Goal: Task Accomplishment & Management: Use online tool/utility

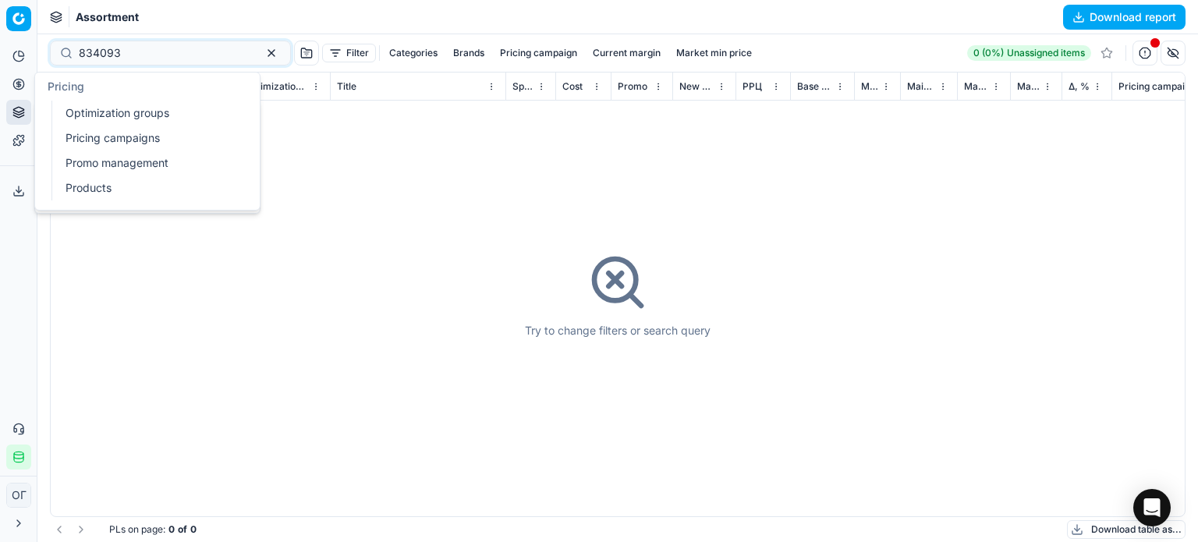
click at [19, 95] on button "Pricing" at bounding box center [18, 84] width 25 height 25
click at [66, 116] on link "Optimization groups" at bounding box center [150, 113] width 182 height 22
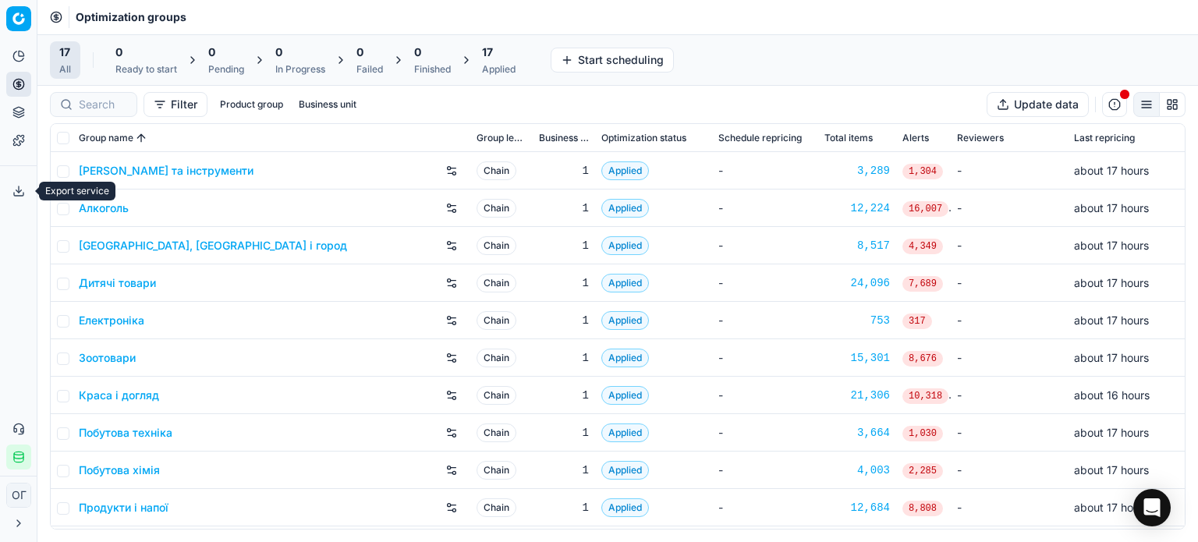
click at [9, 186] on button "Export service" at bounding box center [18, 191] width 25 height 25
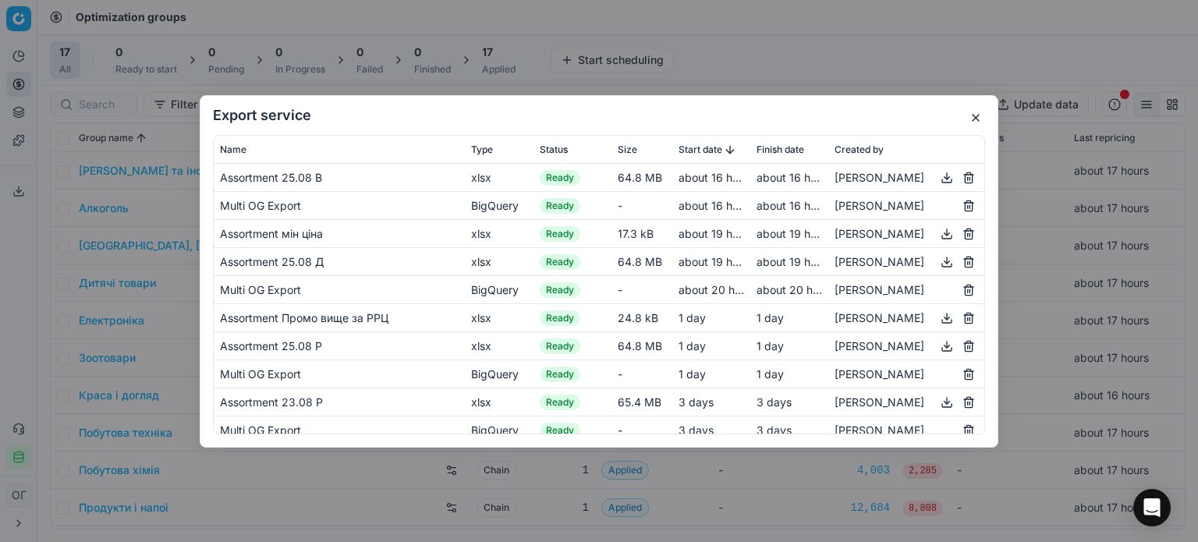
click at [976, 121] on button "button" at bounding box center [975, 117] width 19 height 19
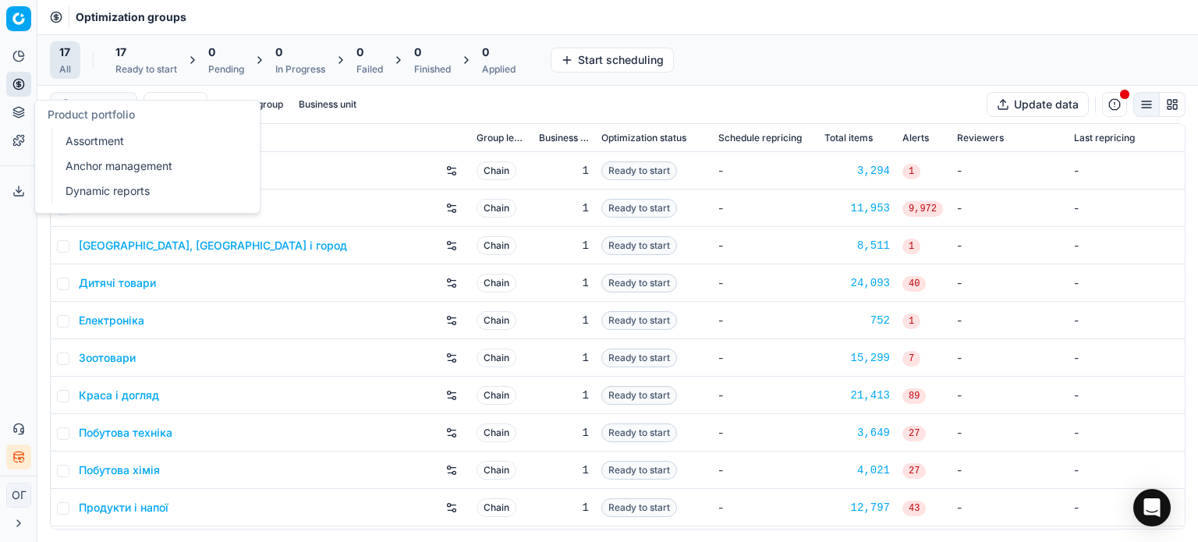
click at [23, 110] on icon at bounding box center [18, 109] width 10 height 5
click at [82, 130] on link "Assortment" at bounding box center [150, 141] width 182 height 22
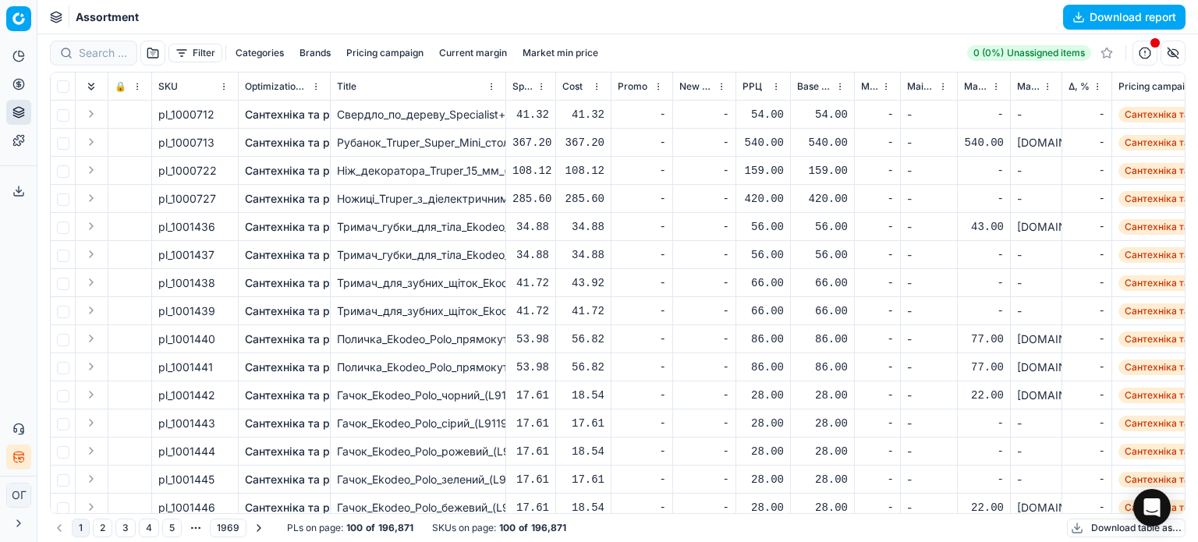
click at [189, 55] on button "Filter" at bounding box center [195, 53] width 54 height 19
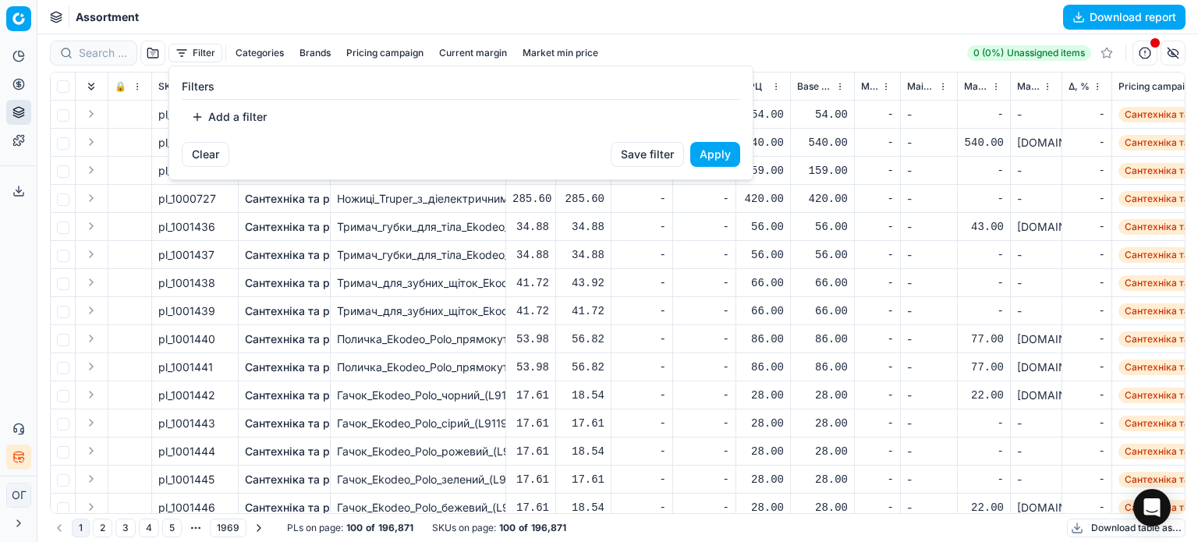
click at [229, 103] on div "Filters Add a filter" at bounding box center [461, 104] width 558 height 51
click at [232, 108] on button "Add a filter" at bounding box center [229, 116] width 94 height 25
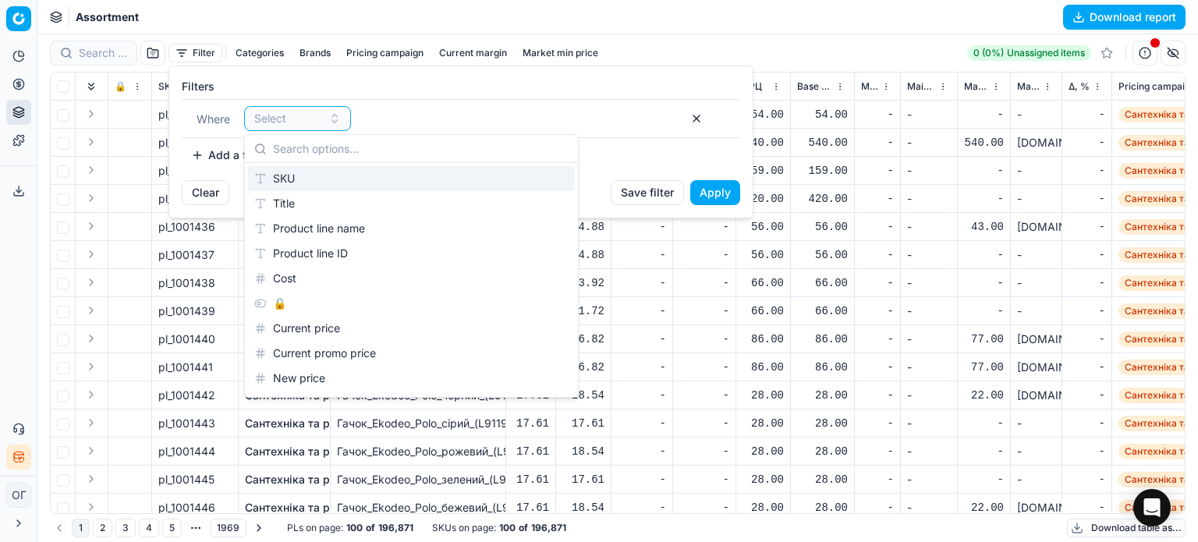
click at [302, 177] on div "SKU" at bounding box center [411, 178] width 327 height 25
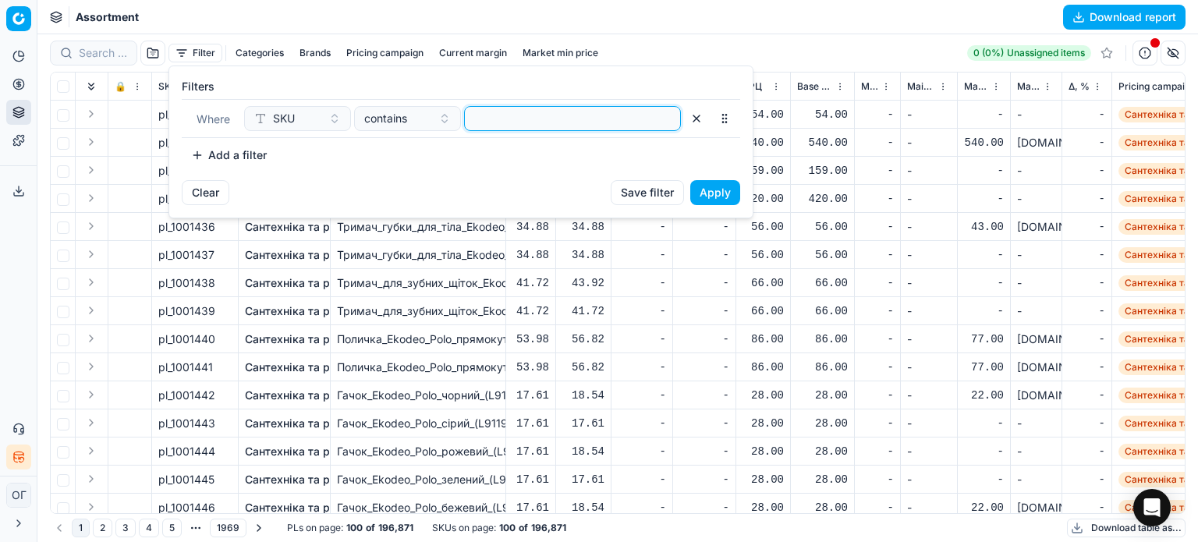
click at [499, 120] on input at bounding box center [572, 118] width 203 height 23
paste input "421092,421091,34960,711367,28055,1049636,1049532,1049644,1049642,1049634,104963…"
type input "421092,421091,34960,711367,28055,1049636,1049532,1049644,1049642,1049634,104963…"
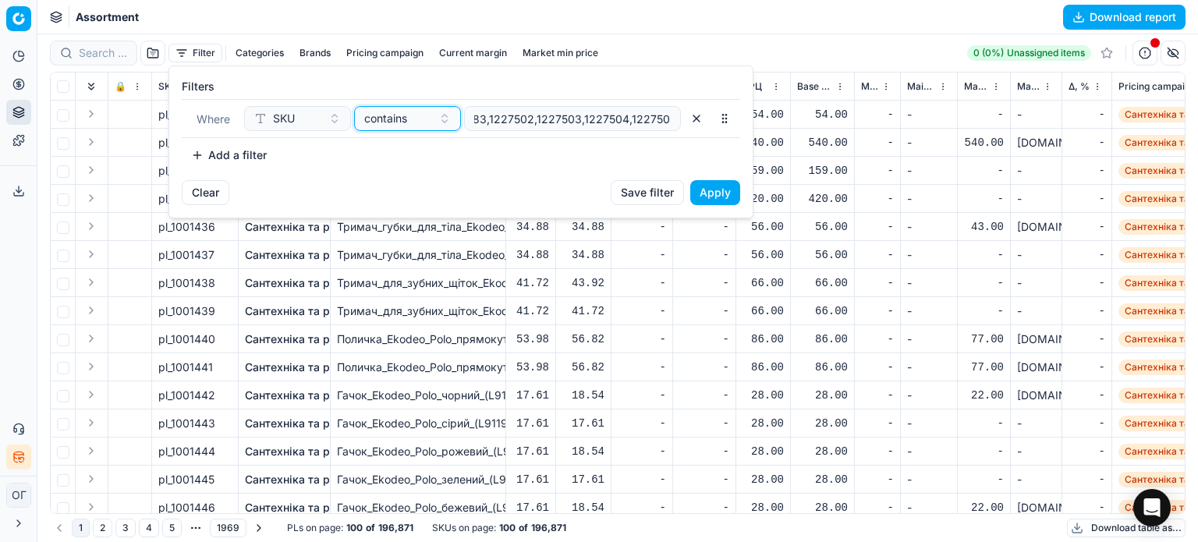
click at [374, 121] on span "contains" at bounding box center [385, 119] width 43 height 16
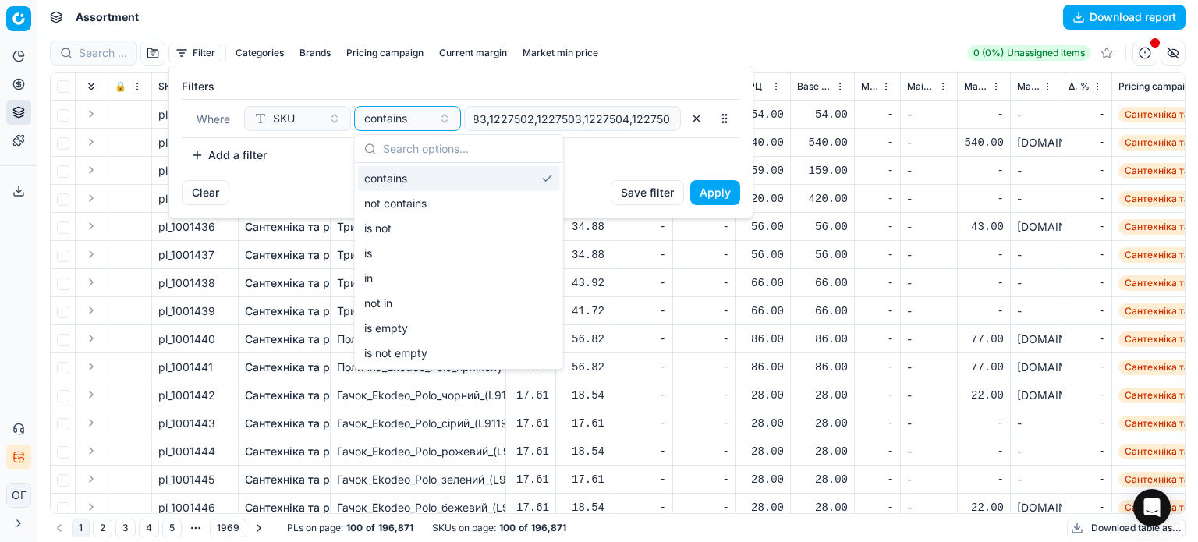
scroll to position [0, 0]
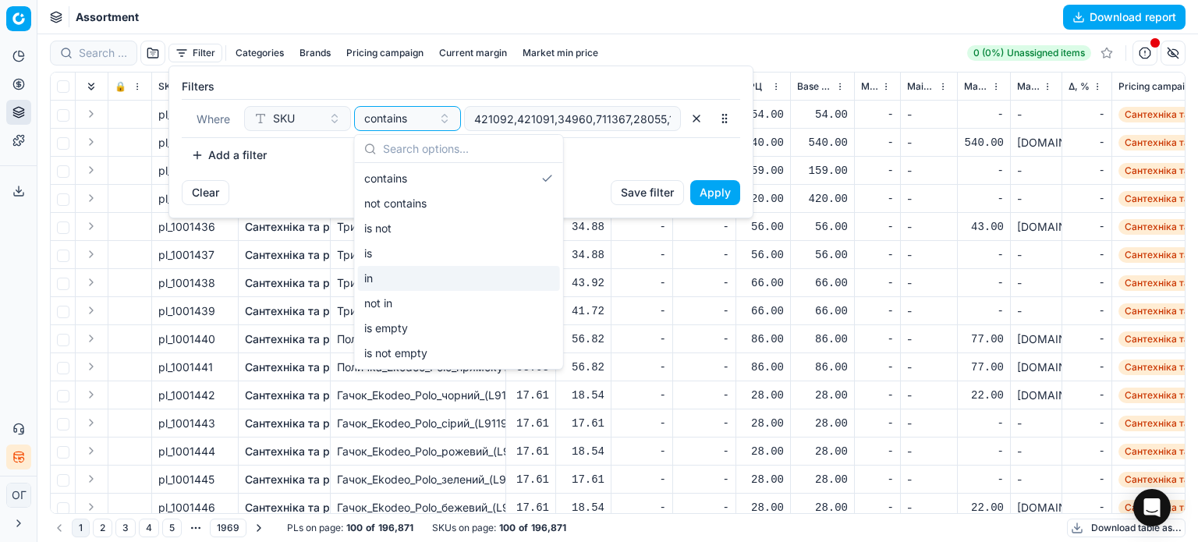
click at [406, 271] on div "in" at bounding box center [459, 278] width 202 height 25
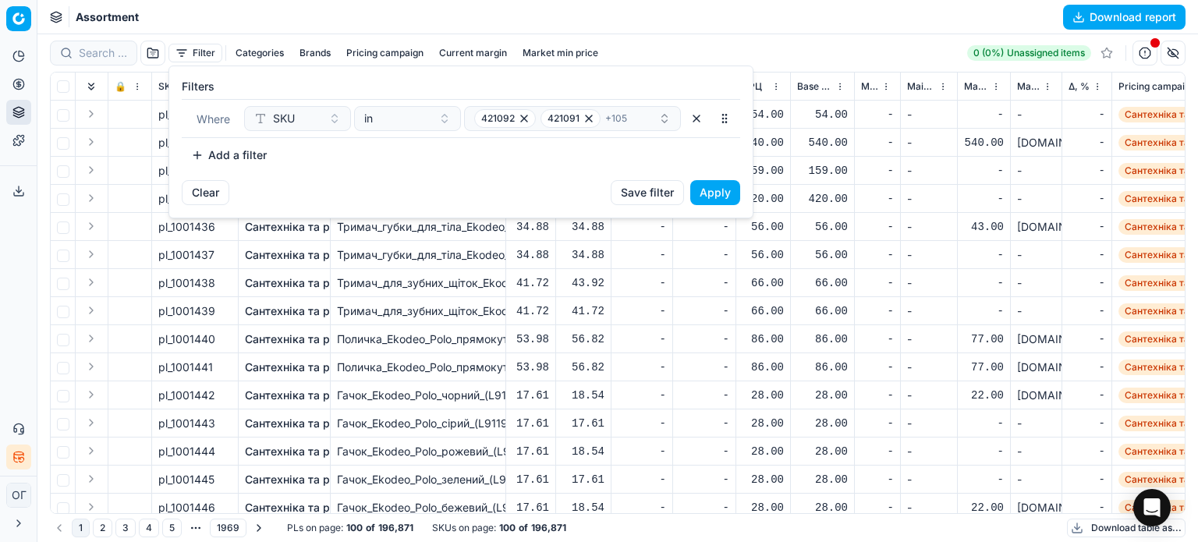
click at [727, 192] on button "Apply" at bounding box center [715, 192] width 50 height 25
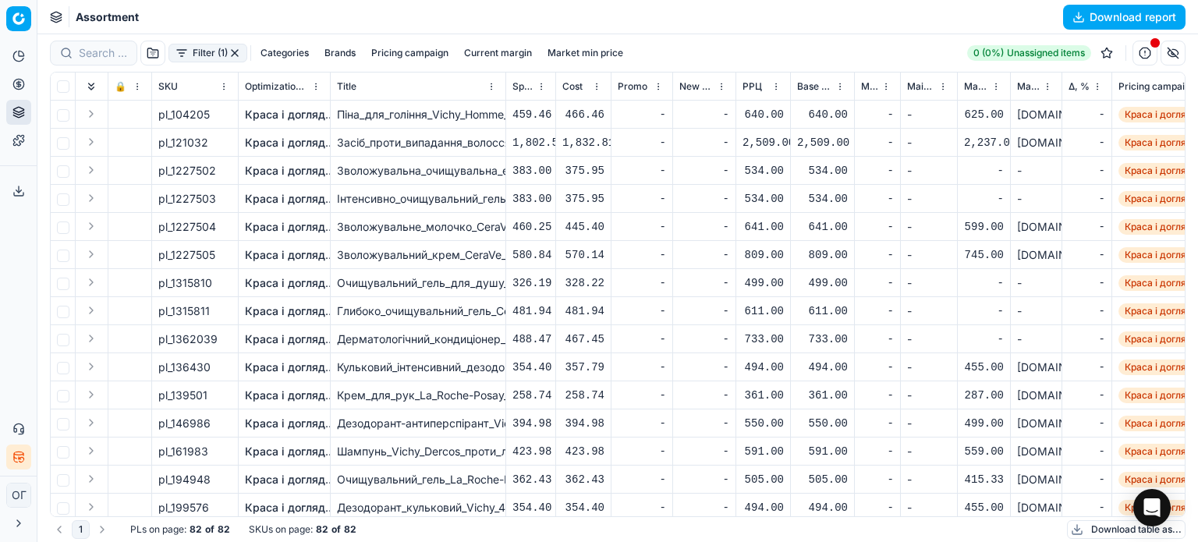
click at [56, 87] on th at bounding box center [63, 87] width 25 height 28
click at [62, 87] on input "checkbox" at bounding box center [63, 86] width 12 height 12
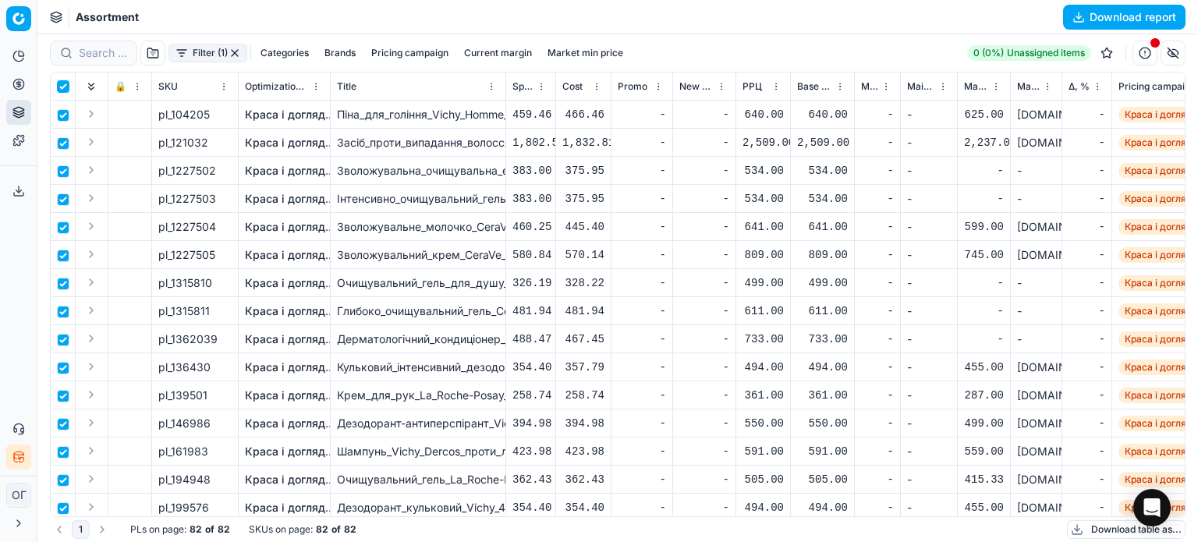
checkbox input "true"
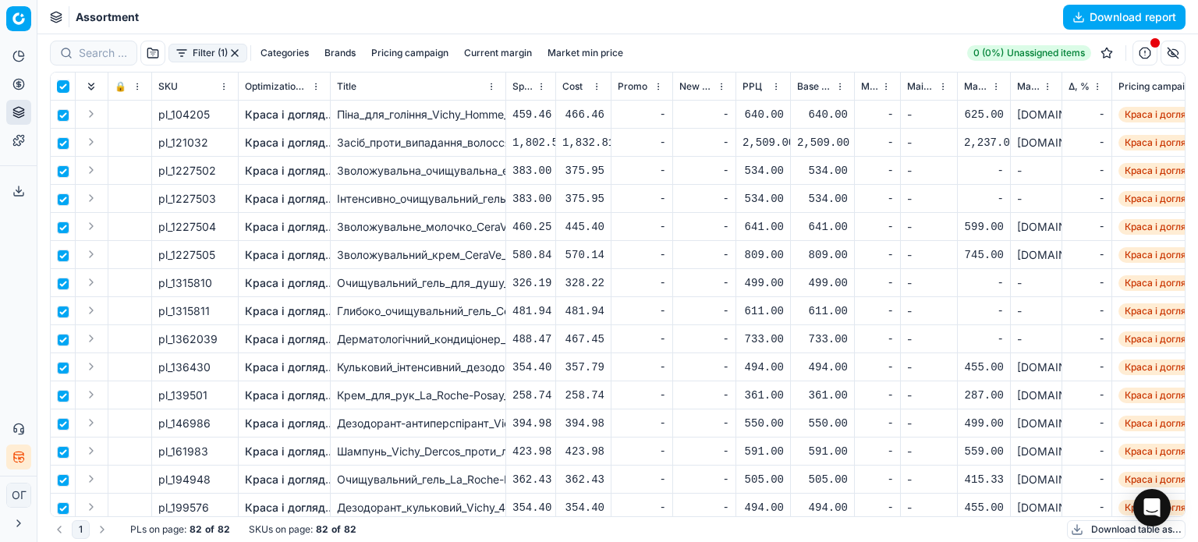
checkbox input "true"
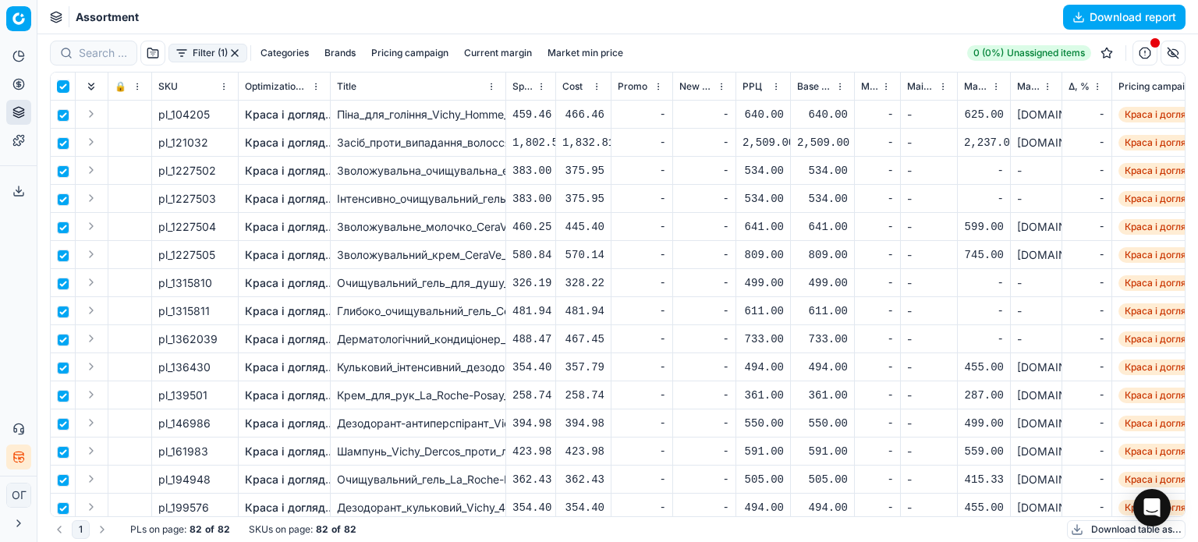
checkbox input "true"
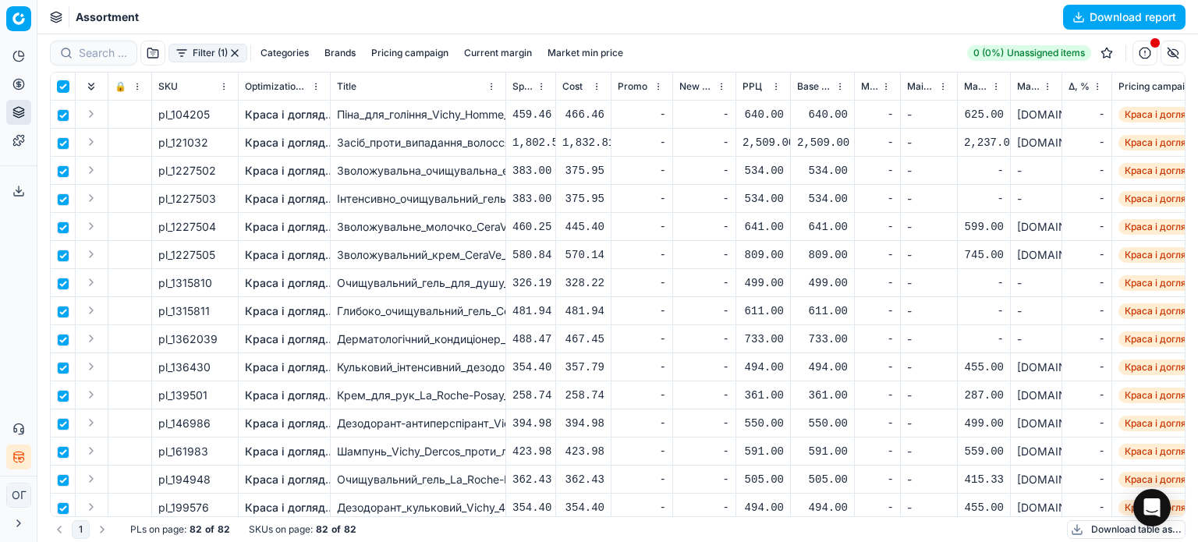
checkbox input "true"
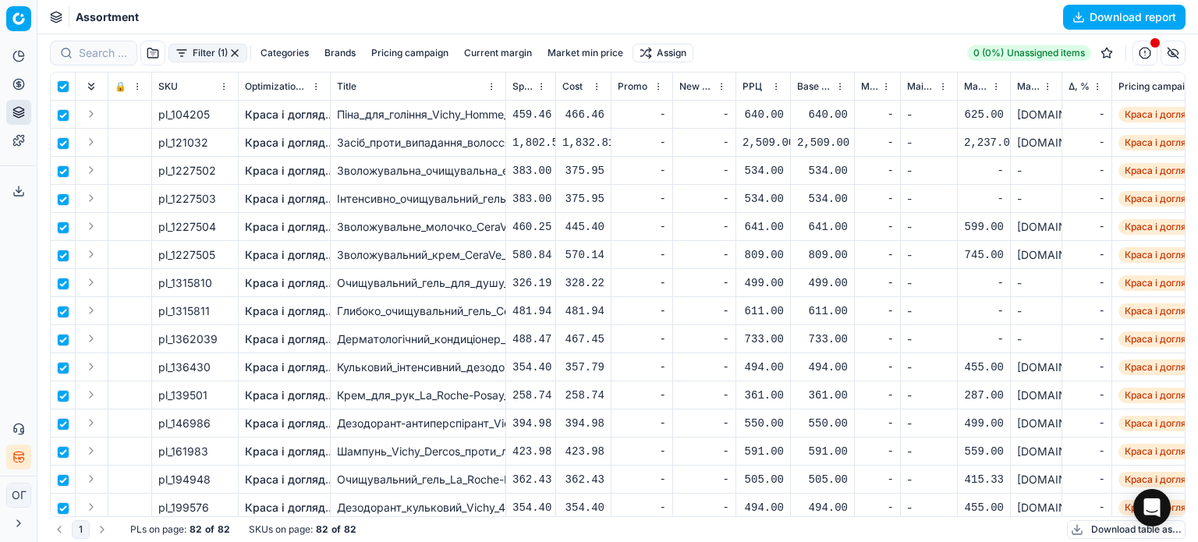
click at [681, 53] on html "Pricing platform Analytics Pricing Product portfolio Templates Export service 1…" at bounding box center [599, 271] width 1198 height 542
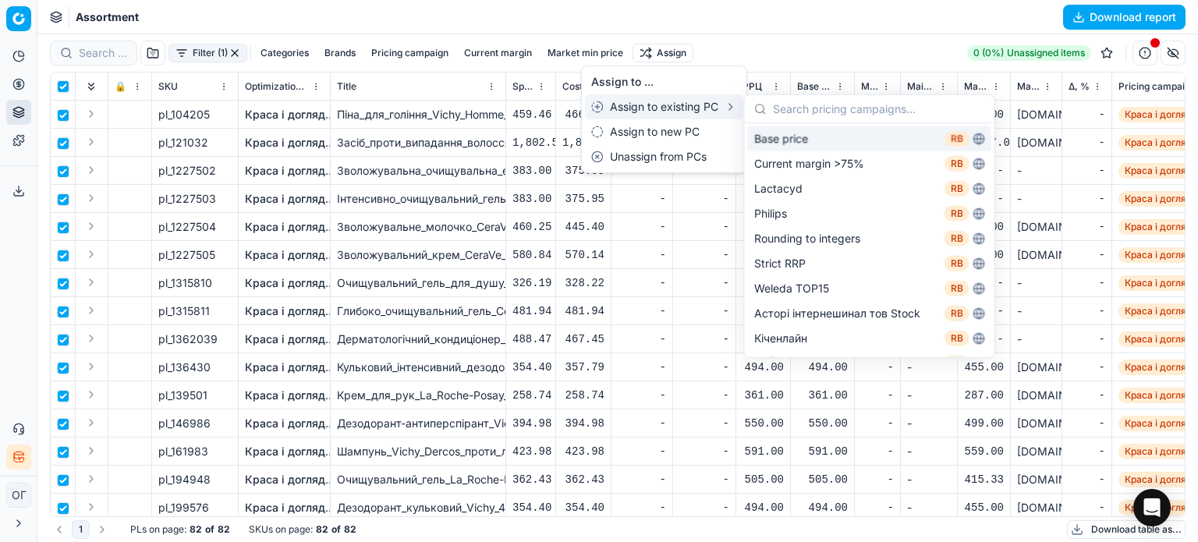
click at [683, 102] on div "Assign to existing PC" at bounding box center [664, 106] width 158 height 25
click at [798, 139] on div "Base price RB" at bounding box center [869, 138] width 243 height 25
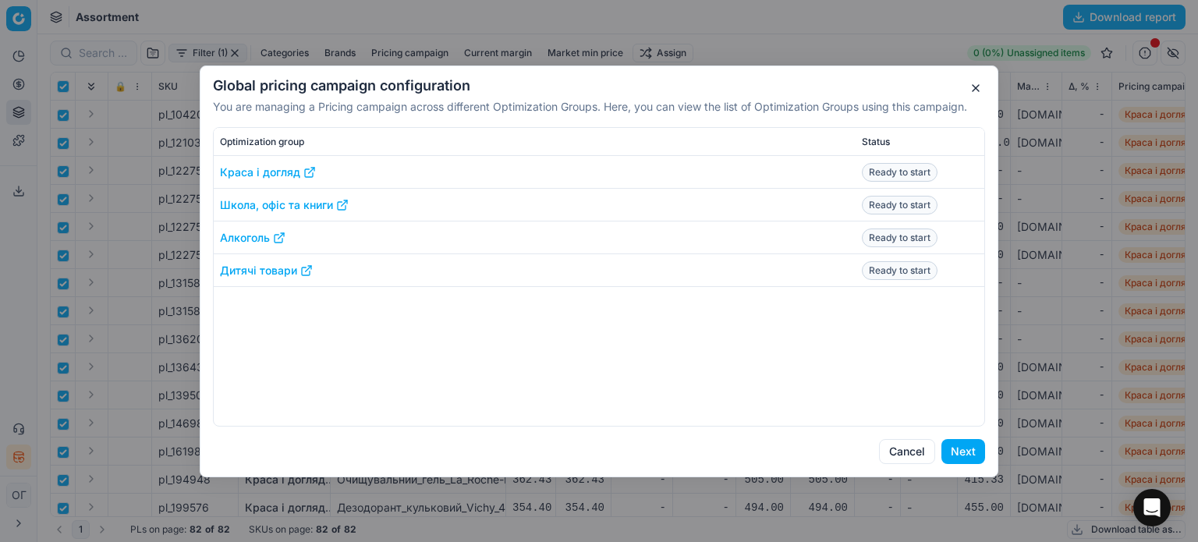
click at [969, 462] on button "Next" at bounding box center [963, 451] width 44 height 25
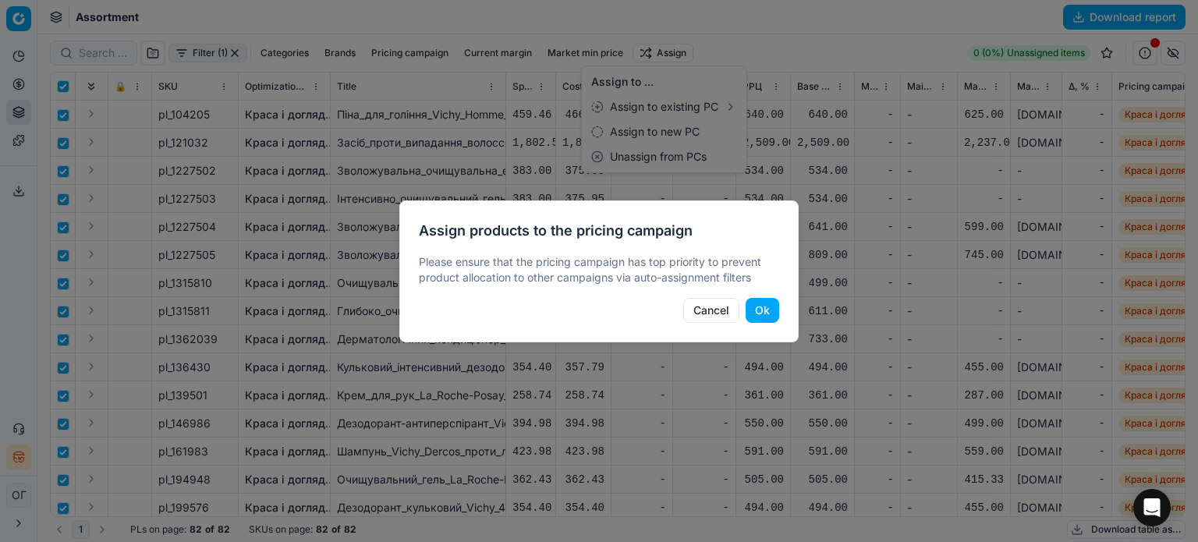
click at [769, 302] on button "Ok" at bounding box center [762, 310] width 34 height 25
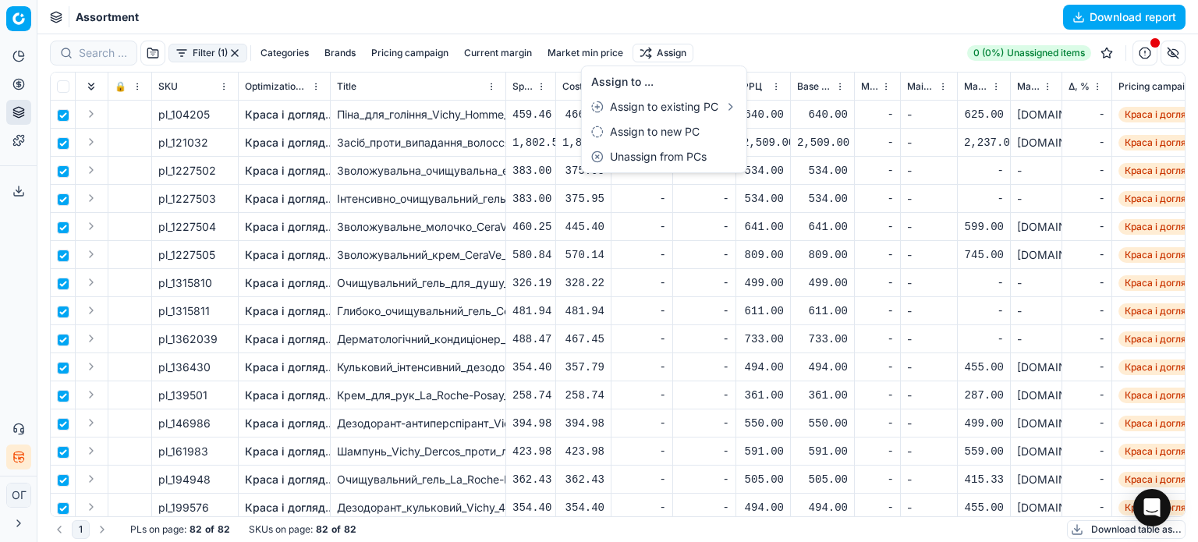
checkbox input "false"
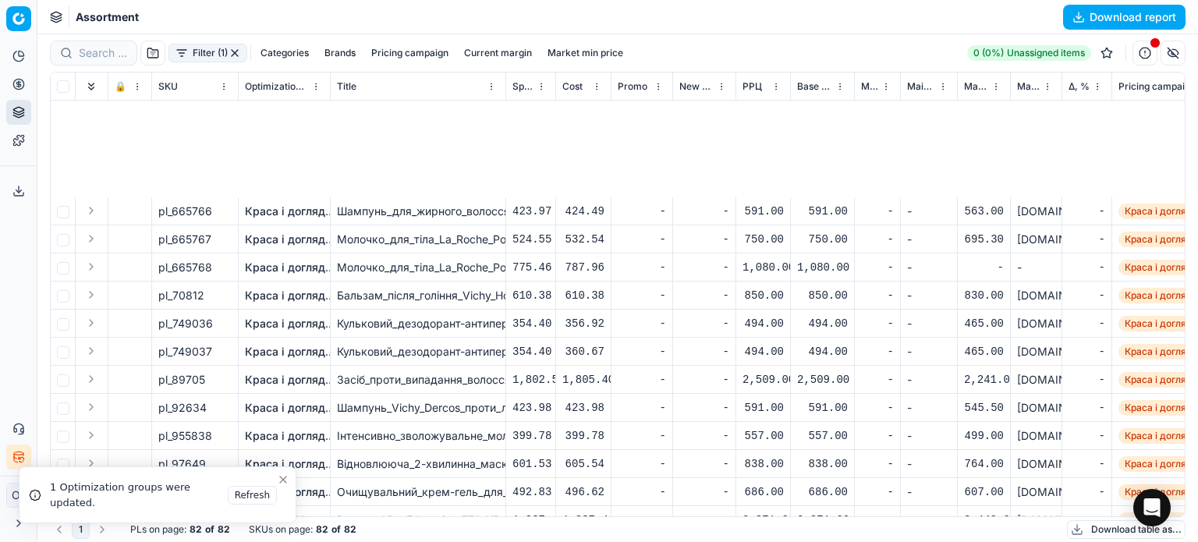
scroll to position [1897, 0]
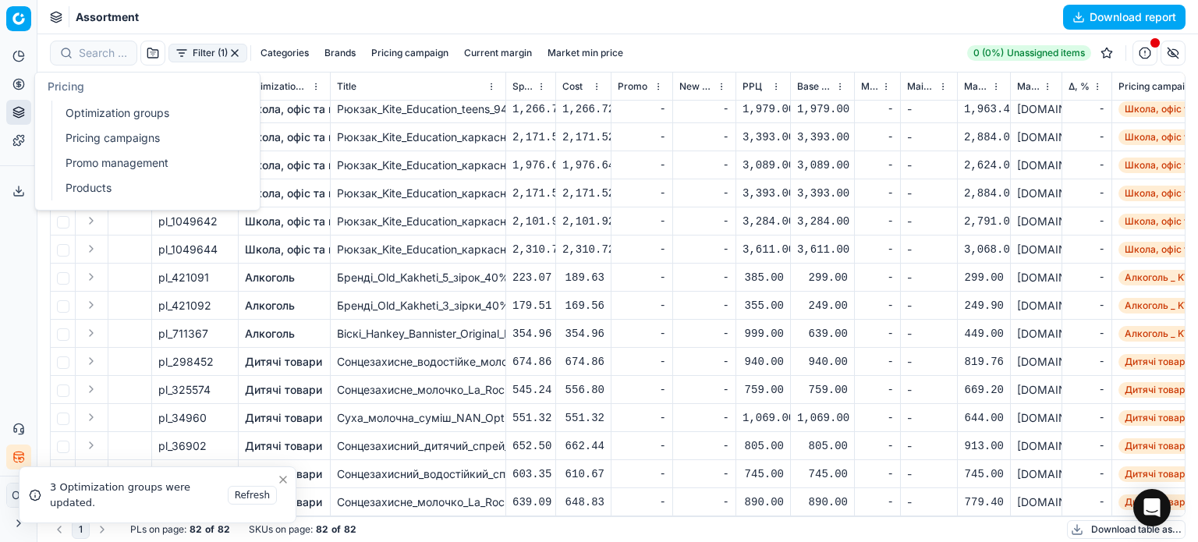
click at [16, 81] on icon at bounding box center [18, 84] width 12 height 12
click at [106, 121] on link "Optimization groups" at bounding box center [150, 113] width 182 height 22
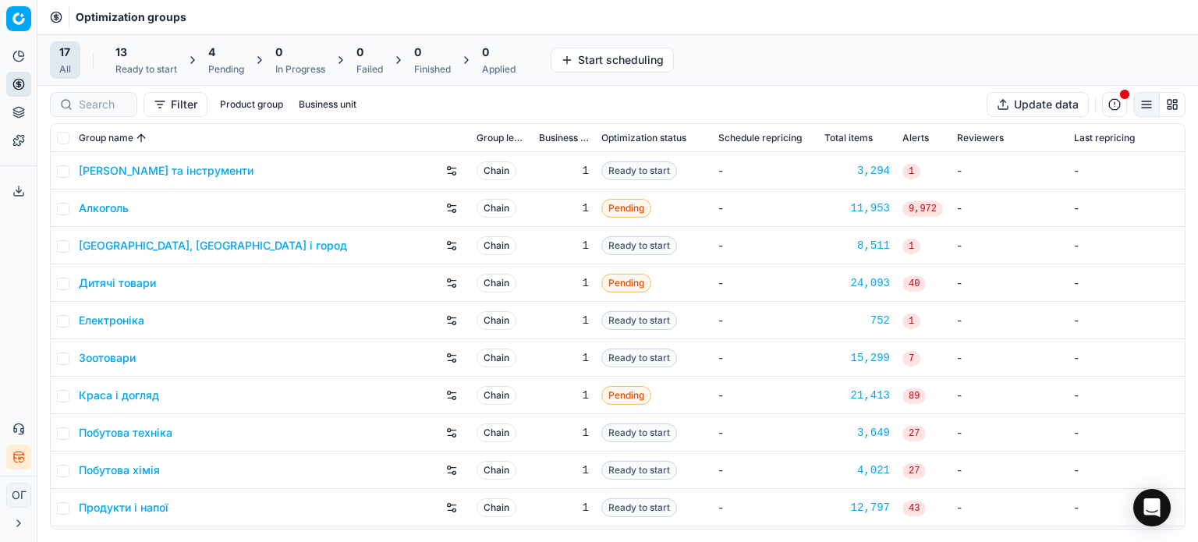
click at [149, 49] on div "13" at bounding box center [146, 52] width 62 height 16
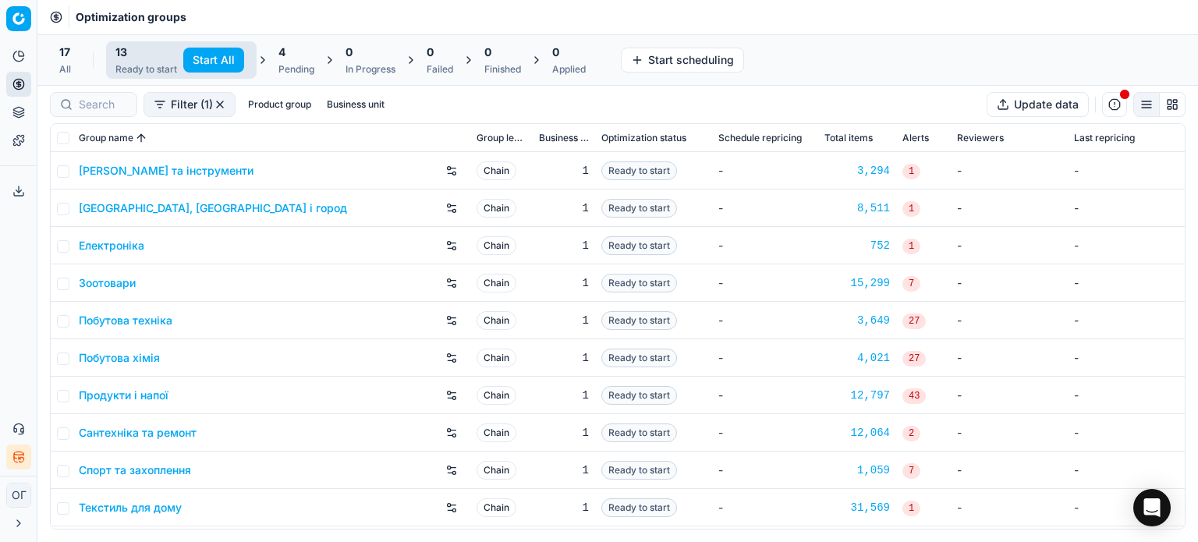
drag, startPoint x: 193, startPoint y: 55, endPoint x: 225, endPoint y: 55, distance: 31.2
click at [194, 55] on button "Start All" at bounding box center [213, 60] width 61 height 25
click at [302, 61] on div "4 Pending" at bounding box center [304, 59] width 36 height 31
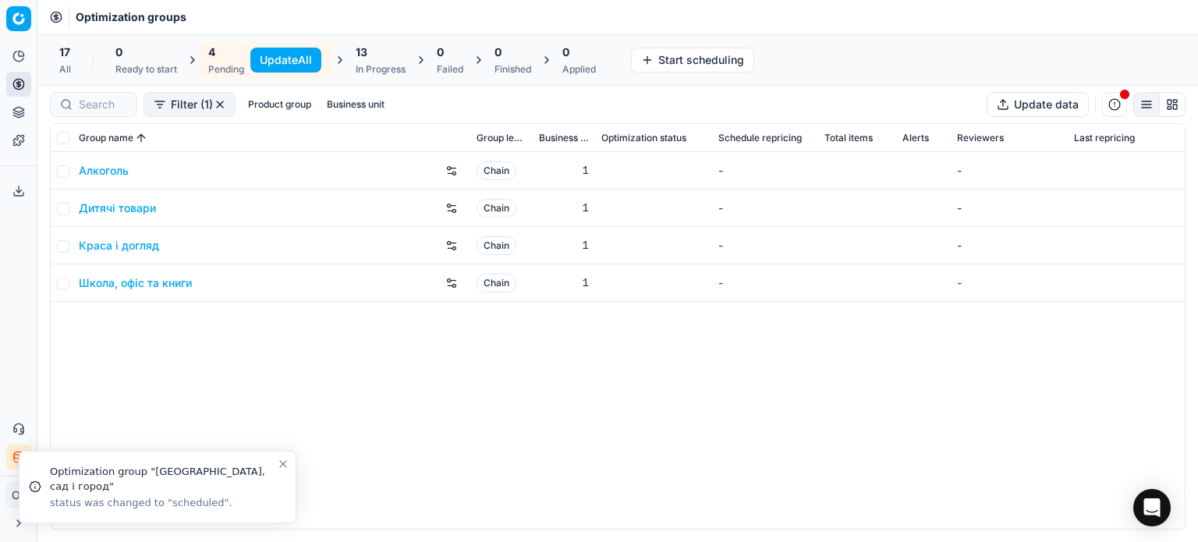
click at [299, 62] on button "Update All" at bounding box center [285, 60] width 71 height 25
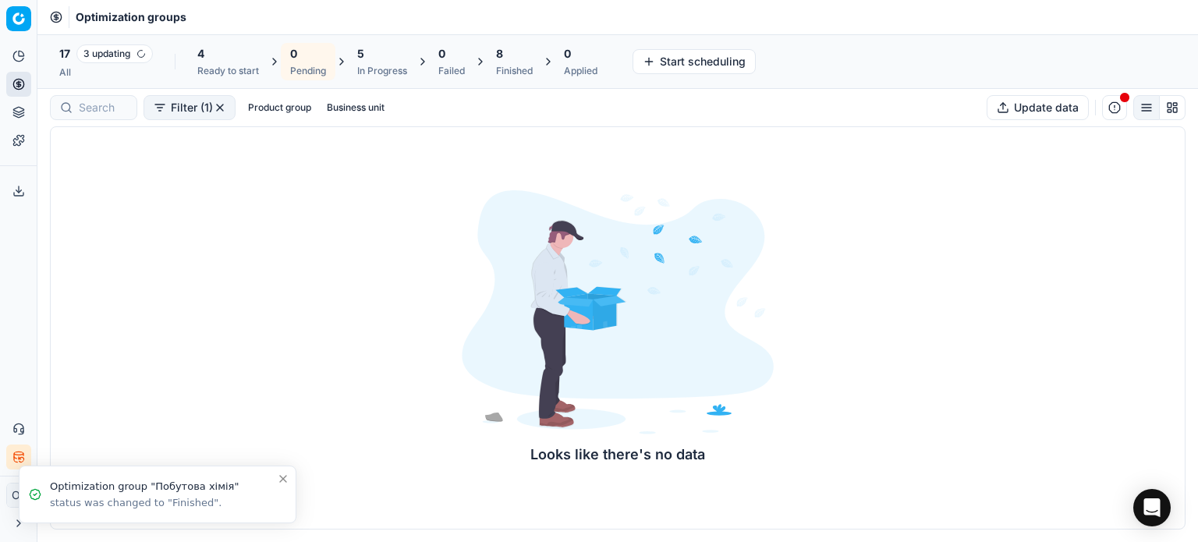
click at [237, 62] on div "4 Ready to start" at bounding box center [228, 61] width 62 height 31
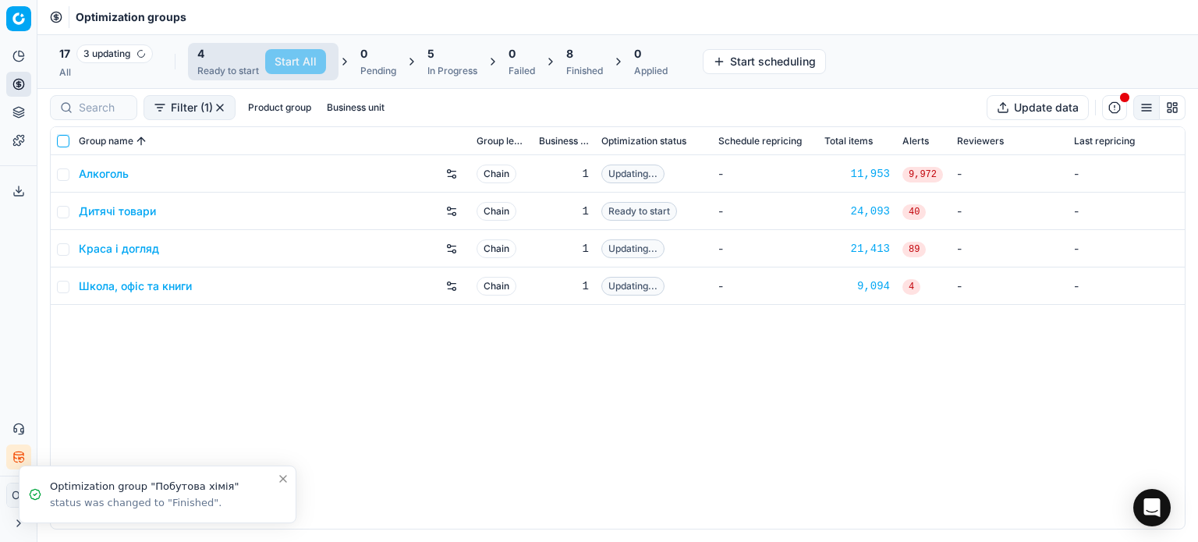
click at [65, 140] on input "checkbox" at bounding box center [63, 141] width 12 height 12
checkbox input "true"
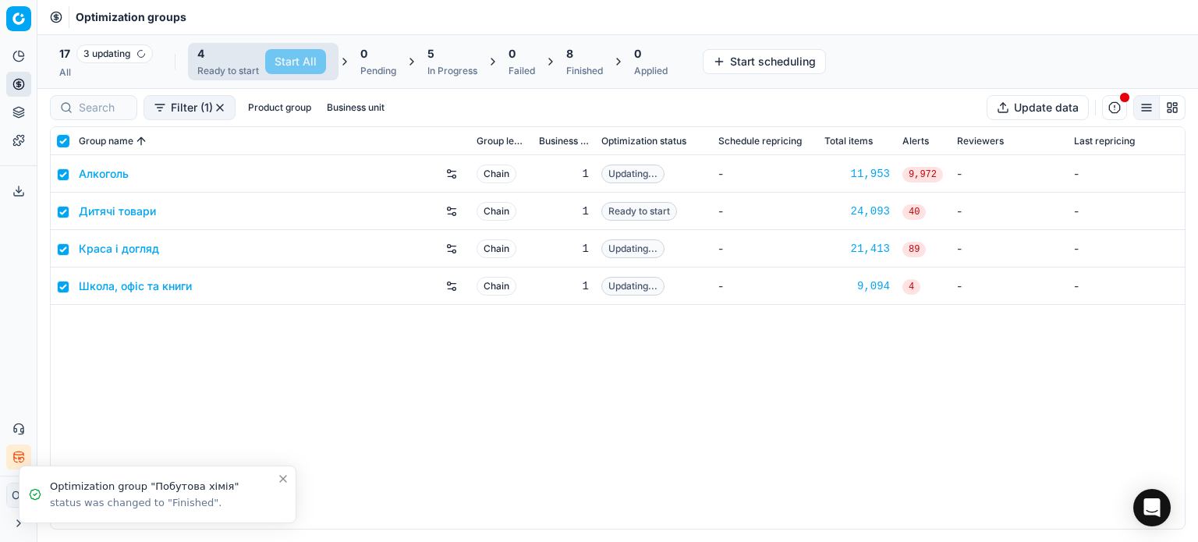
checkbox input "true"
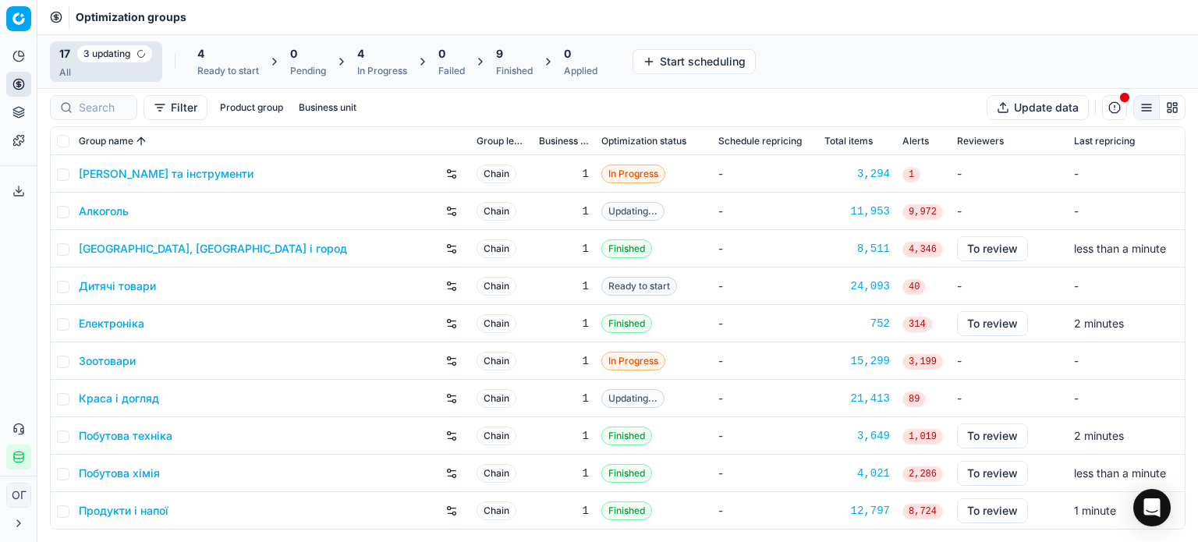
click at [214, 67] on div "Ready to start" at bounding box center [228, 71] width 62 height 12
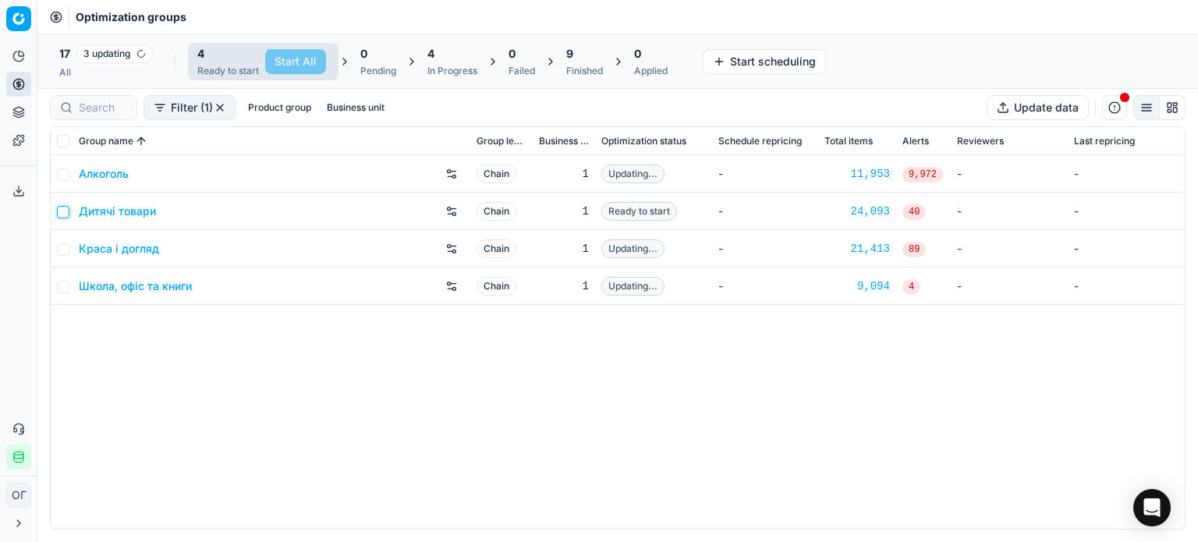
click at [65, 208] on input "checkbox" at bounding box center [63, 212] width 12 height 12
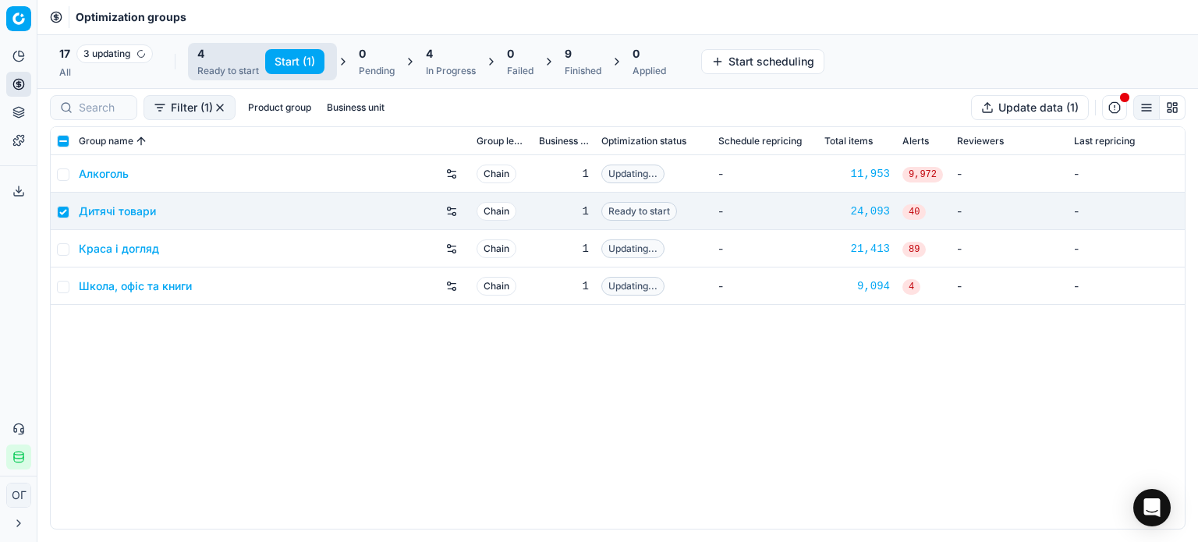
click at [290, 62] on button "Start (1)" at bounding box center [294, 61] width 59 height 25
checkbox input "false"
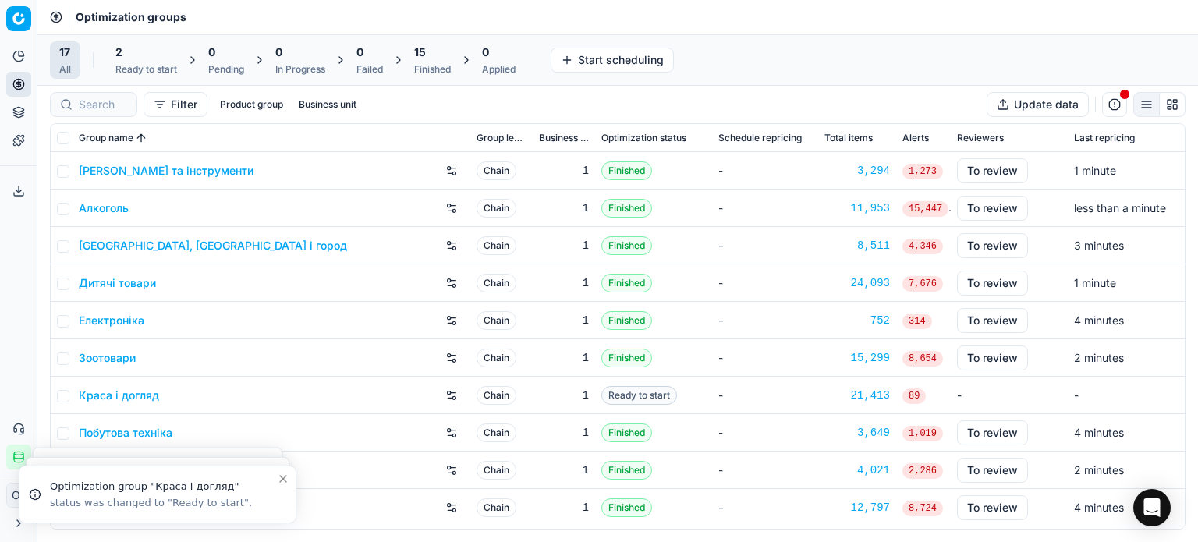
click at [28, 111] on button "Product portfolio" at bounding box center [18, 112] width 25 height 25
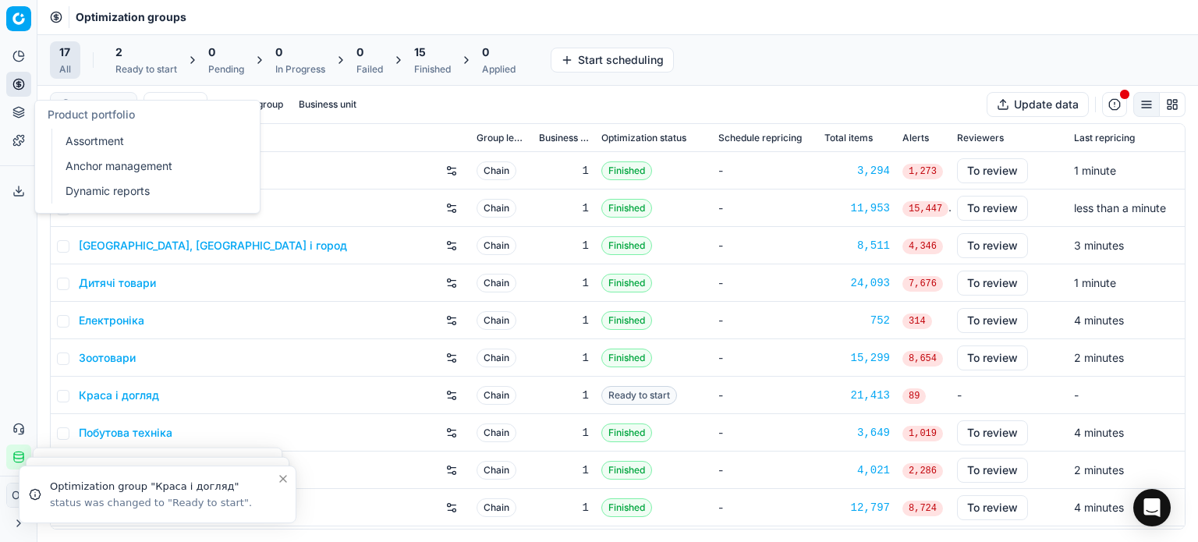
click at [115, 135] on link "Assortment" at bounding box center [150, 141] width 182 height 22
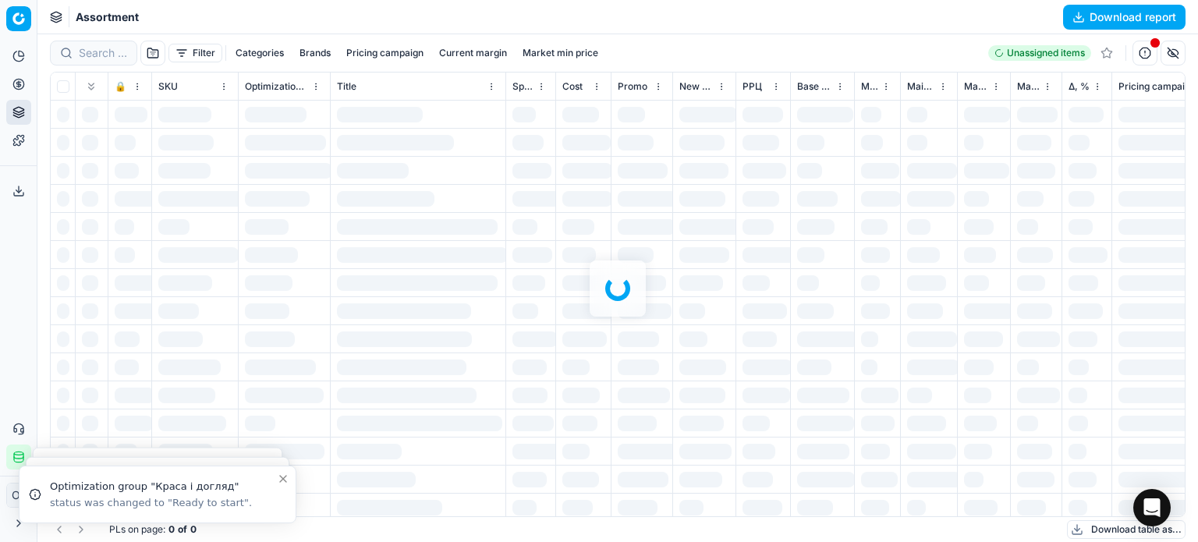
click at [188, 51] on div at bounding box center [617, 288] width 1160 height 508
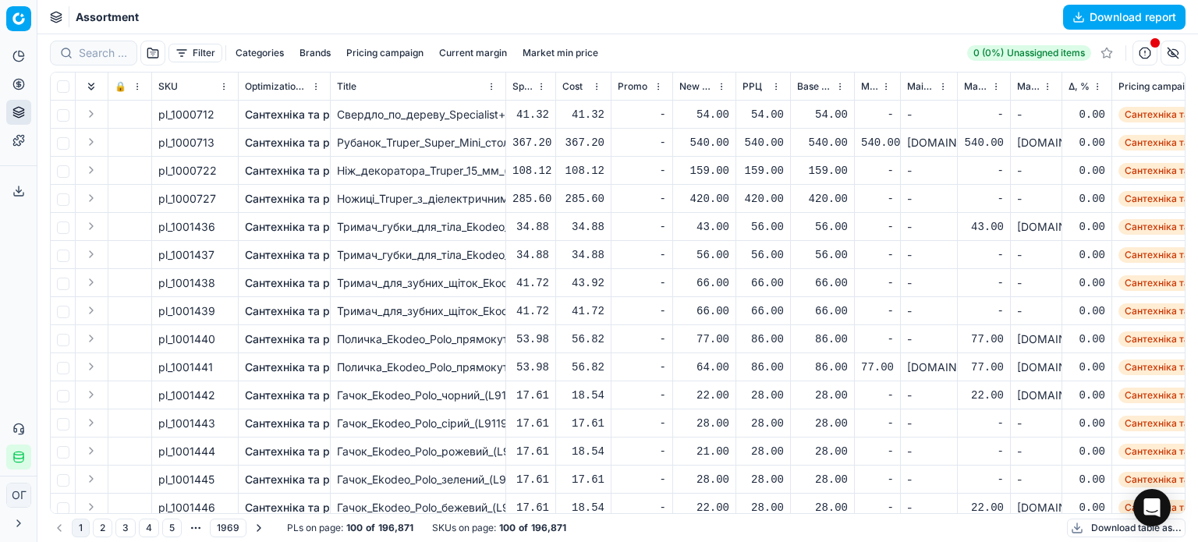
click at [188, 51] on button "Filter" at bounding box center [195, 53] width 54 height 19
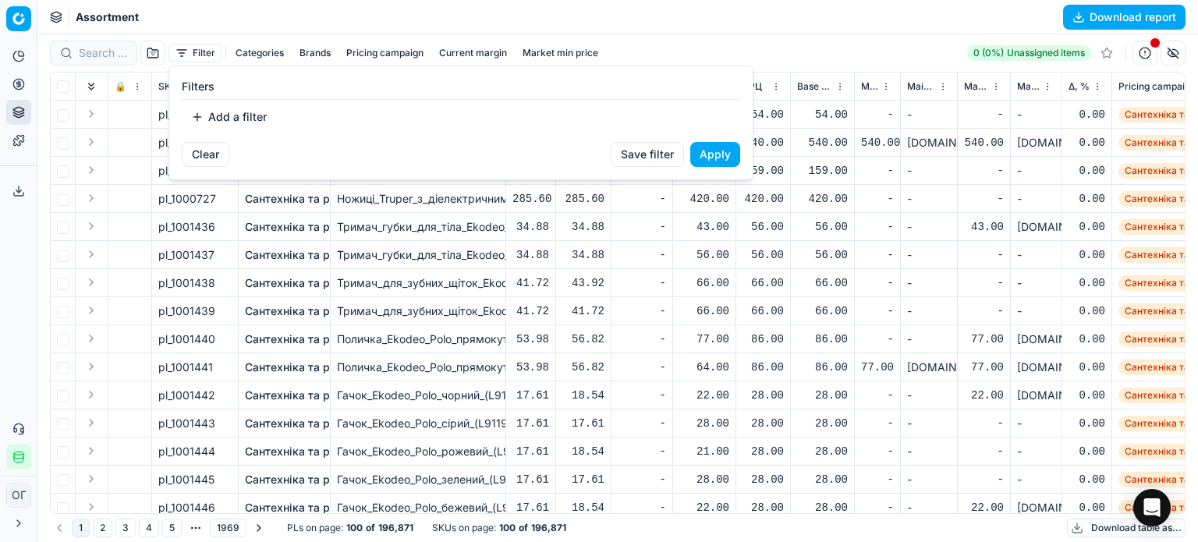
click at [218, 107] on button "Add a filter" at bounding box center [229, 116] width 94 height 25
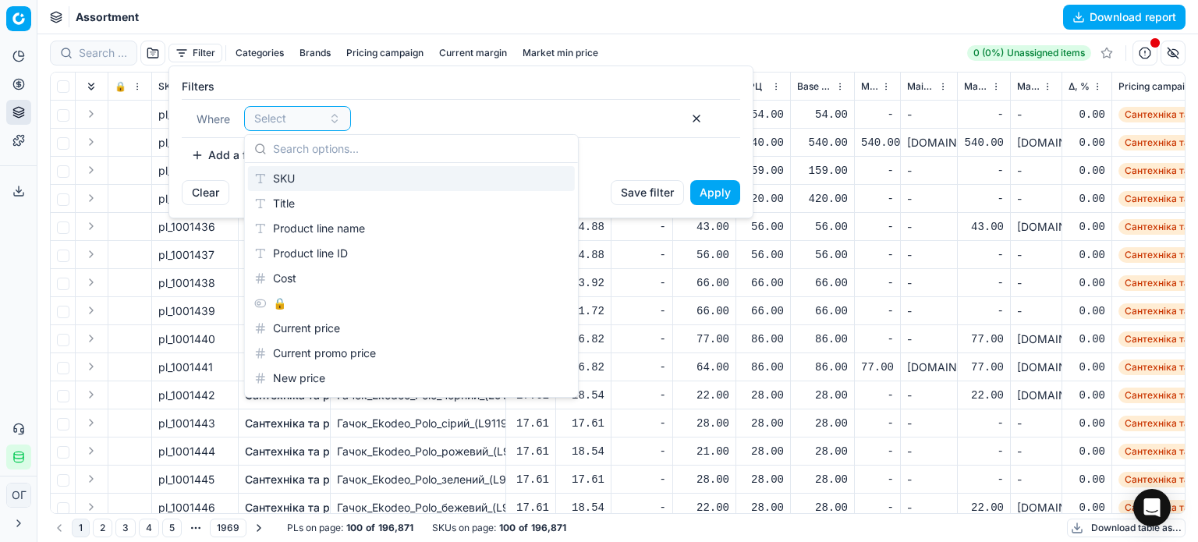
click at [294, 182] on div "SKU" at bounding box center [411, 178] width 327 height 25
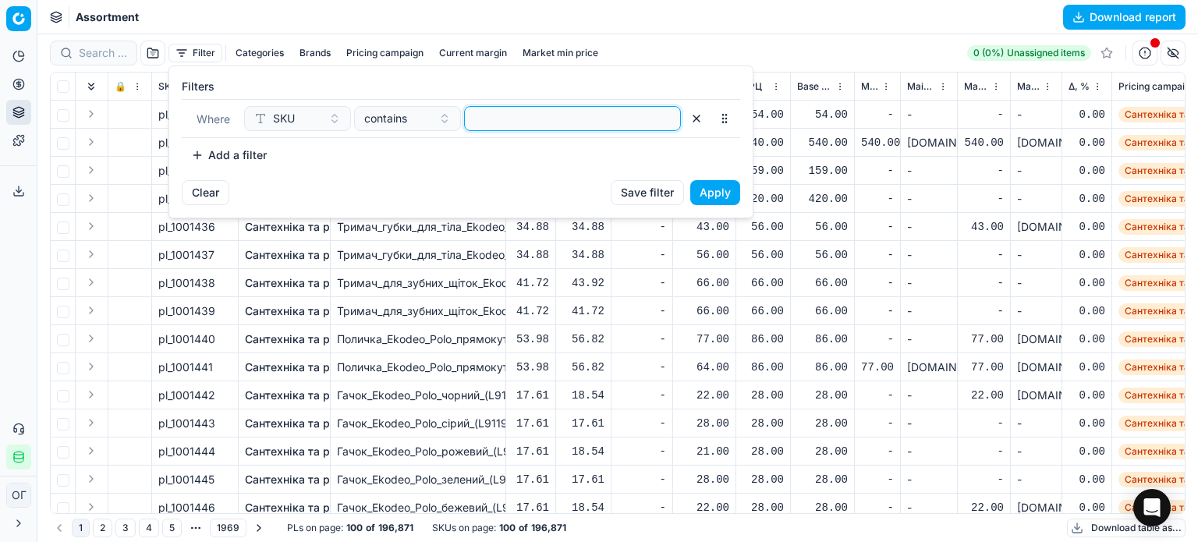
click at [499, 117] on input at bounding box center [572, 118] width 203 height 23
click at [721, 186] on button "Apply" at bounding box center [715, 192] width 50 height 25
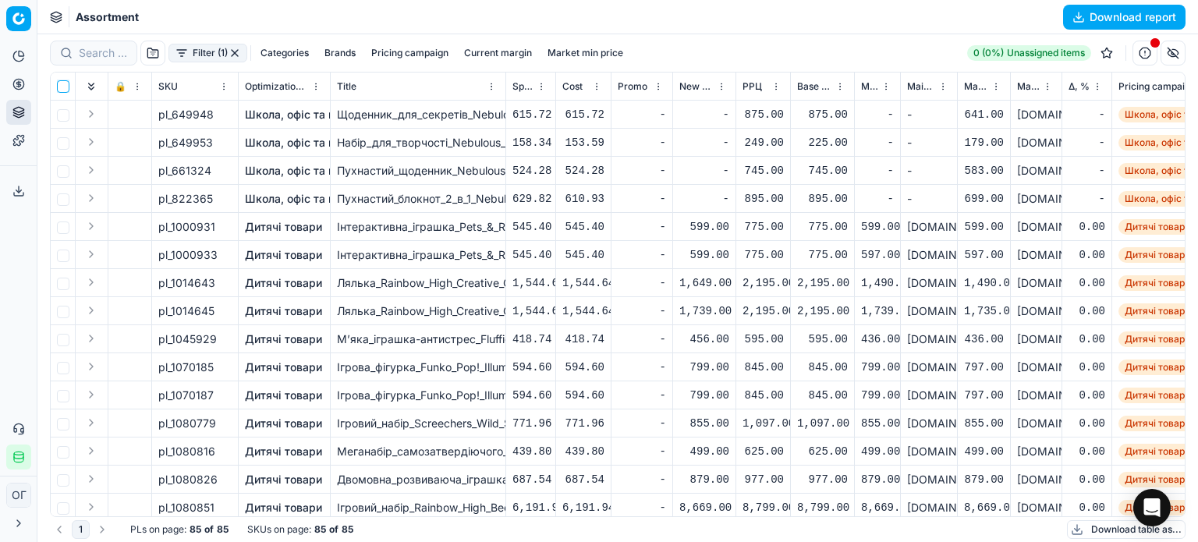
click at [61, 83] on input "checkbox" at bounding box center [63, 86] width 12 height 12
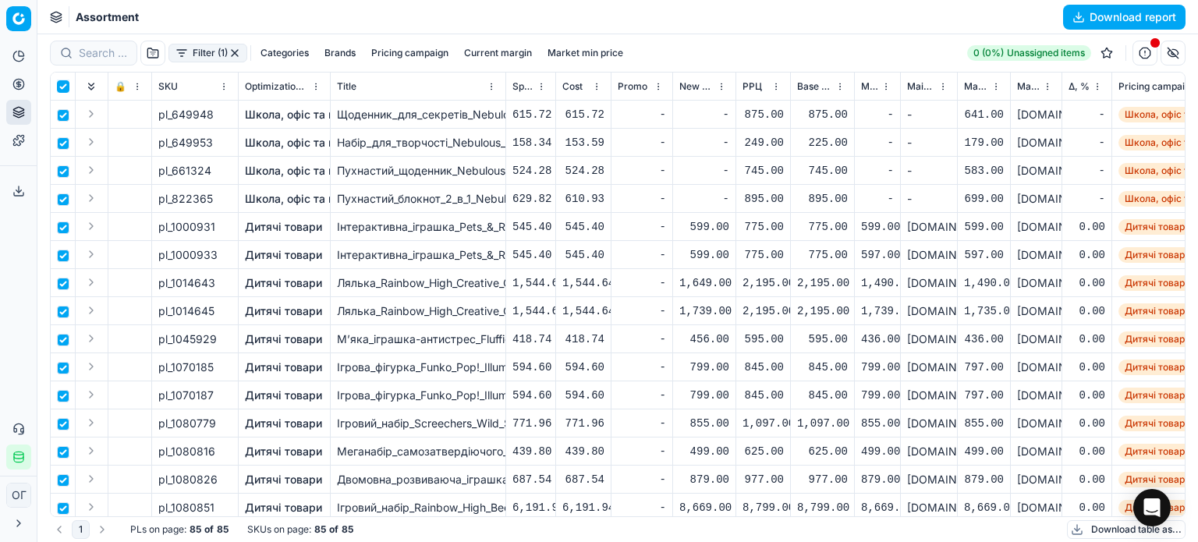
checkbox input "true"
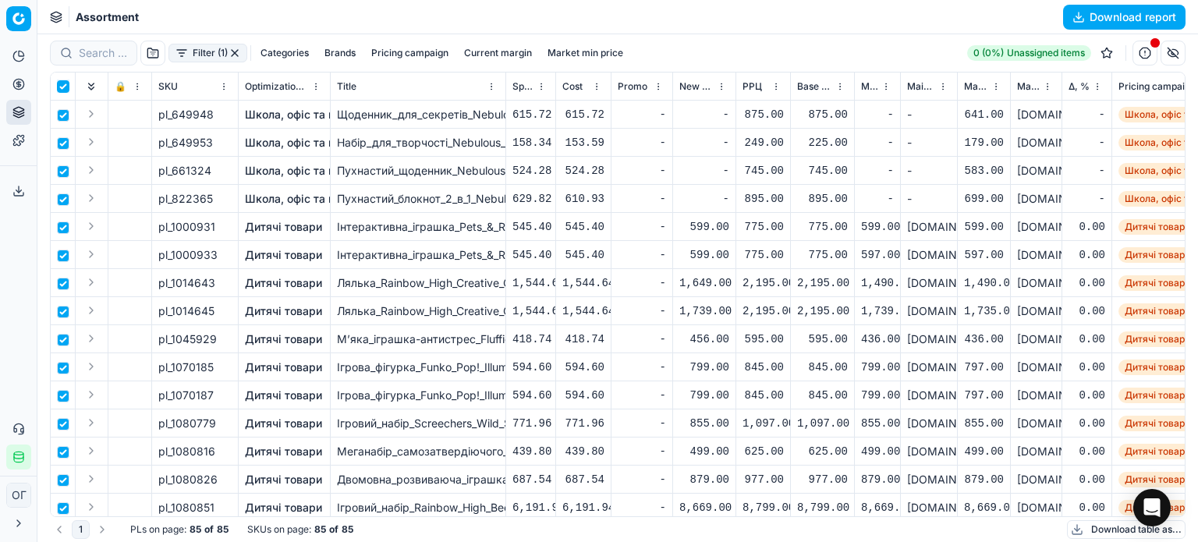
checkbox input "true"
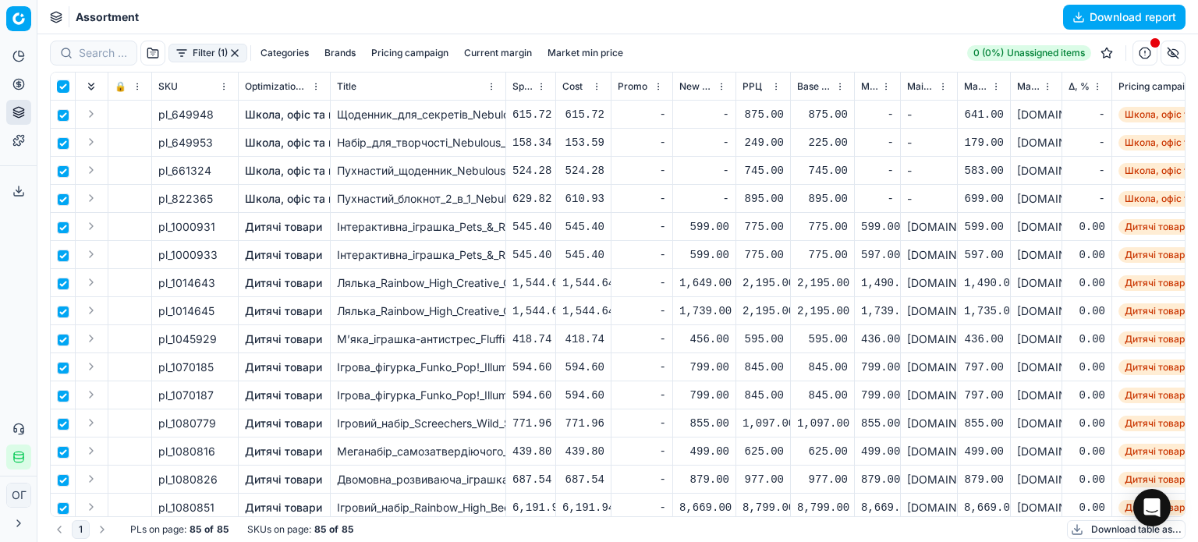
checkbox input "true"
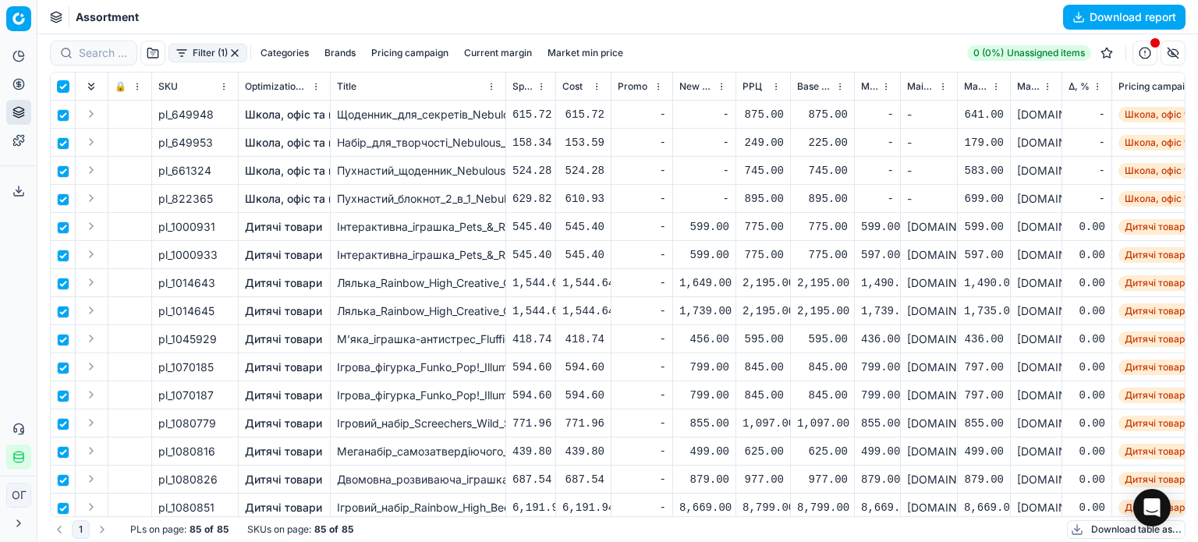
checkbox input "true"
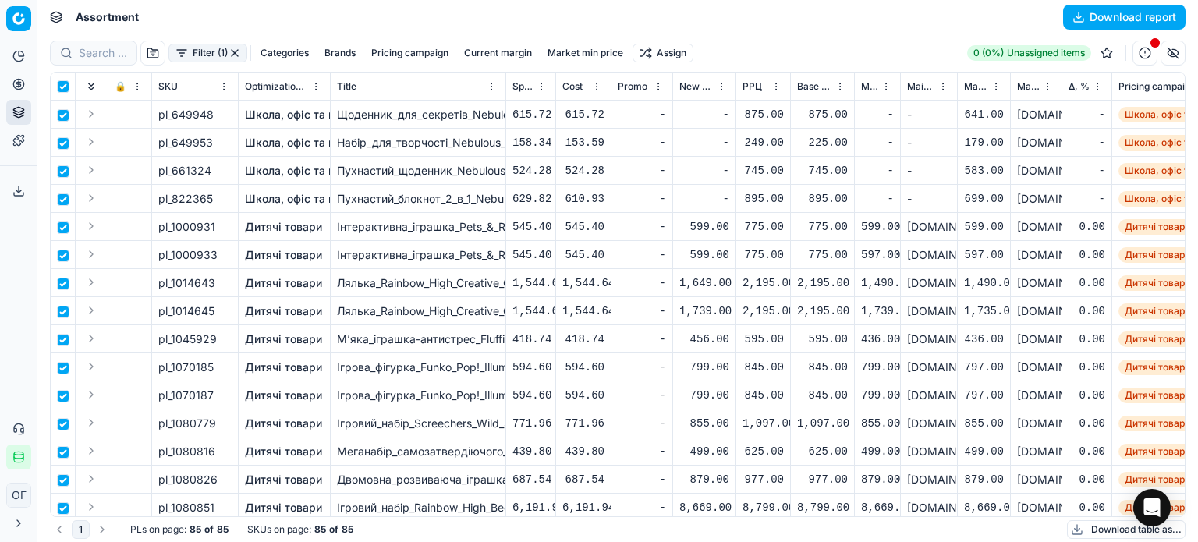
click at [674, 46] on html "Pricing platform Analytics Pricing Product portfolio Templates Export service 1…" at bounding box center [599, 271] width 1198 height 542
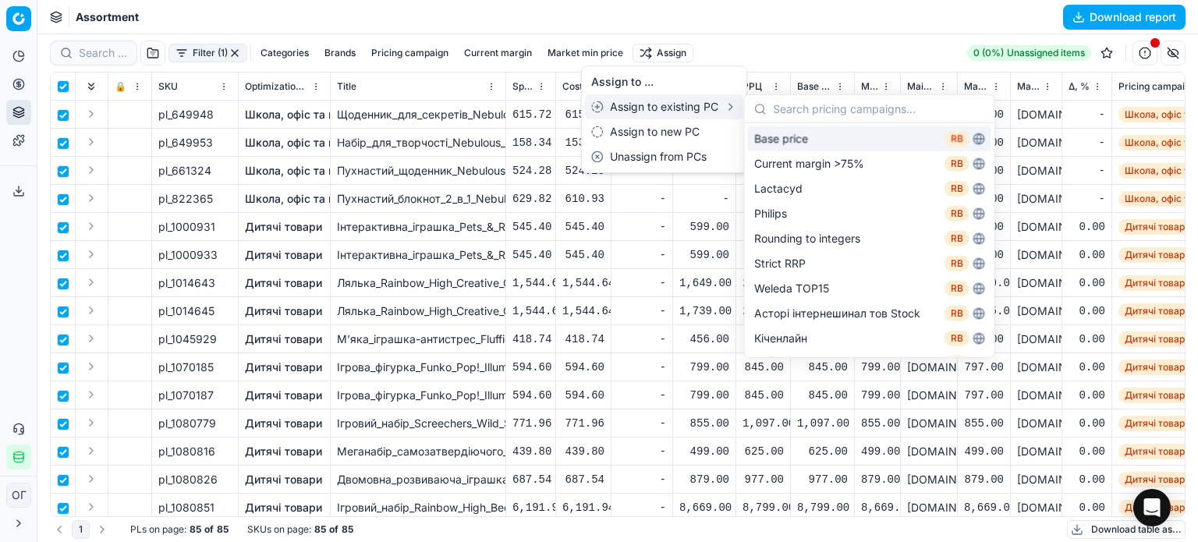
click at [791, 133] on div "Base price RB" at bounding box center [869, 138] width 243 height 25
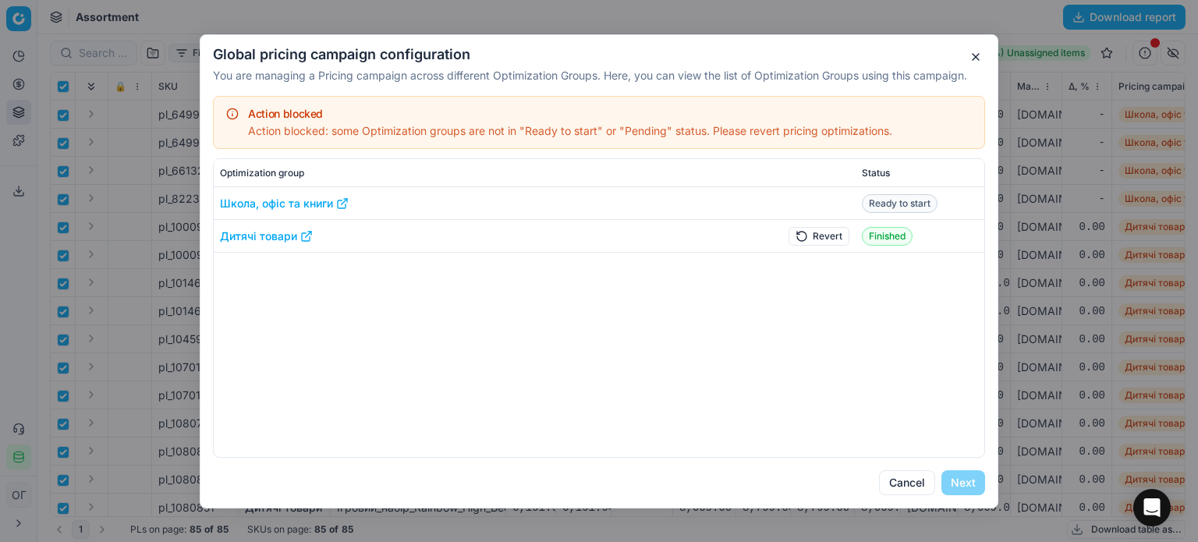
click at [833, 241] on button "Revert" at bounding box center [818, 235] width 61 height 19
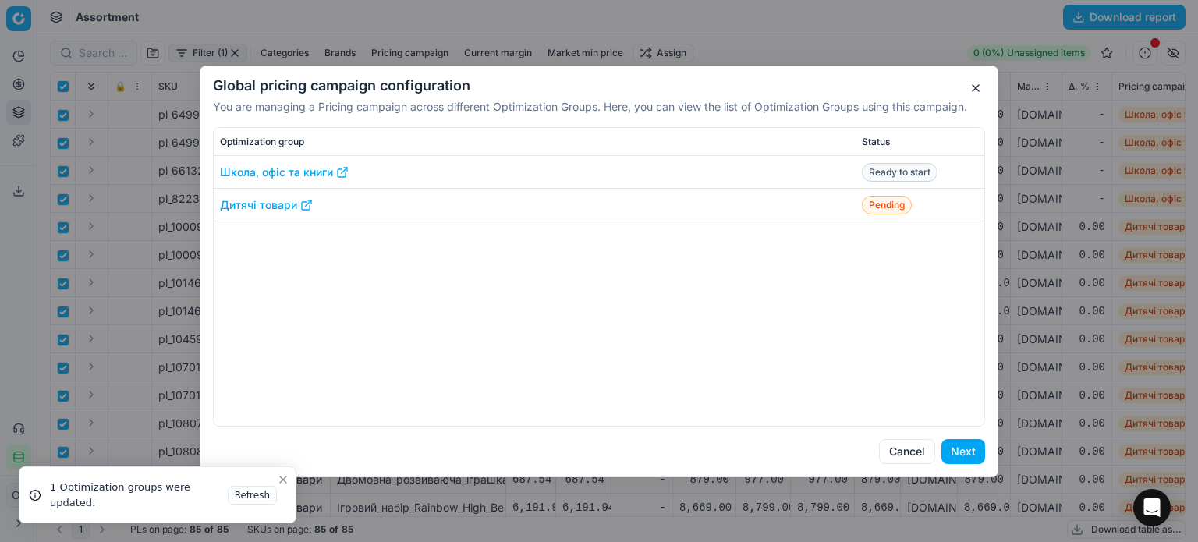
click at [967, 451] on button "Next" at bounding box center [963, 451] width 44 height 25
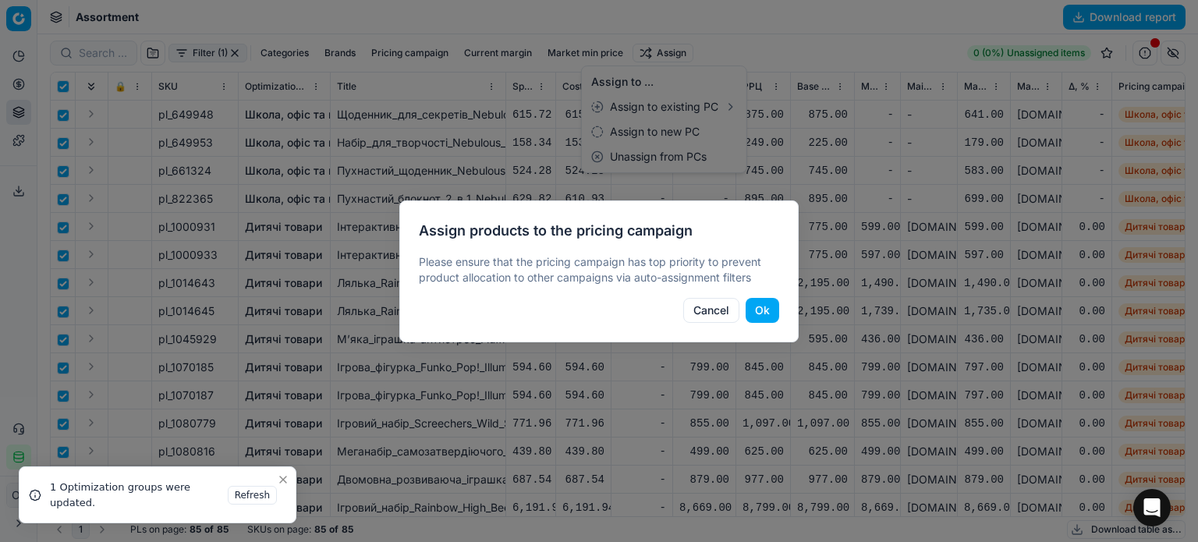
click at [771, 299] on button "Ok" at bounding box center [762, 310] width 34 height 25
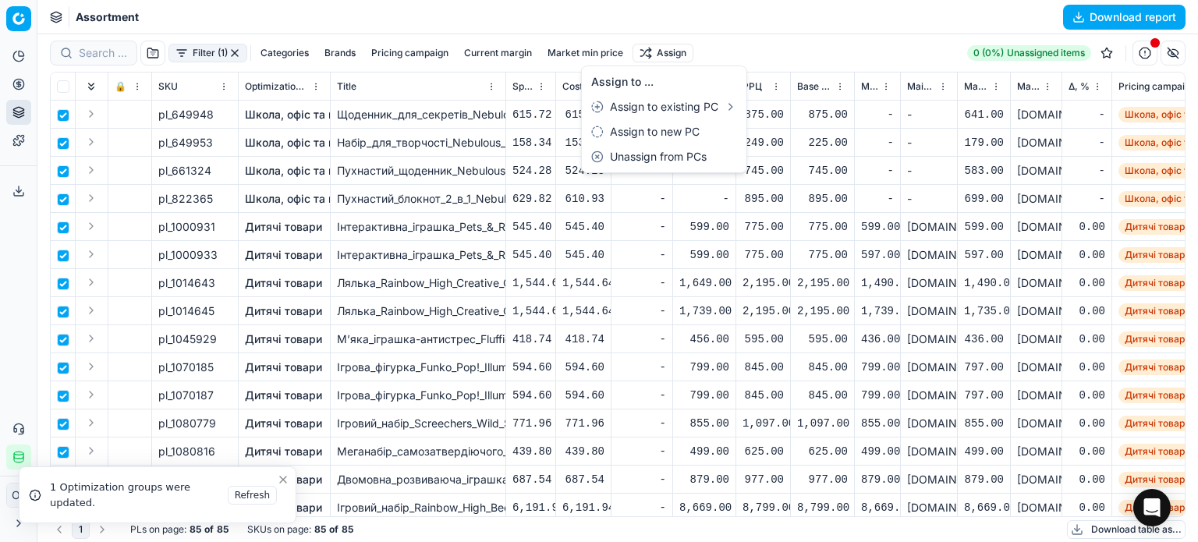
checkbox input "false"
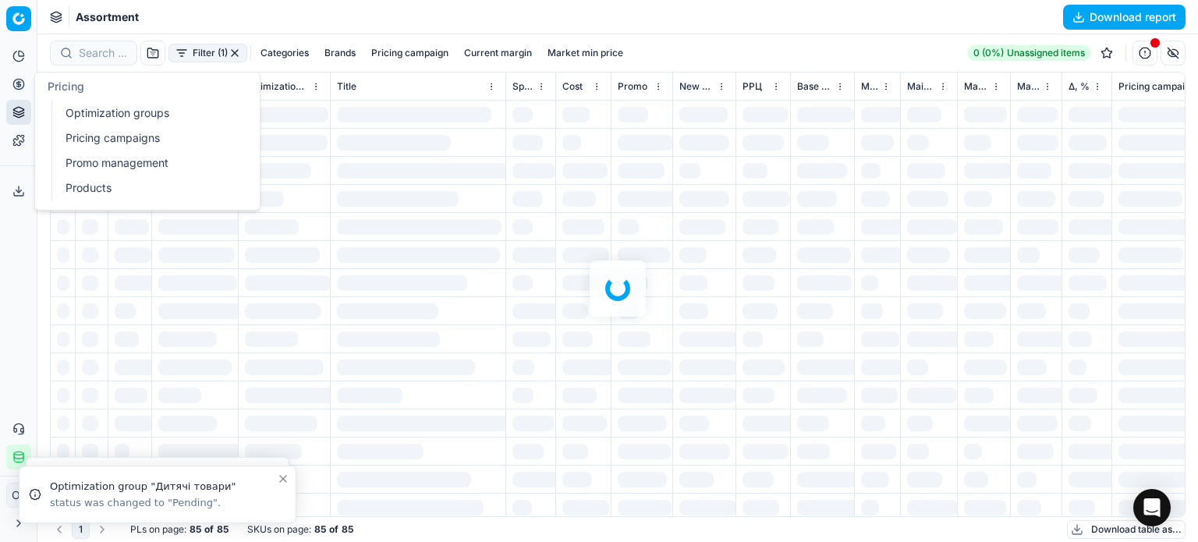
click at [94, 115] on link "Optimization groups" at bounding box center [150, 113] width 182 height 22
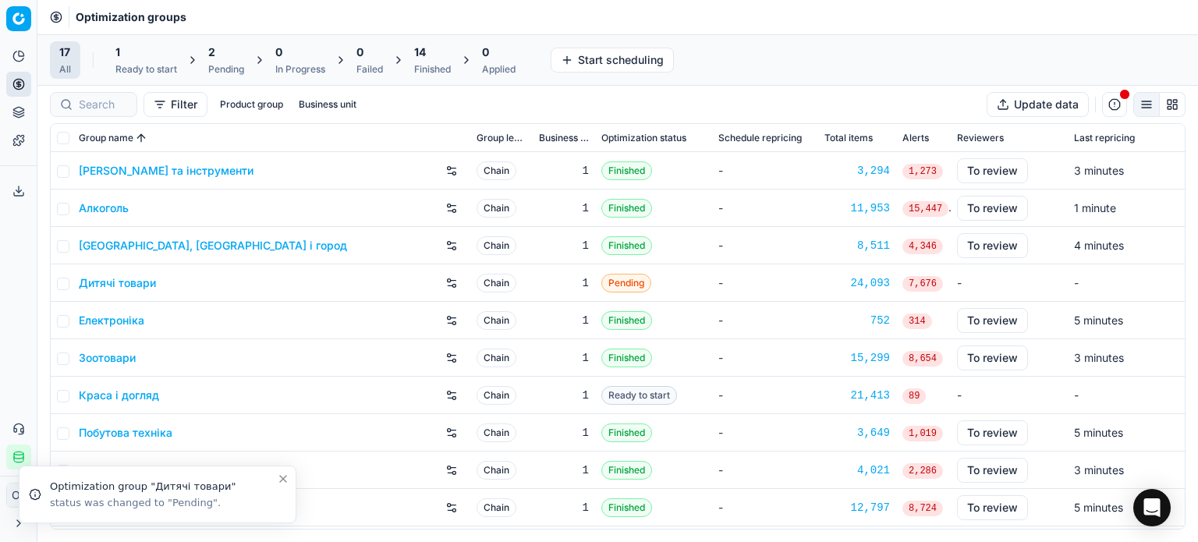
click at [158, 55] on div "1" at bounding box center [146, 52] width 62 height 16
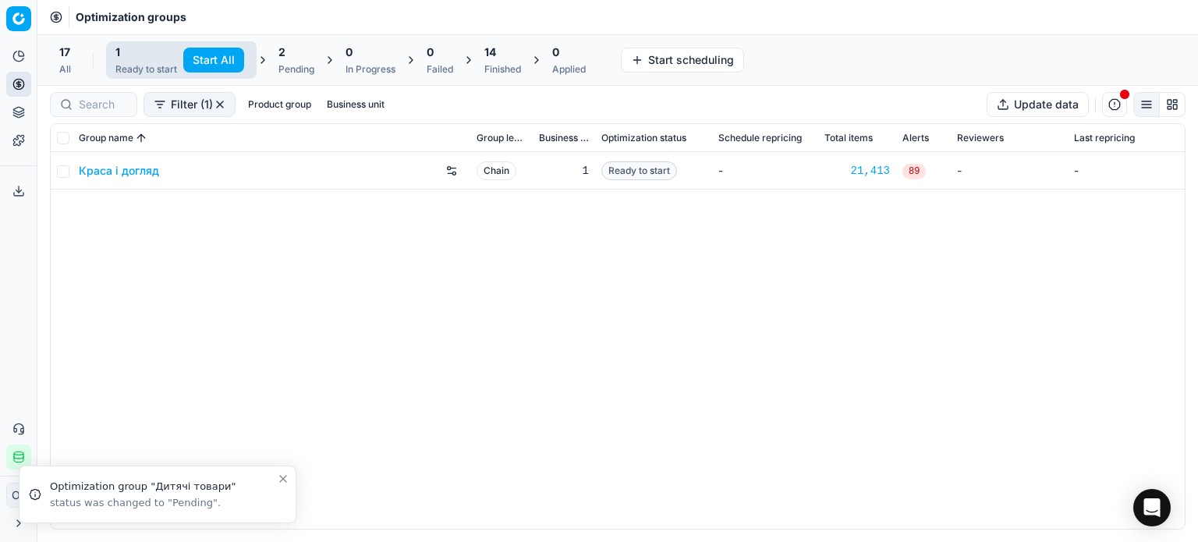
click at [209, 50] on button "Start All" at bounding box center [213, 60] width 61 height 25
drag, startPoint x: 315, startPoint y: 62, endPoint x: 306, endPoint y: 62, distance: 9.4
click at [353, 62] on div "0 In Progress" at bounding box center [378, 59] width 50 height 31
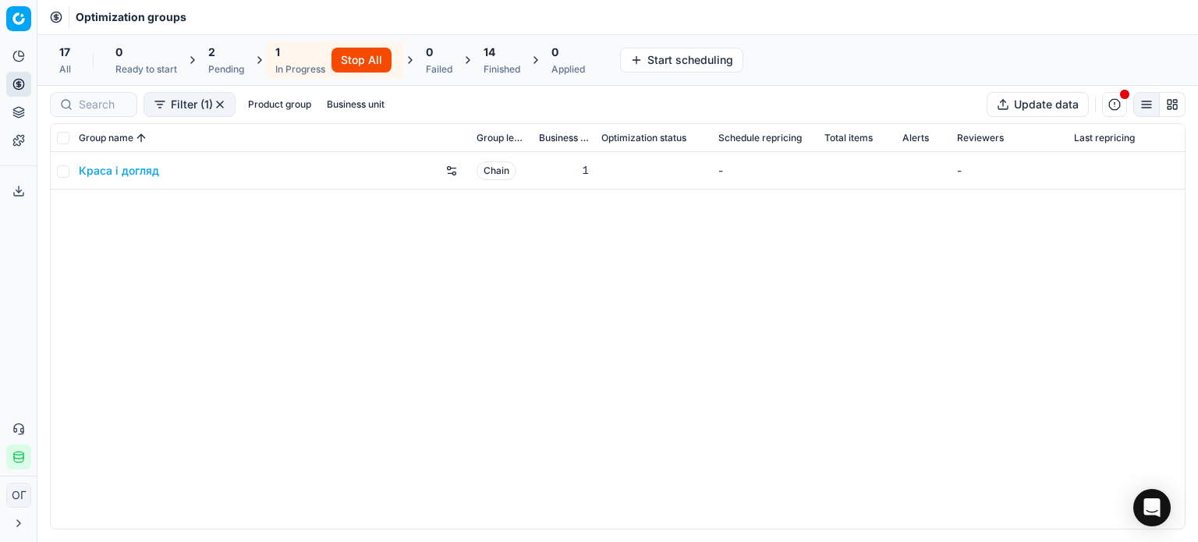
click at [234, 53] on div "2" at bounding box center [226, 52] width 36 height 16
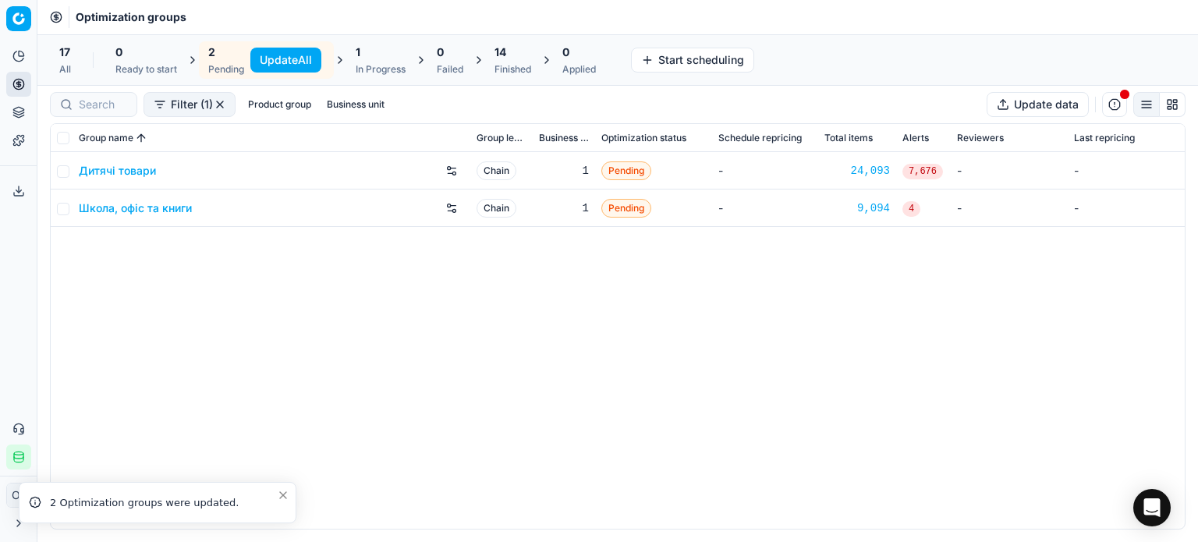
click at [270, 58] on button "Update All" at bounding box center [285, 60] width 71 height 25
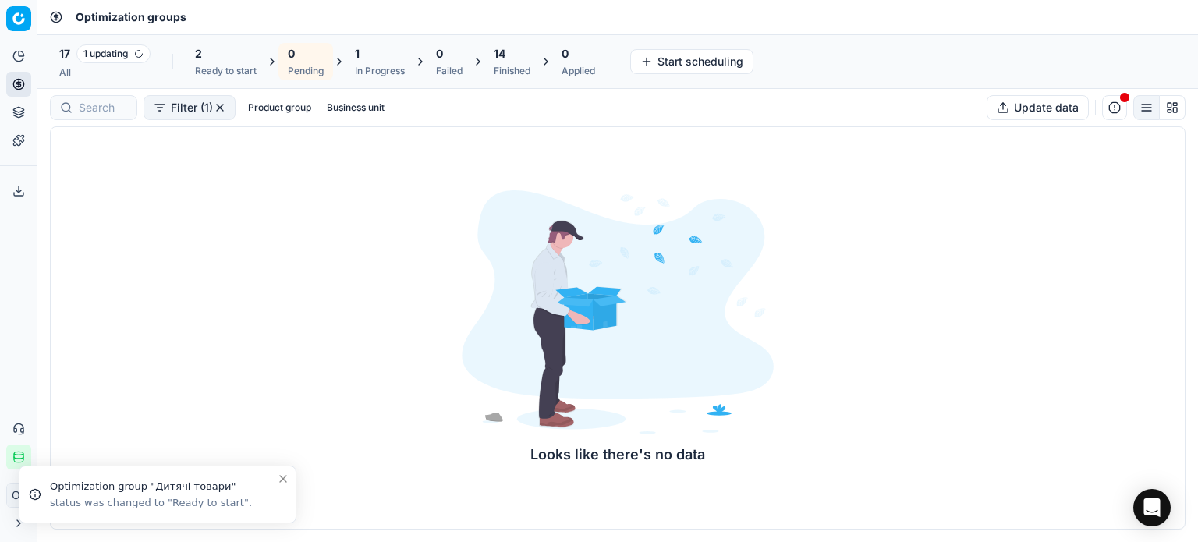
click at [245, 51] on div "2" at bounding box center [226, 54] width 62 height 16
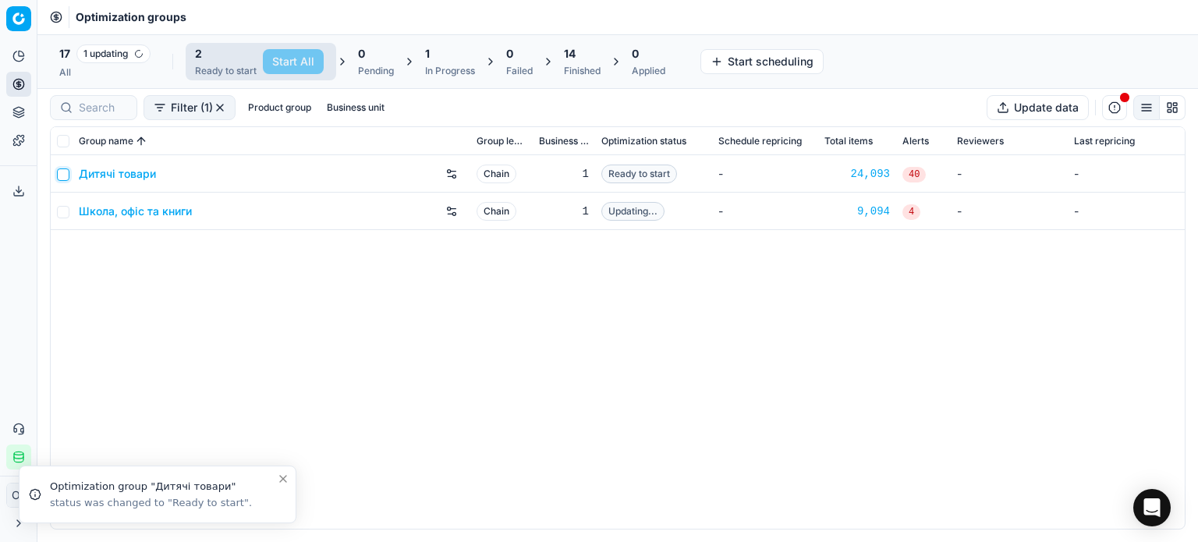
click at [69, 174] on input "checkbox" at bounding box center [63, 174] width 12 height 12
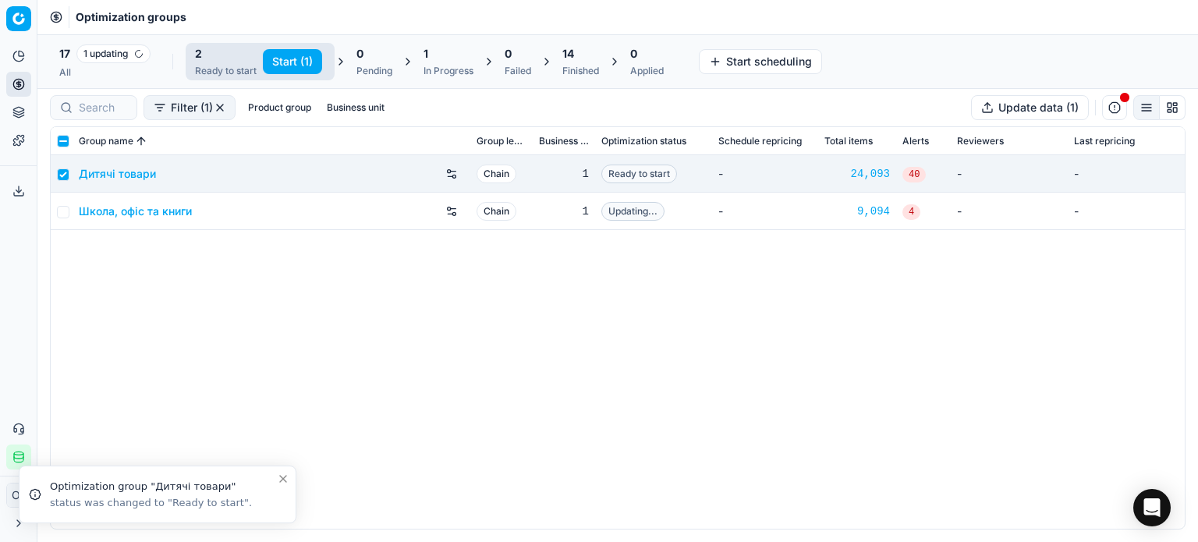
click at [309, 57] on button "Start (1)" at bounding box center [292, 61] width 59 height 25
checkbox input "false"
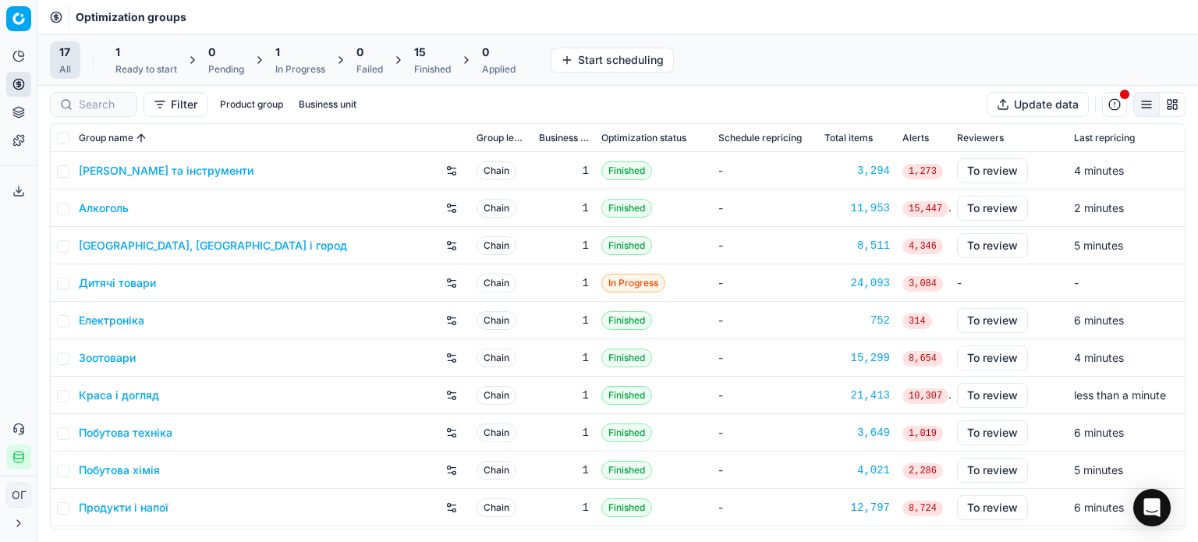
drag, startPoint x: 153, startPoint y: 56, endPoint x: 173, endPoint y: 56, distance: 20.3
click at [153, 56] on div "1" at bounding box center [146, 52] width 62 height 16
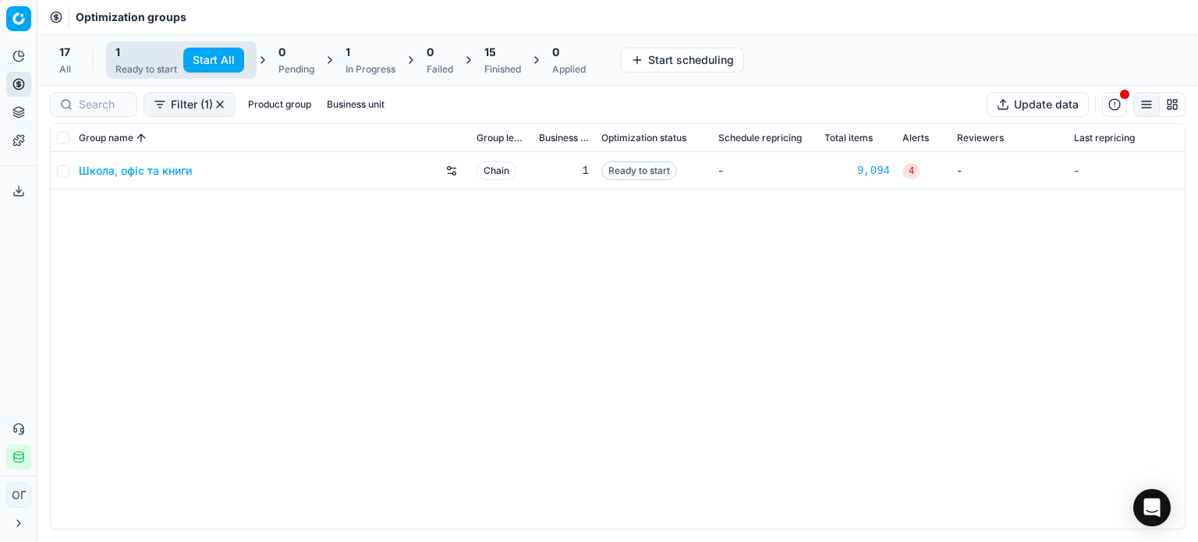
click at [202, 56] on button "Start All" at bounding box center [213, 60] width 61 height 25
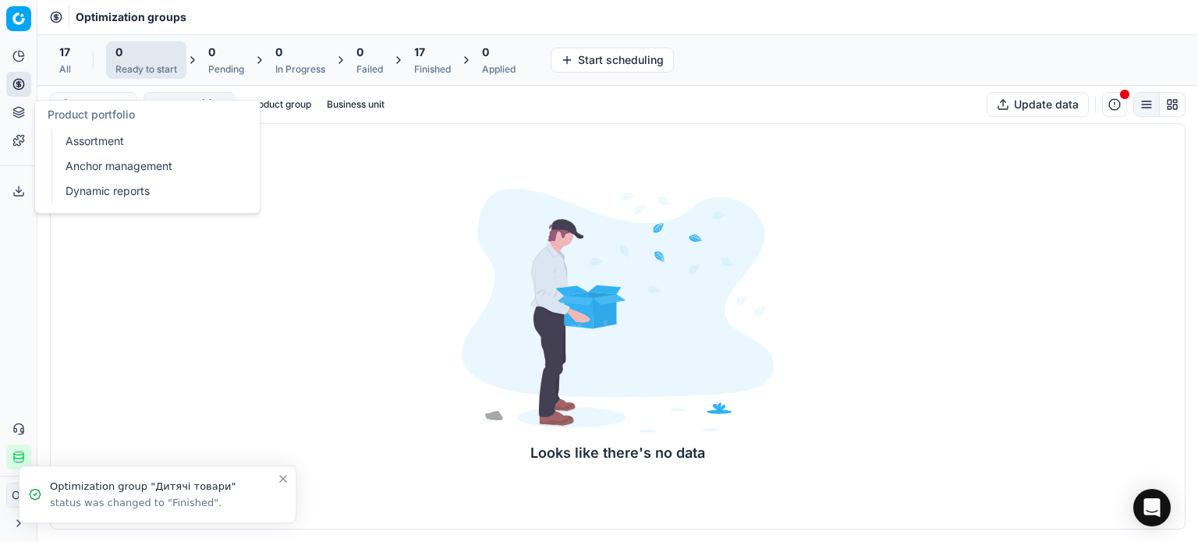
click at [94, 145] on link "Assortment" at bounding box center [150, 141] width 182 height 22
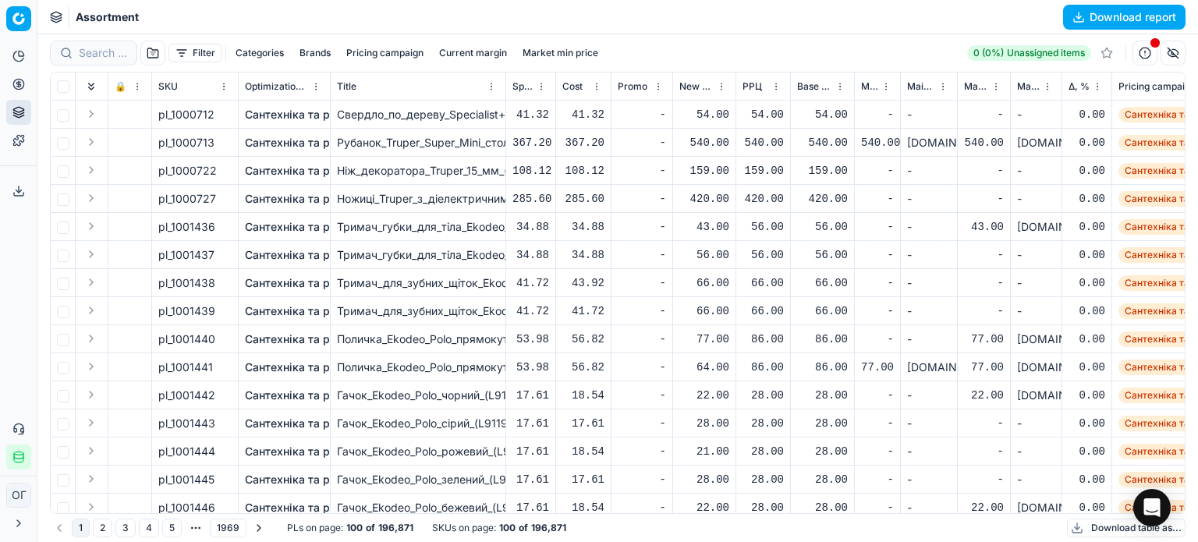
click at [1084, 90] on span "Δ, %" at bounding box center [1078, 86] width 21 height 12
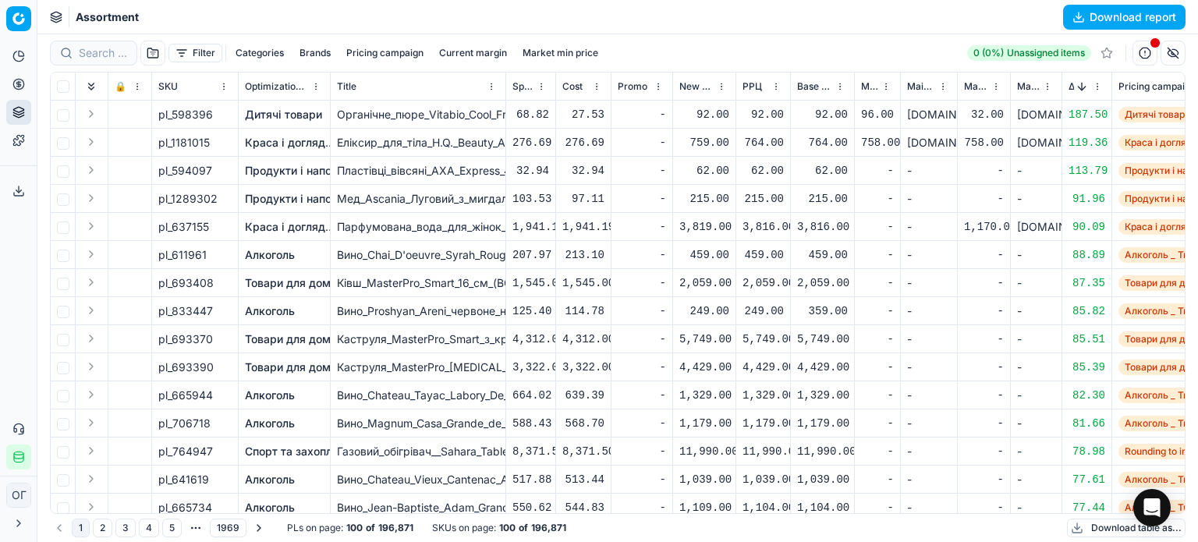
click at [1078, 82] on button "Sorted by Δ, % descending" at bounding box center [1082, 87] width 16 height 16
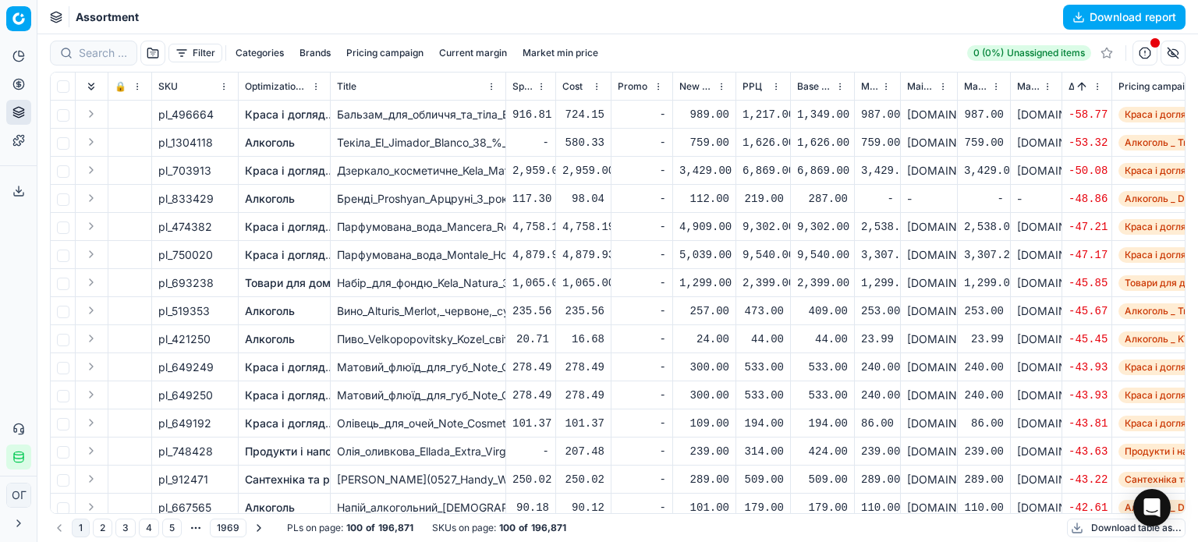
click at [1146, 51] on button "button" at bounding box center [1144, 53] width 25 height 25
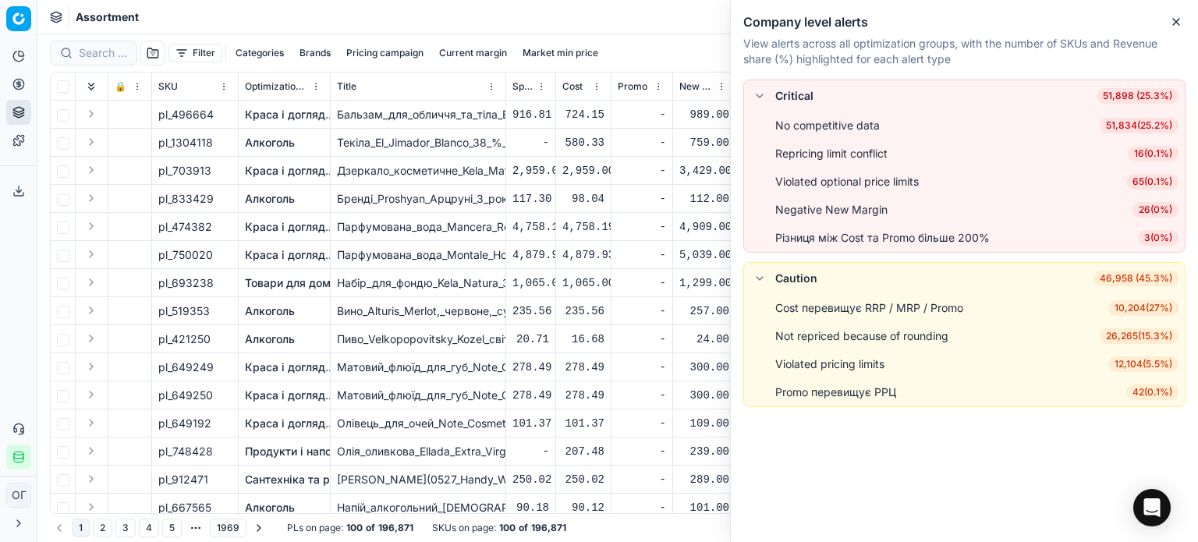
click at [1146, 397] on span "42 ( 0.1% )" at bounding box center [1152, 392] width 52 height 16
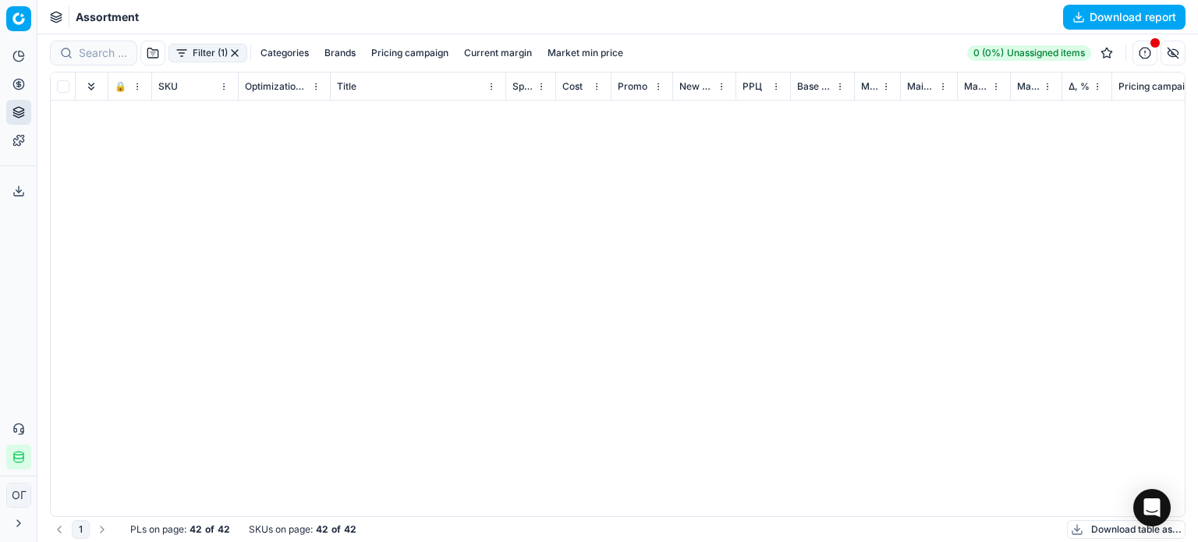
scroll to position [774, 0]
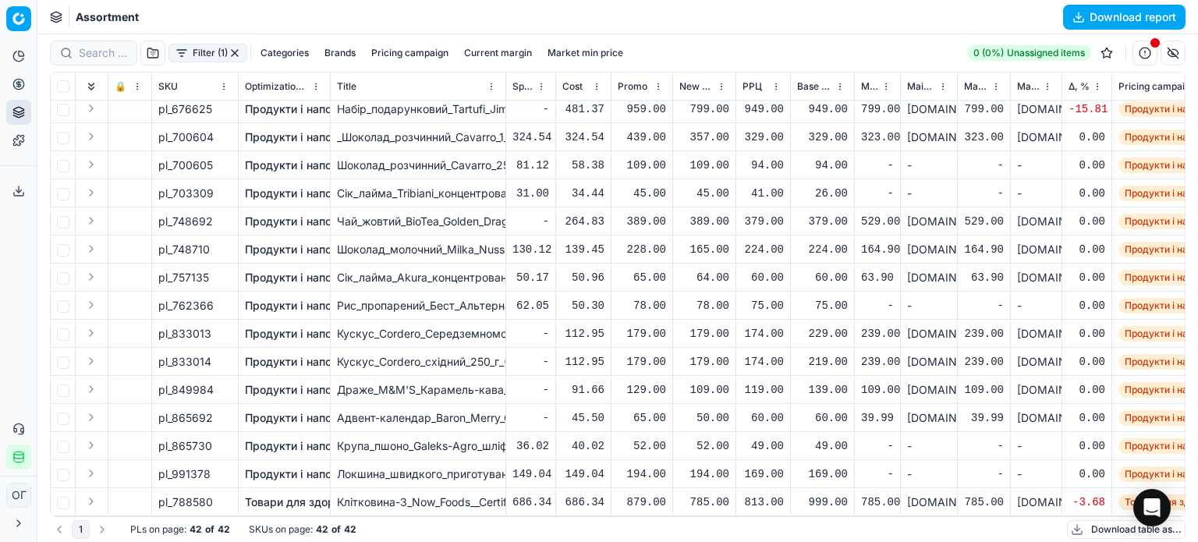
click at [1095, 526] on button "Download table as..." at bounding box center [1126, 529] width 119 height 19
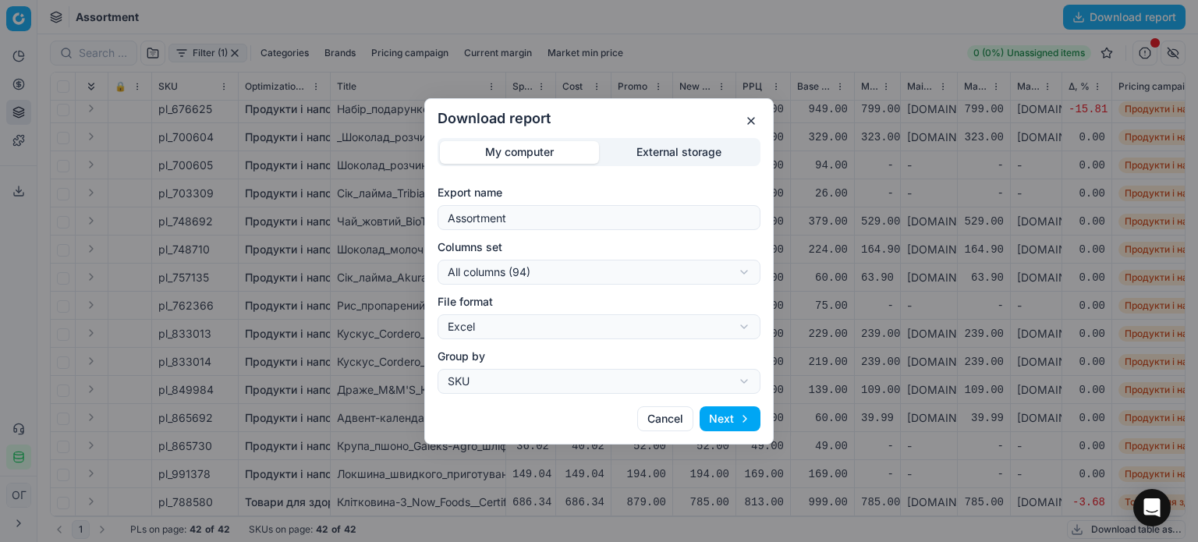
click at [650, 204] on div "Export name Assortment" at bounding box center [598, 207] width 323 height 45
click at [652, 218] on input "Assortment" at bounding box center [598, 217] width 309 height 23
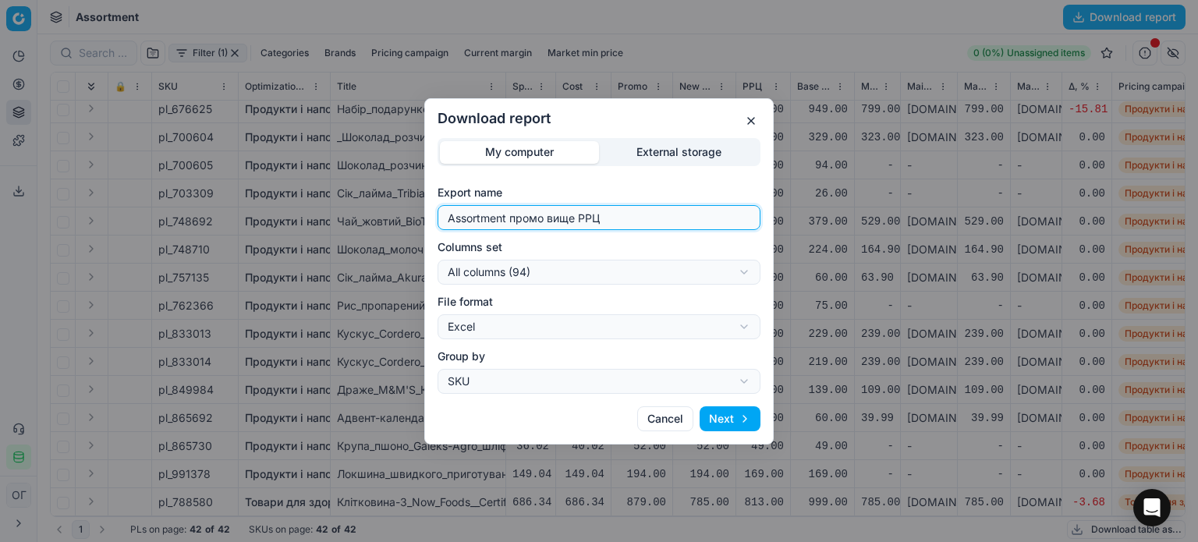
type input "Assortment промо вище РРЦ"
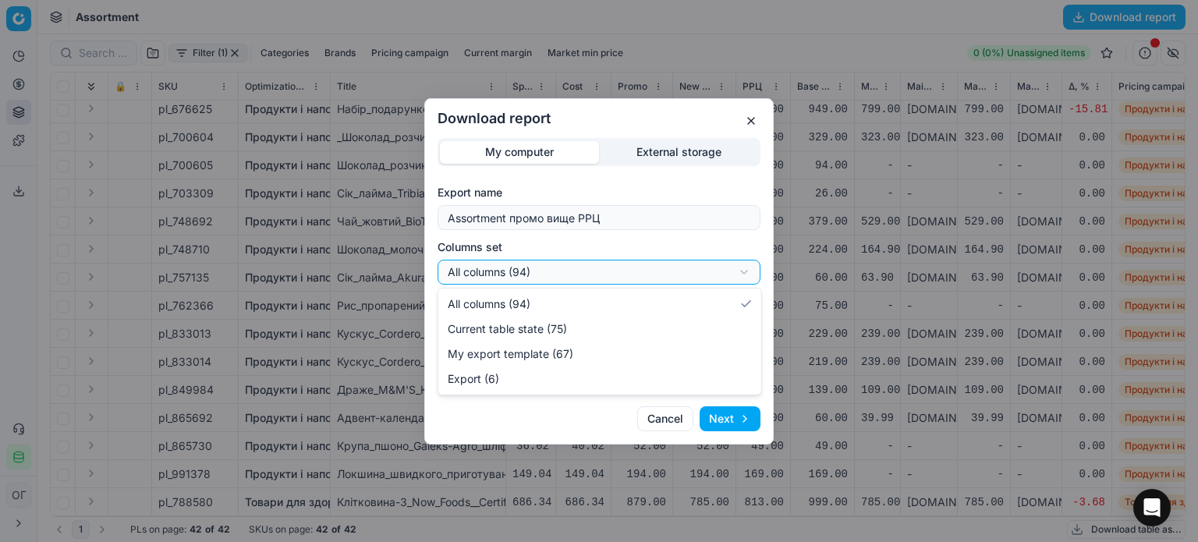
click at [647, 278] on div "Download report My computer External storage Export name Assortment промо вище …" at bounding box center [599, 271] width 1198 height 542
select select "table"
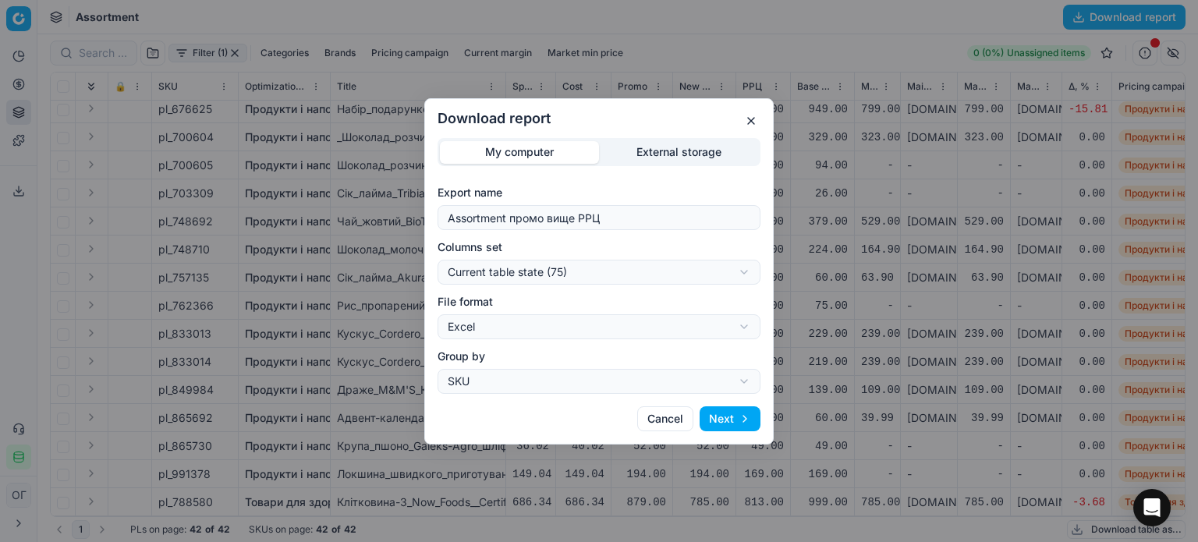
click at [728, 412] on button "Next" at bounding box center [729, 418] width 61 height 25
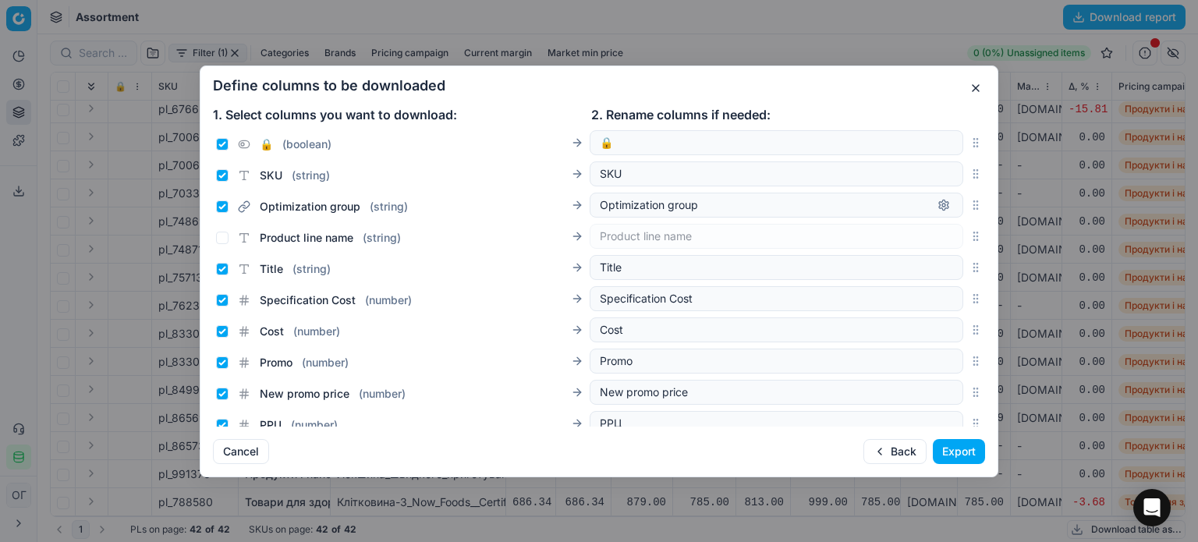
click at [942, 448] on button "Export" at bounding box center [959, 451] width 52 height 25
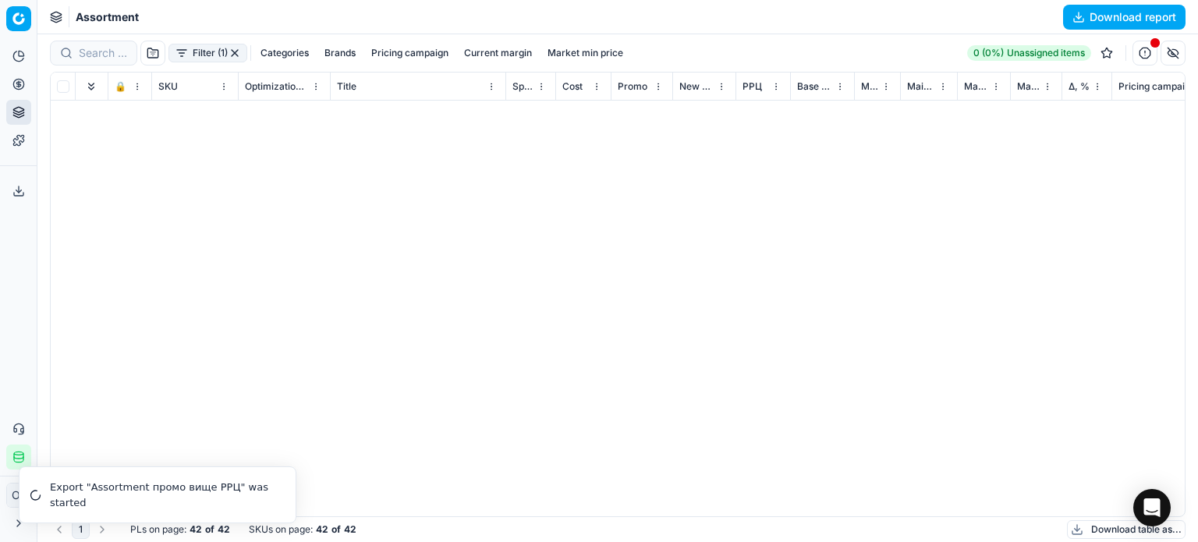
scroll to position [0, 0]
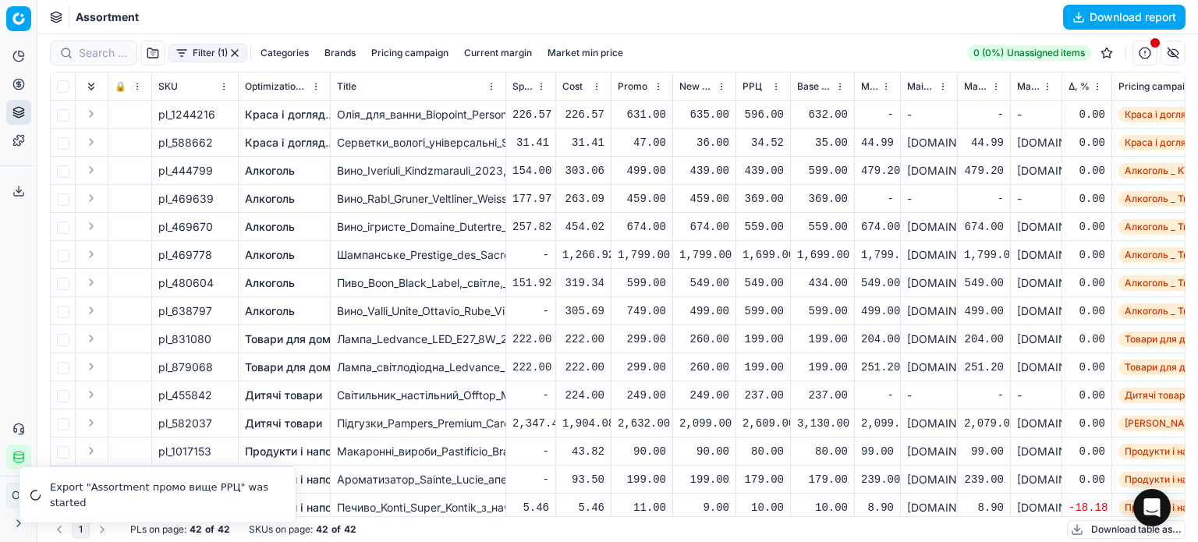
click at [1149, 52] on button "button" at bounding box center [1144, 53] width 25 height 25
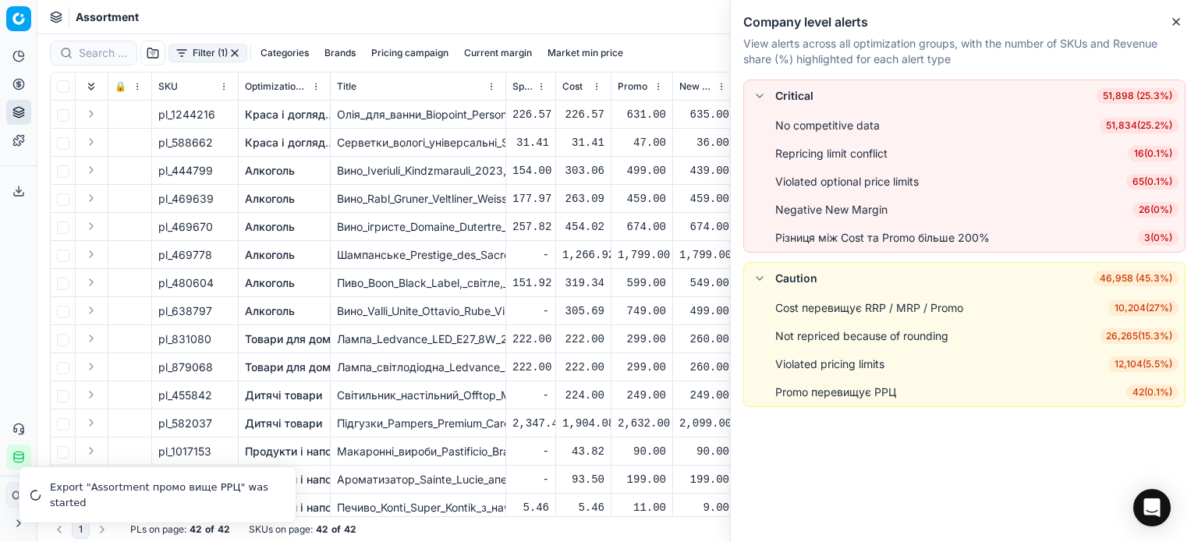
click at [1153, 216] on span "26 ( 0% )" at bounding box center [1155, 210] width 46 height 16
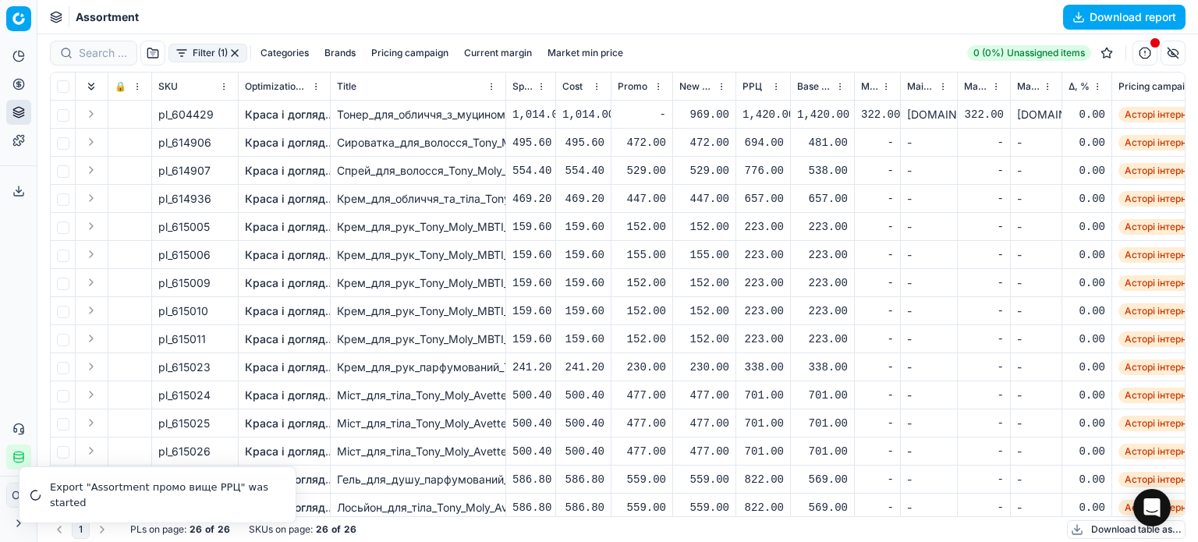
scroll to position [325, 0]
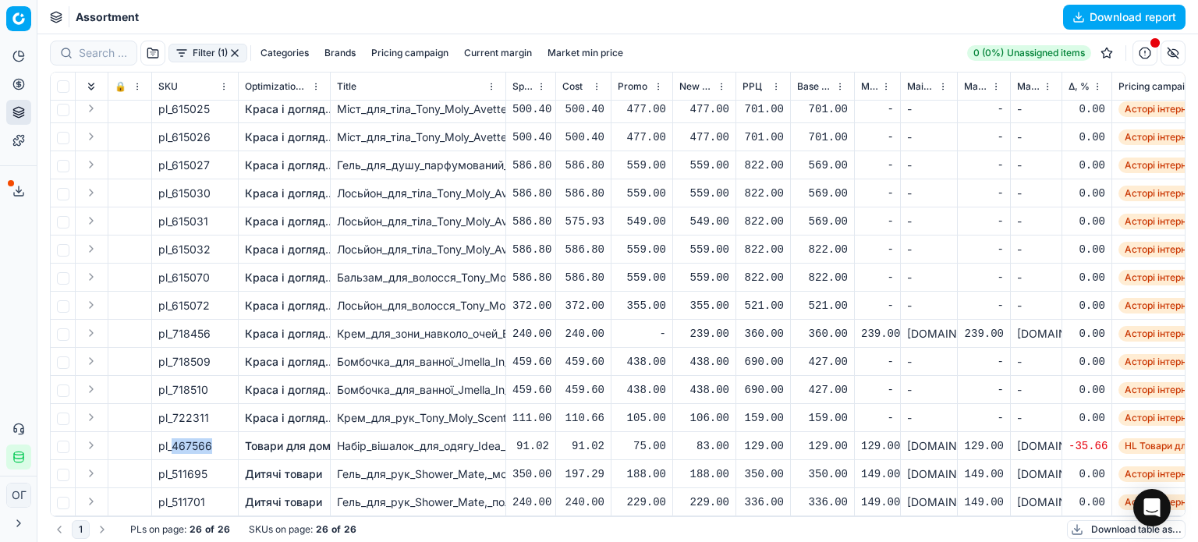
drag, startPoint x: 211, startPoint y: 435, endPoint x: 170, endPoint y: 435, distance: 41.3
click at [170, 438] on span "pl_467566" at bounding box center [185, 446] width 54 height 16
copy span "467566"
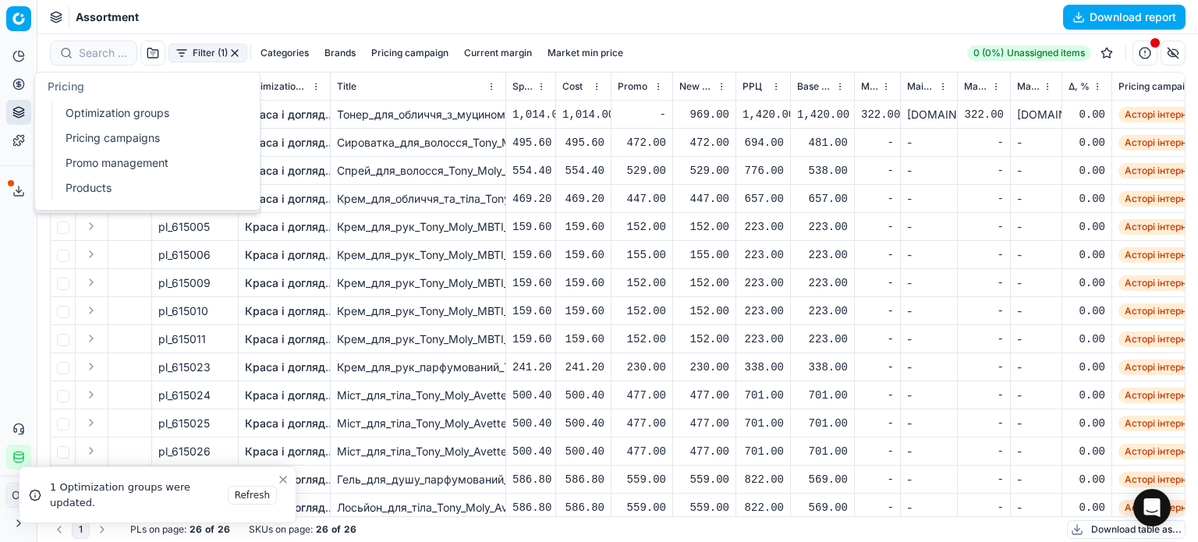
click at [25, 82] on button "Pricing" at bounding box center [18, 84] width 25 height 25
click at [74, 108] on link "Optimization groups" at bounding box center [150, 113] width 182 height 22
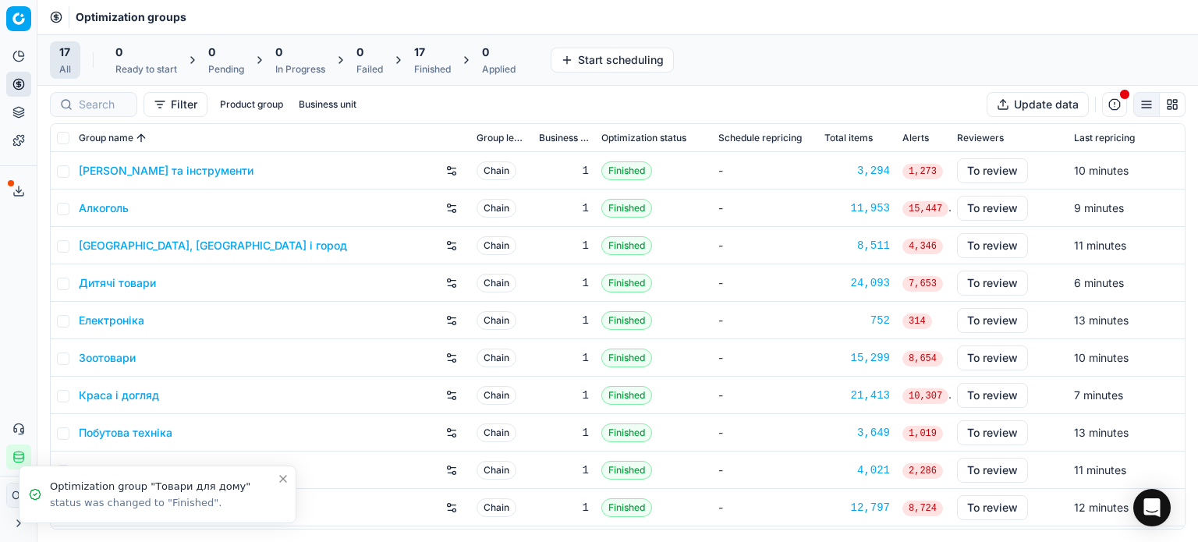
click at [427, 65] on div "Finished" at bounding box center [432, 69] width 37 height 12
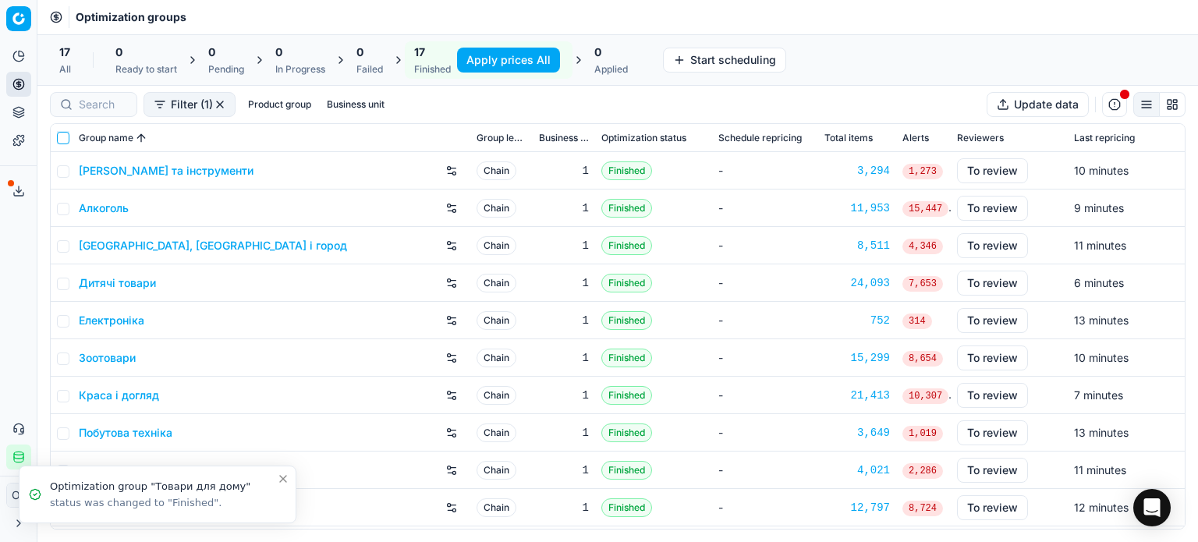
click at [65, 133] on input "checkbox" at bounding box center [63, 138] width 12 height 12
checkbox input "true"
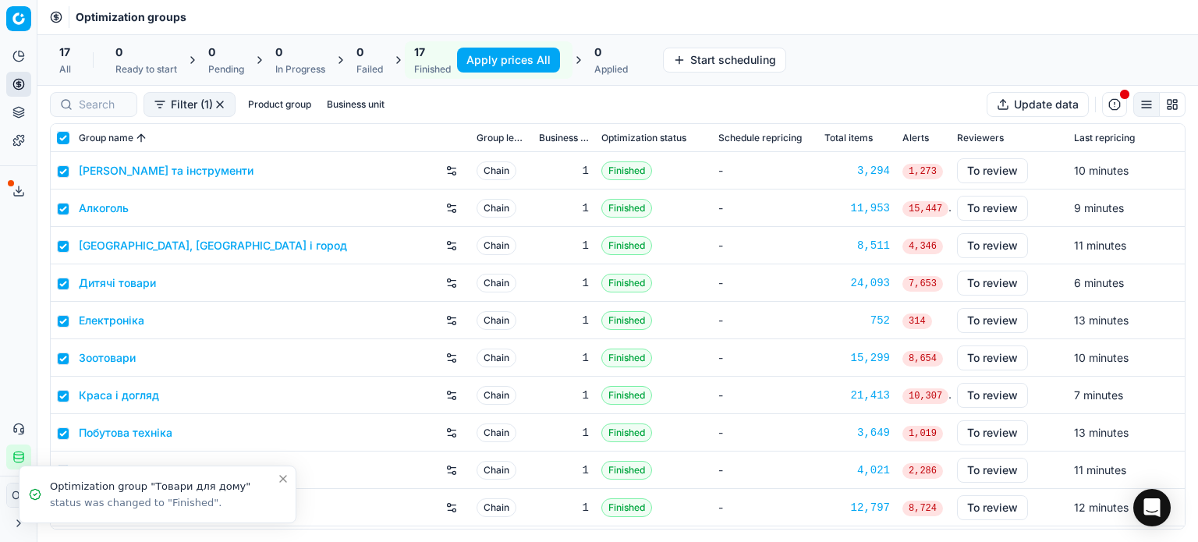
checkbox input "true"
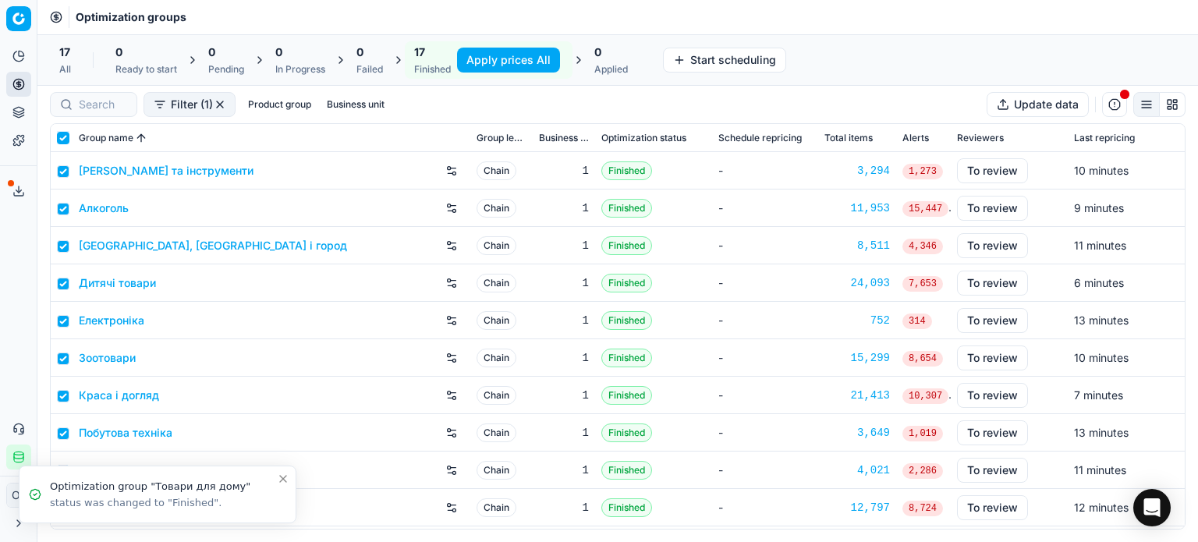
checkbox input "true"
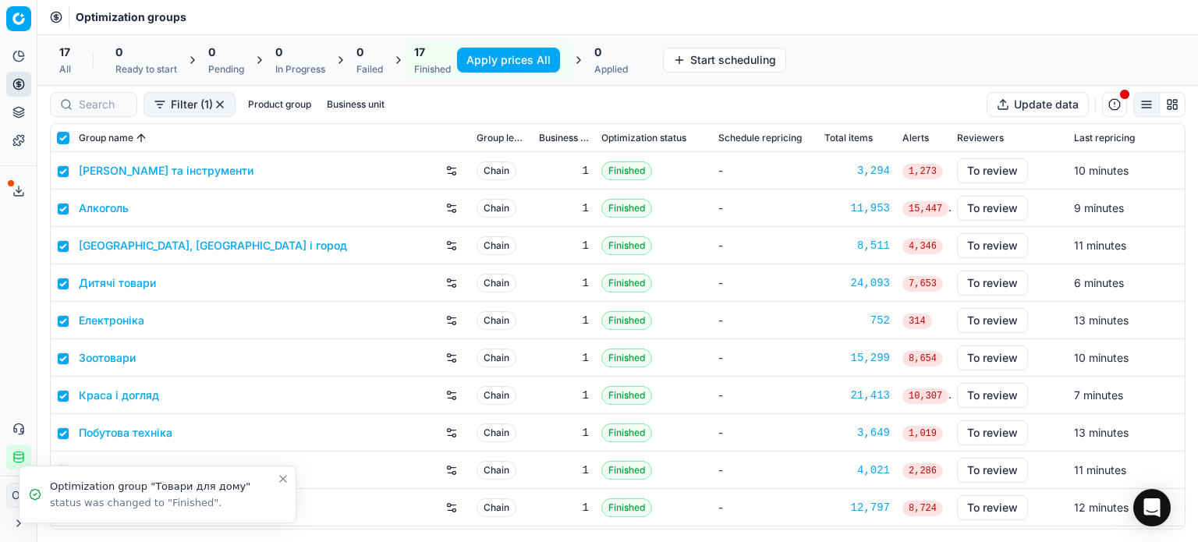
checkbox input "true"
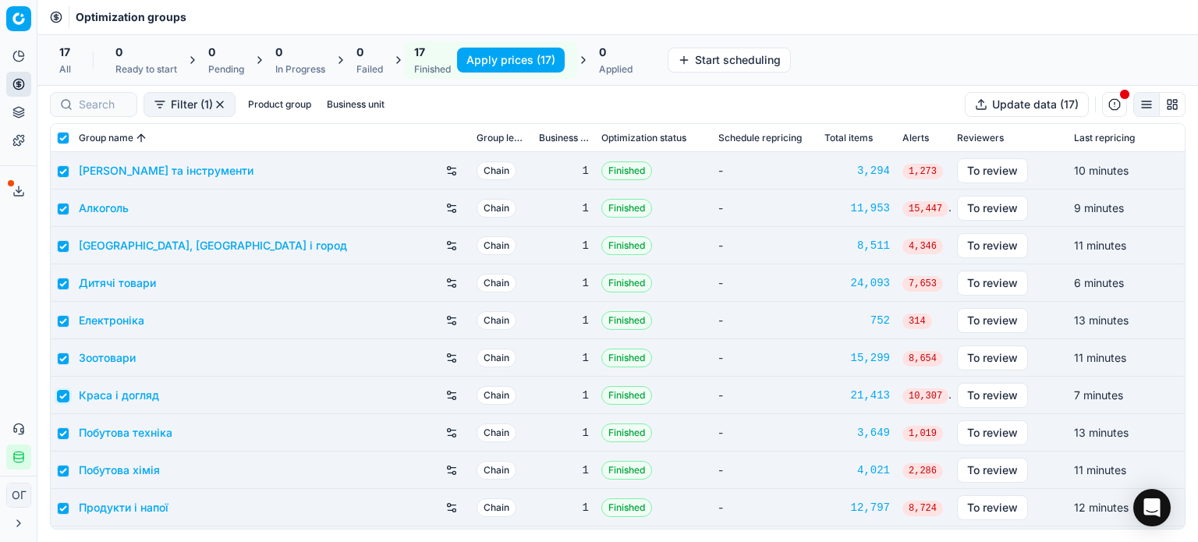
click at [62, 398] on input "checkbox" at bounding box center [63, 396] width 12 height 12
checkbox input "false"
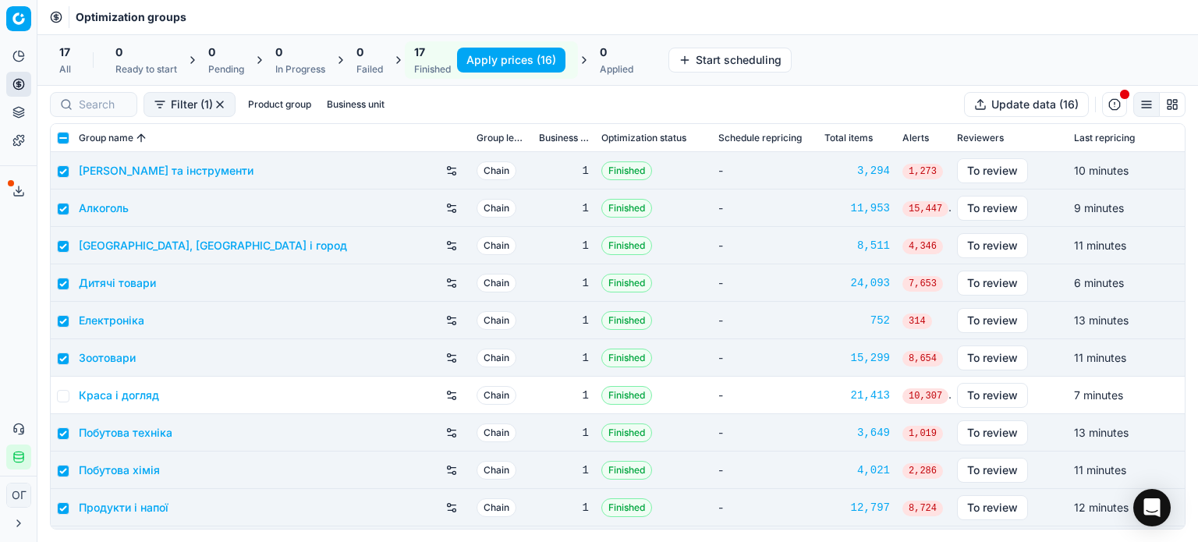
click at [525, 58] on button "Apply prices (16)" at bounding box center [511, 60] width 108 height 25
checkbox input "false"
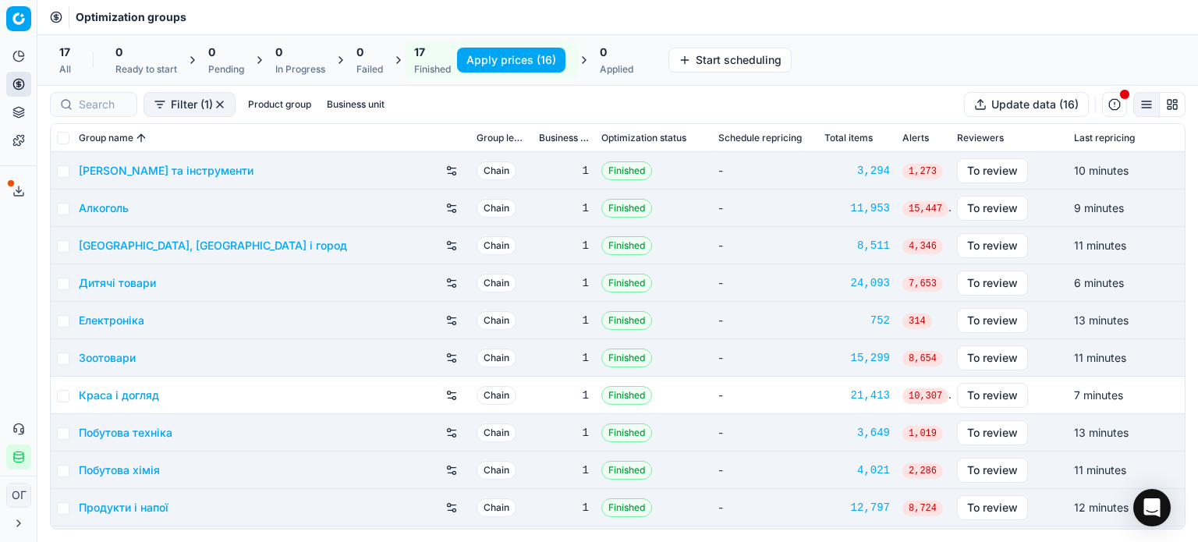
checkbox input "false"
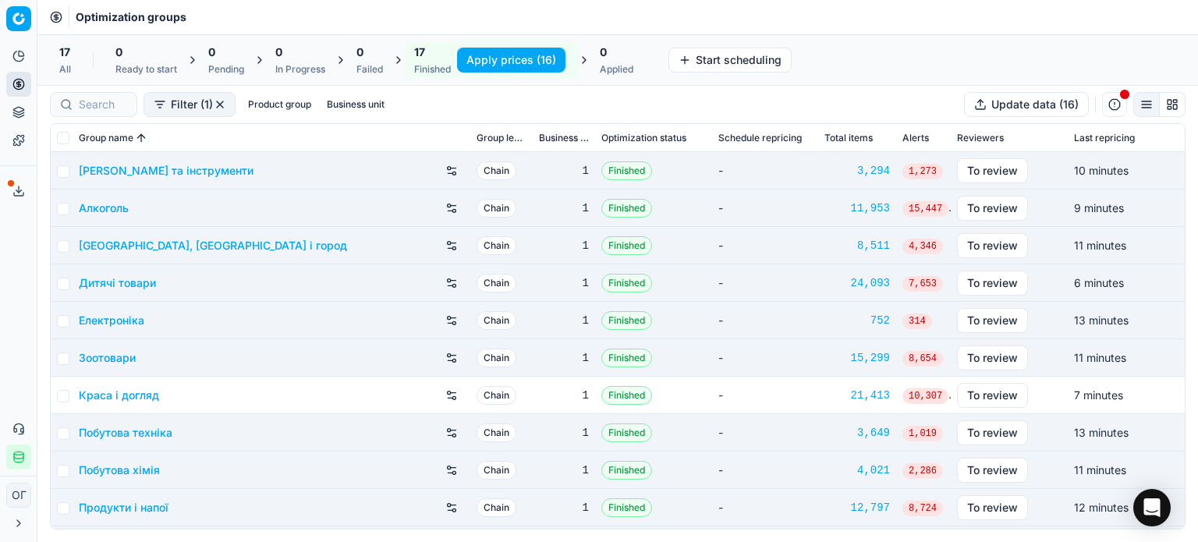
checkbox input "false"
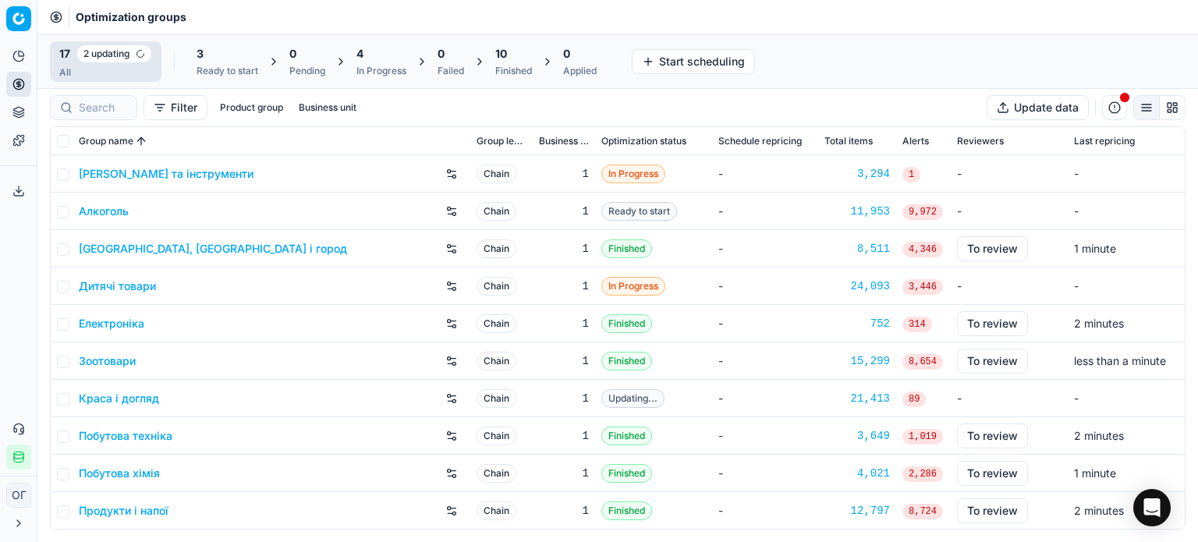
click at [249, 55] on div "3" at bounding box center [227, 54] width 62 height 16
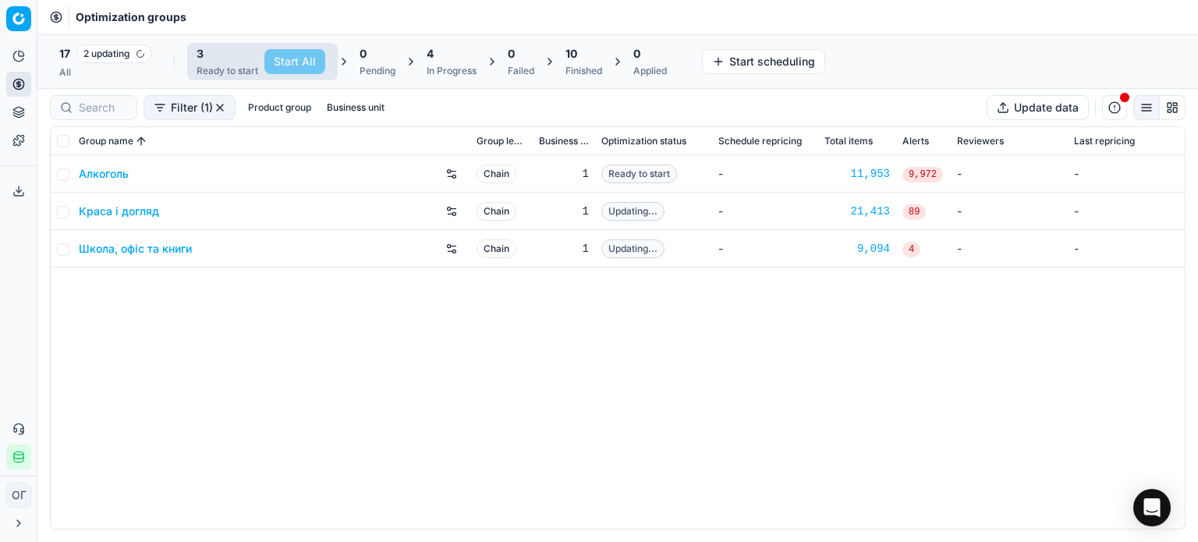
click at [55, 175] on td at bounding box center [62, 173] width 22 height 37
click at [58, 172] on input "checkbox" at bounding box center [63, 174] width 12 height 12
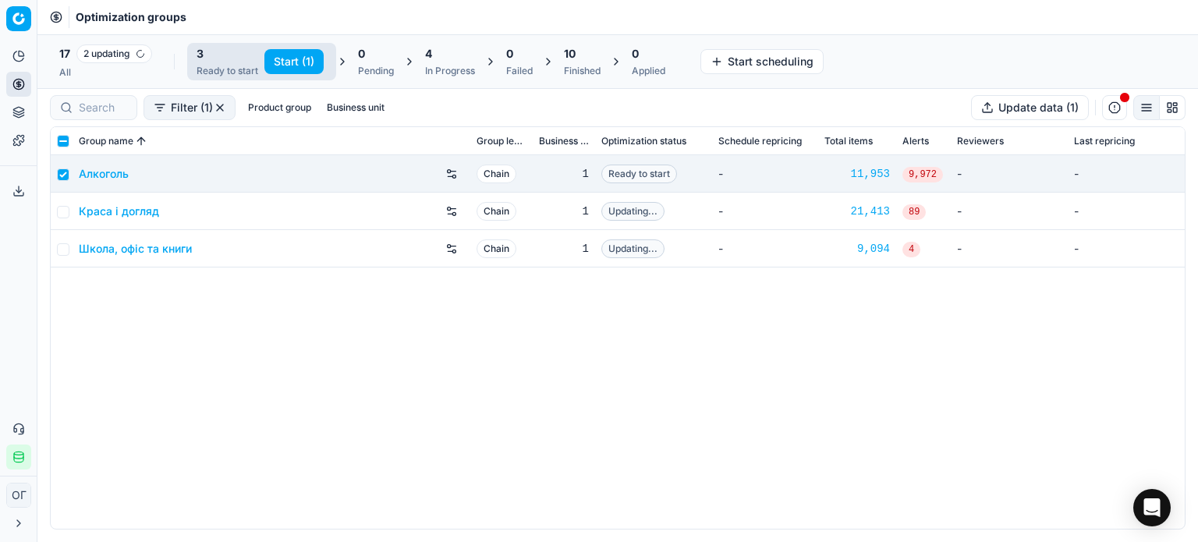
click at [292, 57] on button "Start (1)" at bounding box center [293, 61] width 59 height 25
checkbox input "false"
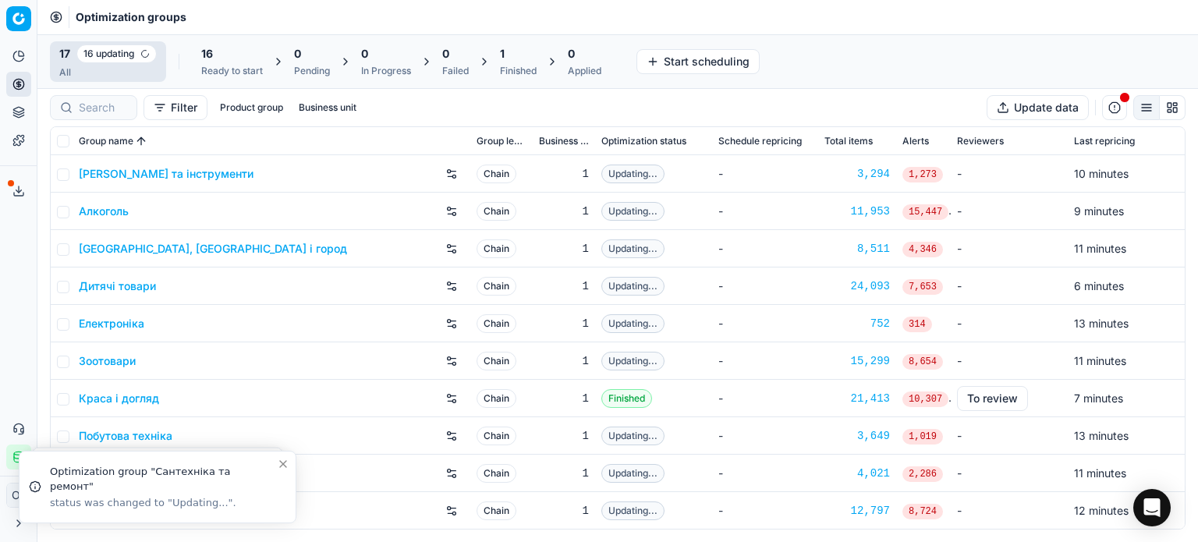
click at [523, 58] on div "1" at bounding box center [518, 54] width 37 height 16
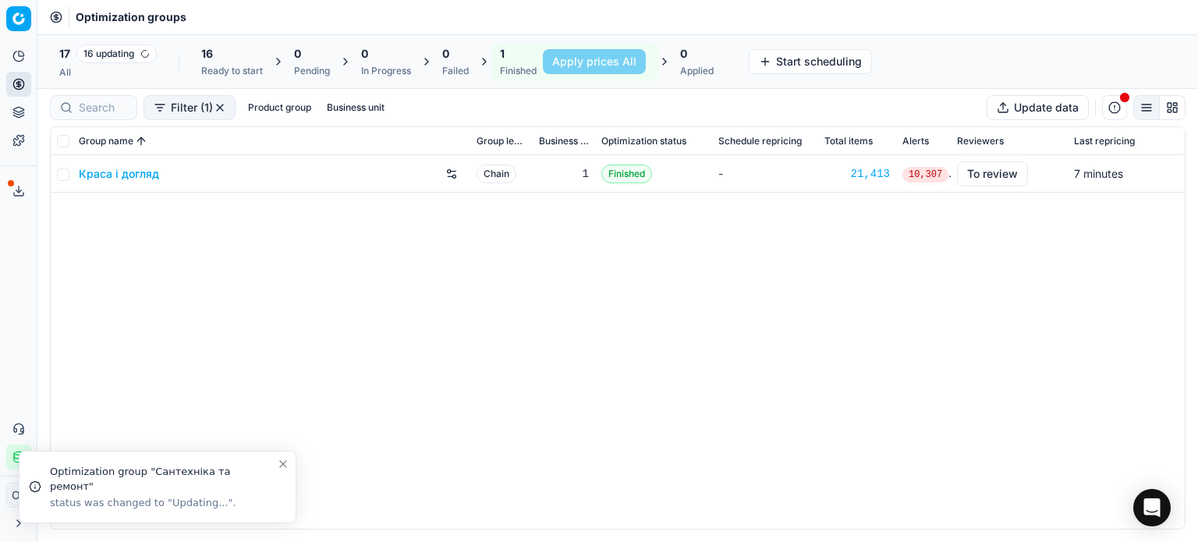
click at [136, 175] on link "Краса і догляд" at bounding box center [119, 174] width 80 height 16
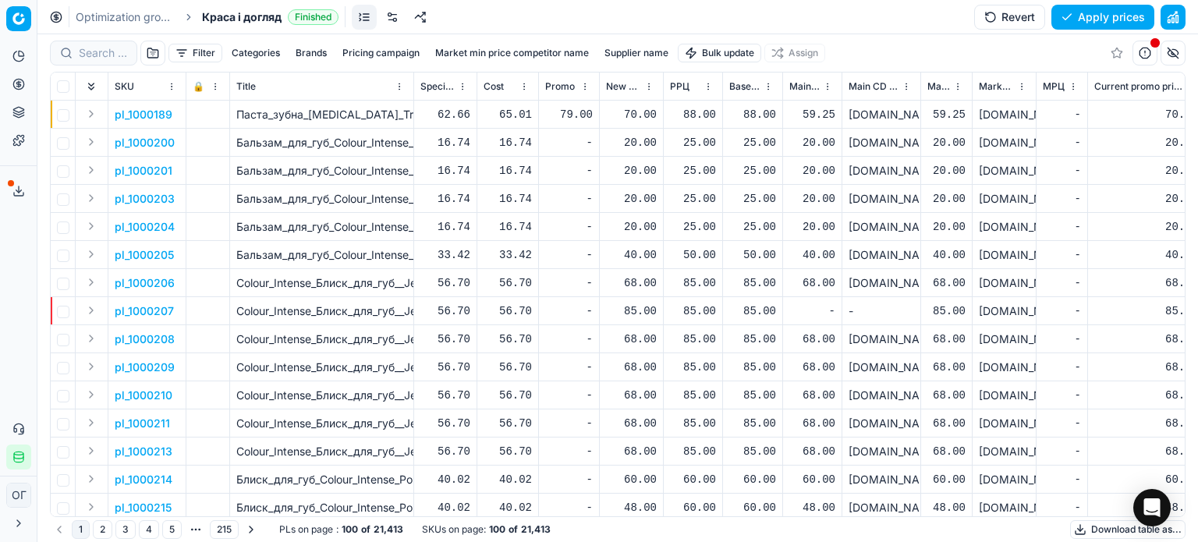
click at [184, 51] on button "Filter" at bounding box center [195, 53] width 54 height 19
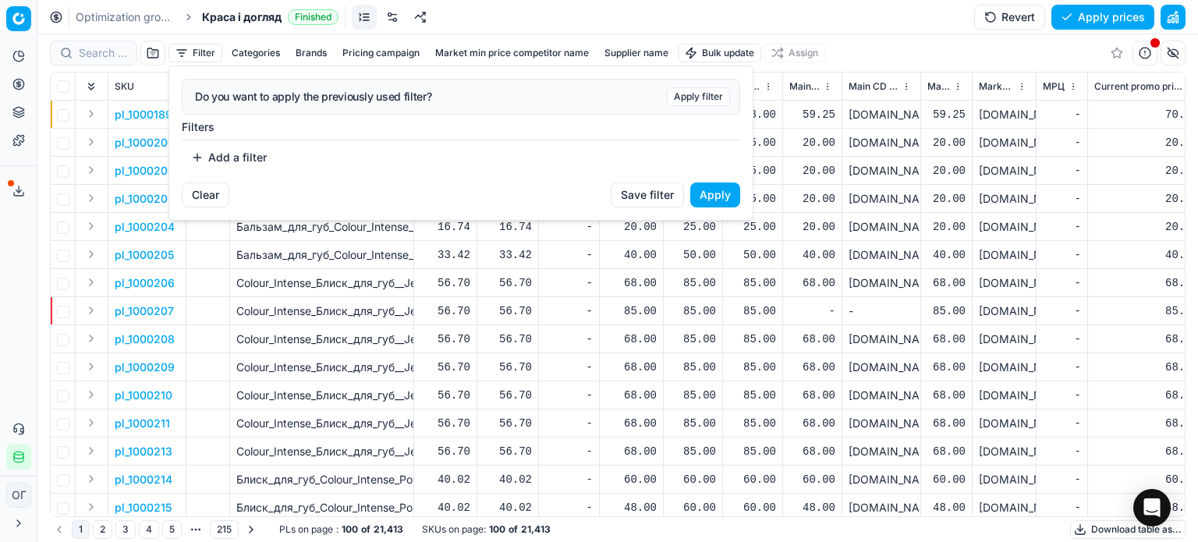
click at [250, 158] on button "Add a filter" at bounding box center [229, 157] width 94 height 25
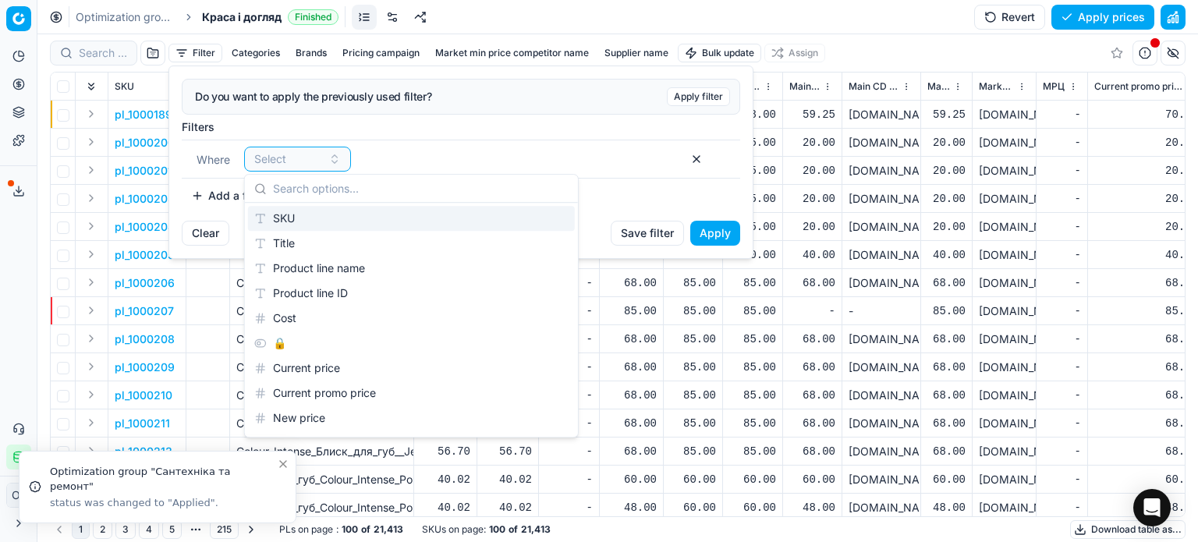
click at [281, 199] on input "text" at bounding box center [421, 188] width 296 height 31
click at [290, 216] on div "SKU" at bounding box center [411, 218] width 327 height 25
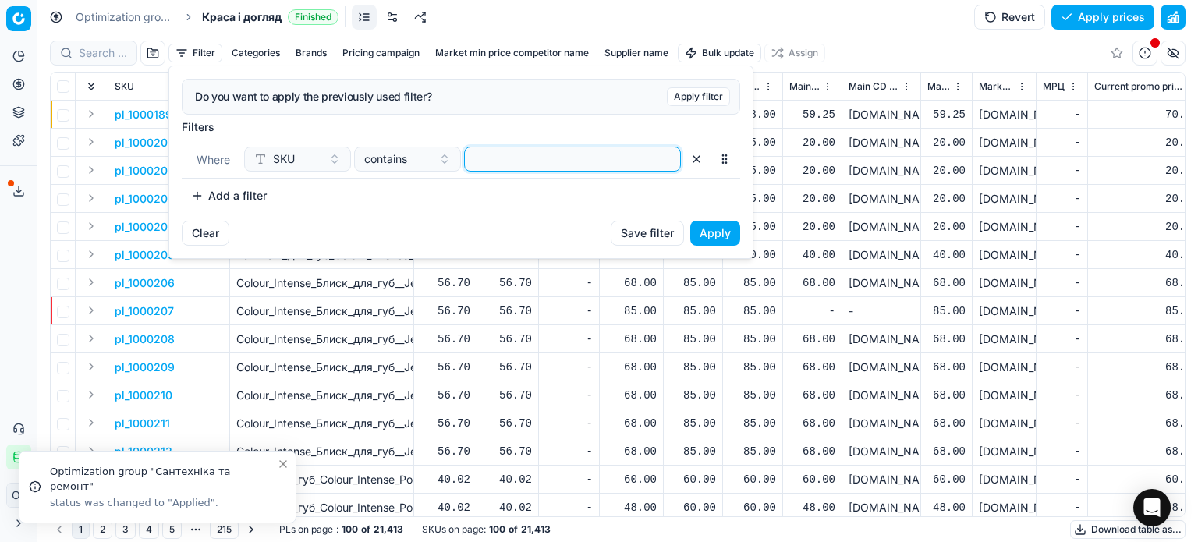
click at [591, 154] on input at bounding box center [572, 158] width 203 height 23
paste input "74854,67631,554069,511711,511707, 418174"
type input "74854,67631,554069,511711,511707, 418174"
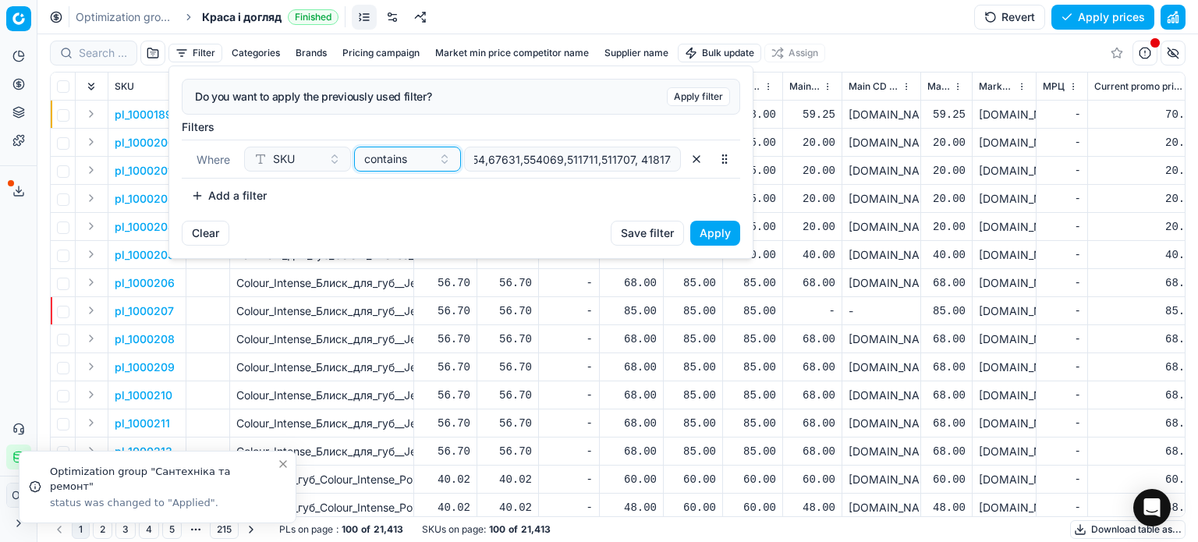
click at [387, 160] on span "contains" at bounding box center [385, 159] width 43 height 16
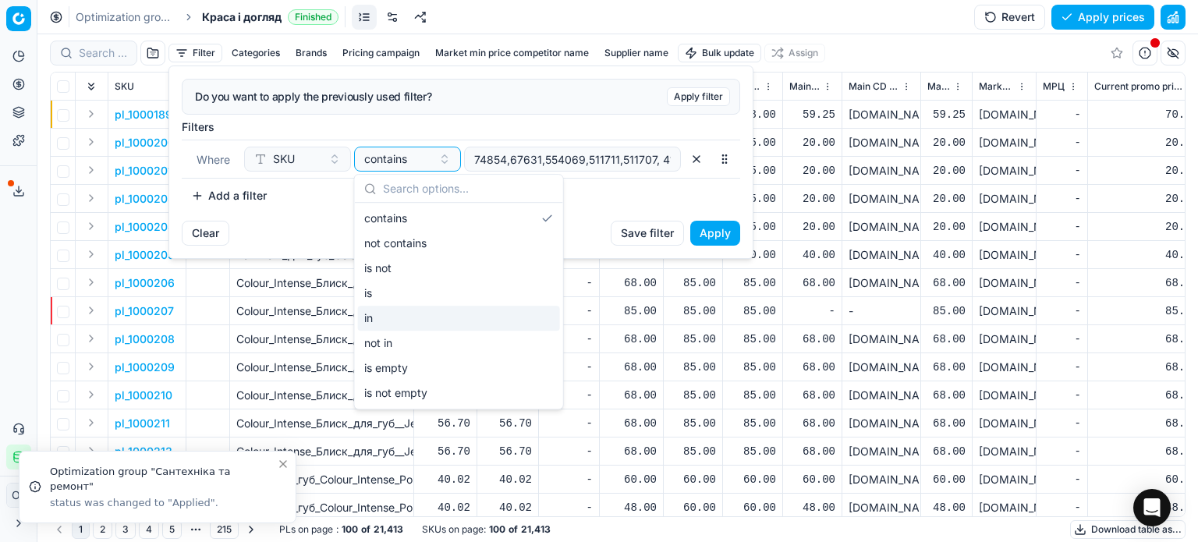
click at [410, 310] on div "in" at bounding box center [459, 318] width 202 height 25
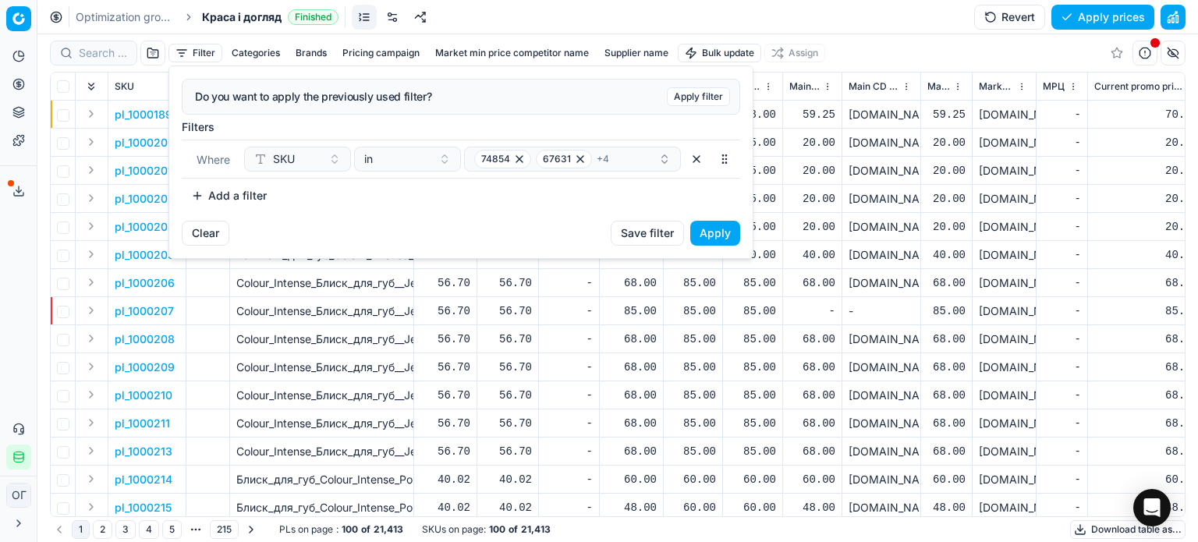
click at [705, 231] on button "Apply" at bounding box center [715, 233] width 50 height 25
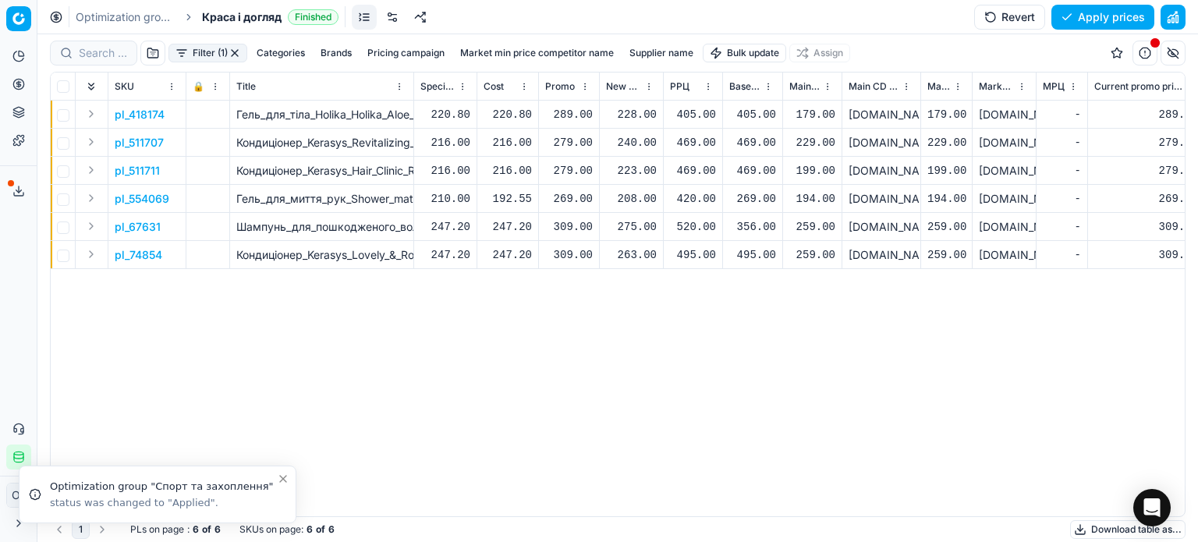
click at [633, 115] on div "228.00" at bounding box center [631, 115] width 51 height 16
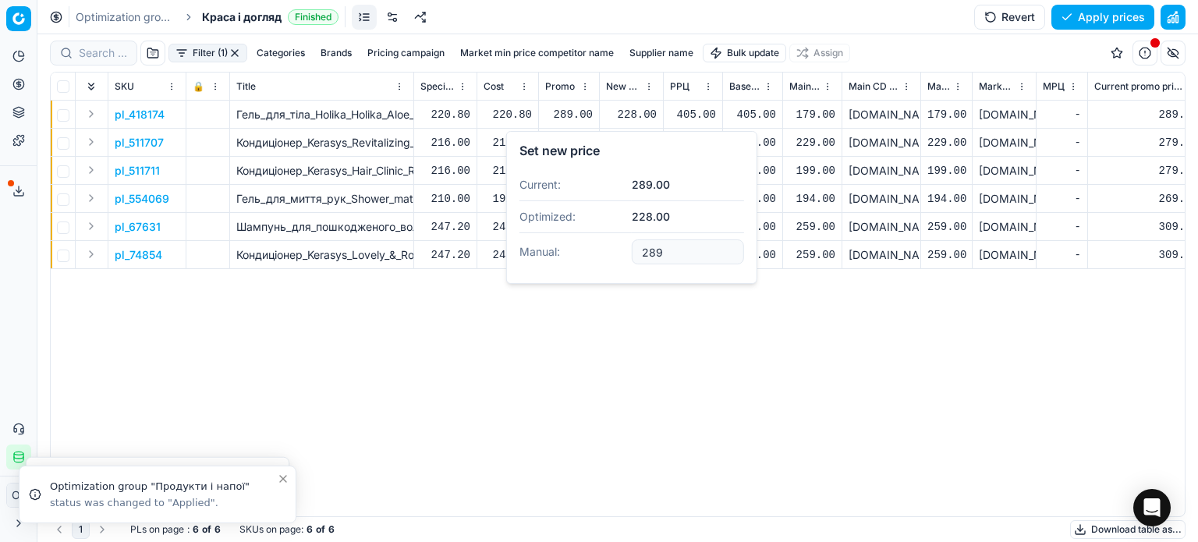
type input "289.00"
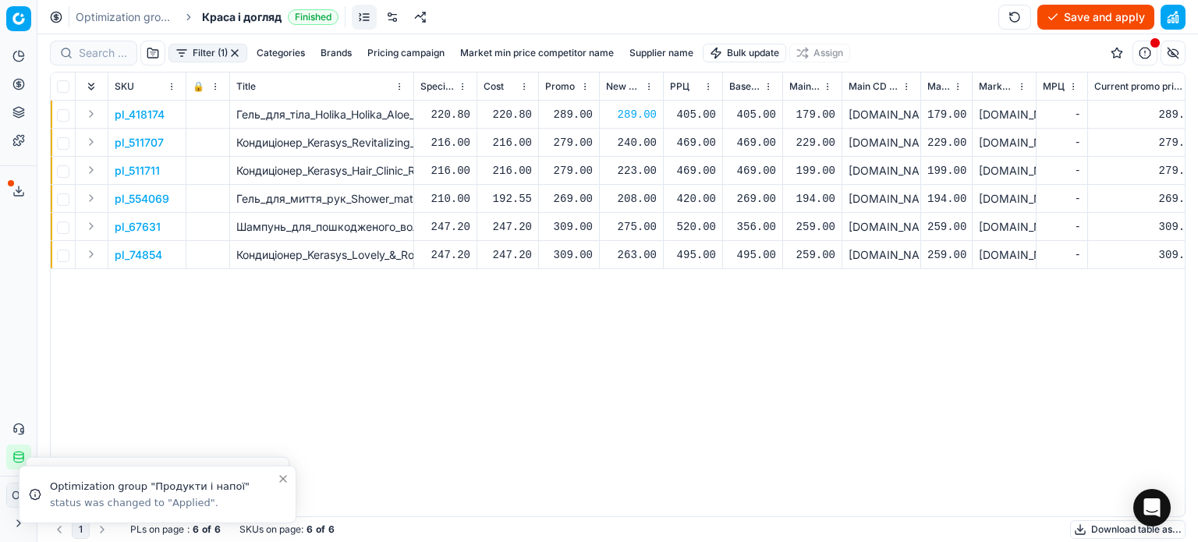
click at [649, 136] on div "240.00" at bounding box center [631, 143] width 51 height 16
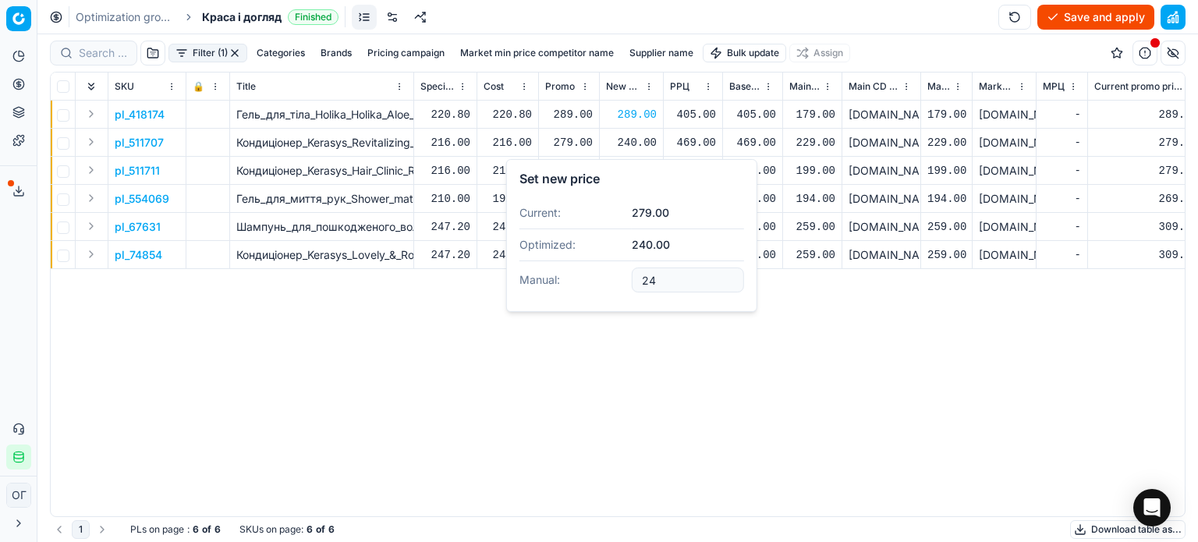
type input "2"
type input "279.00"
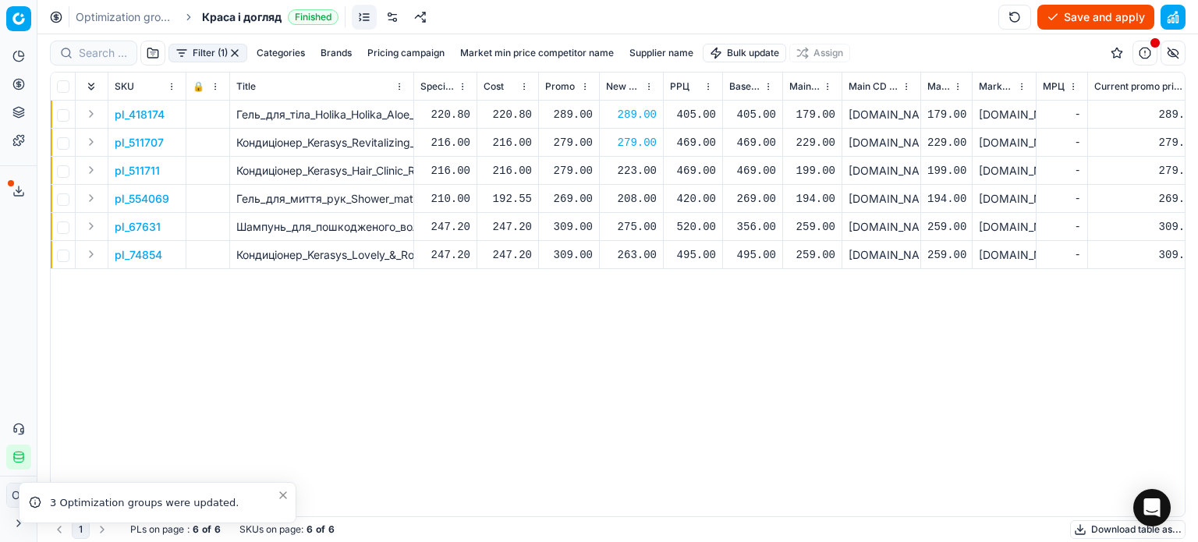
click at [639, 173] on div "223.00" at bounding box center [631, 171] width 51 height 16
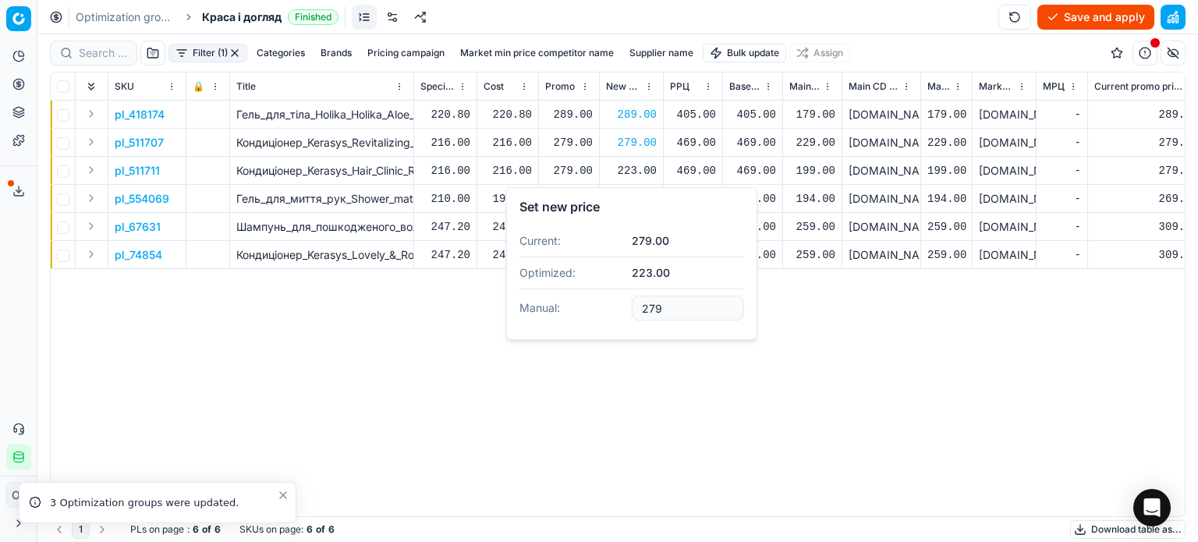
type input "279.00"
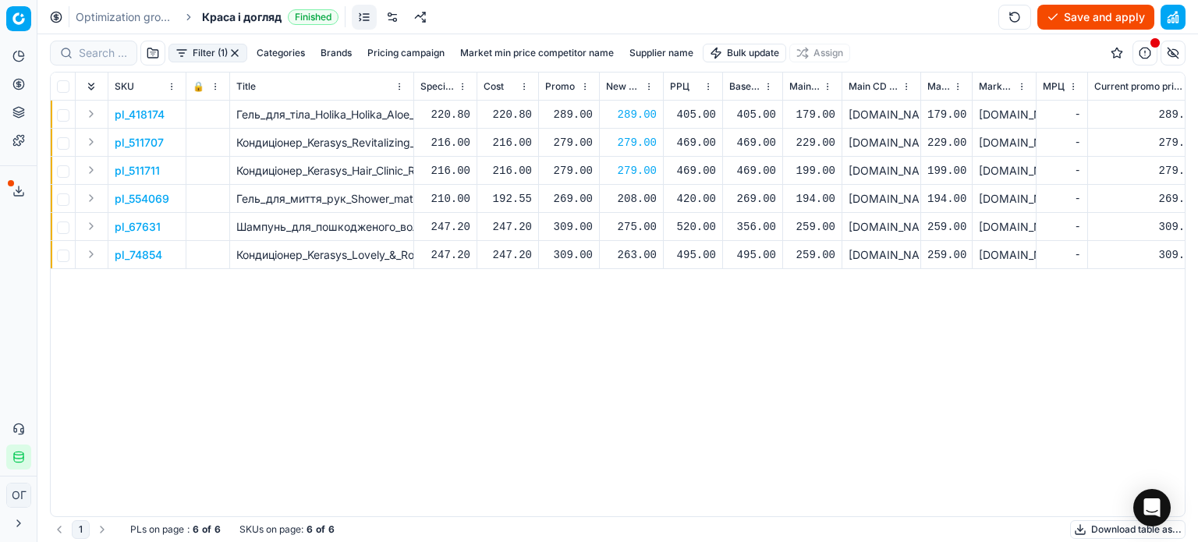
click at [633, 199] on div "208.00" at bounding box center [631, 199] width 51 height 16
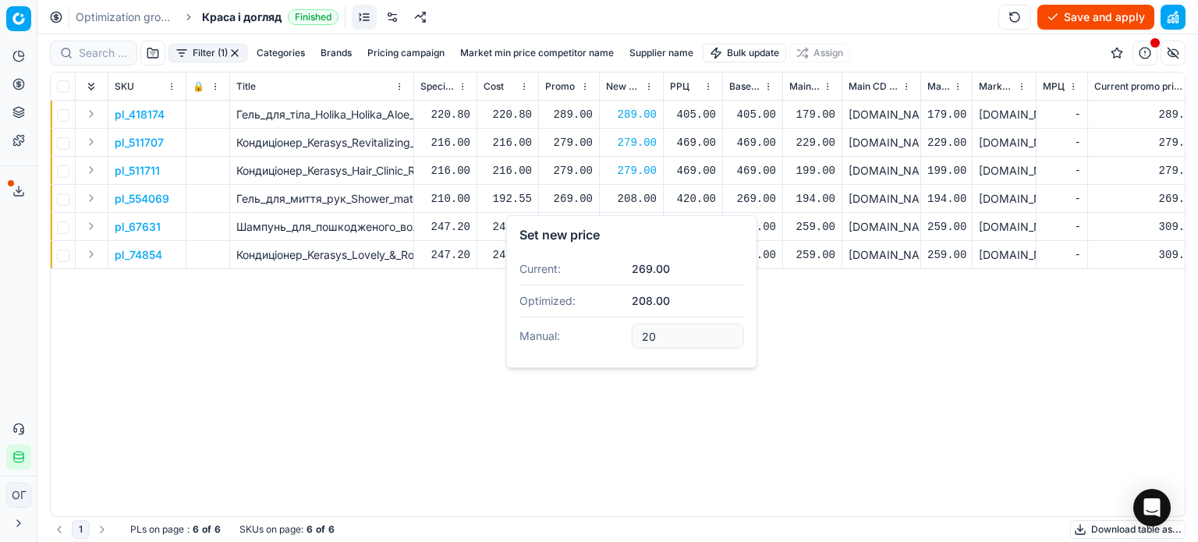
type input "2"
type input "269.00"
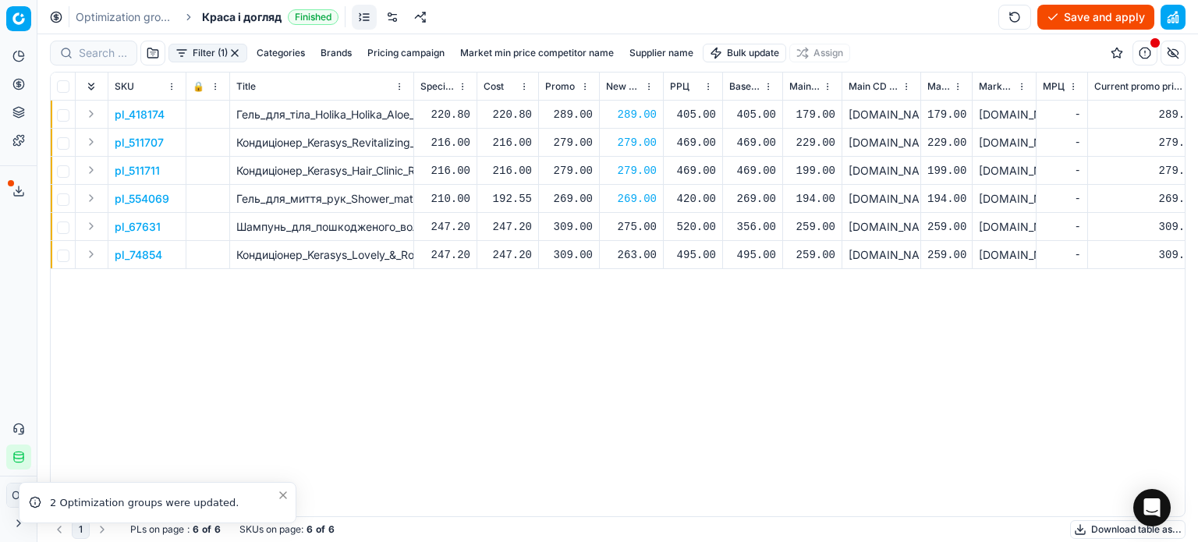
click at [633, 224] on div "275.00" at bounding box center [631, 227] width 51 height 16
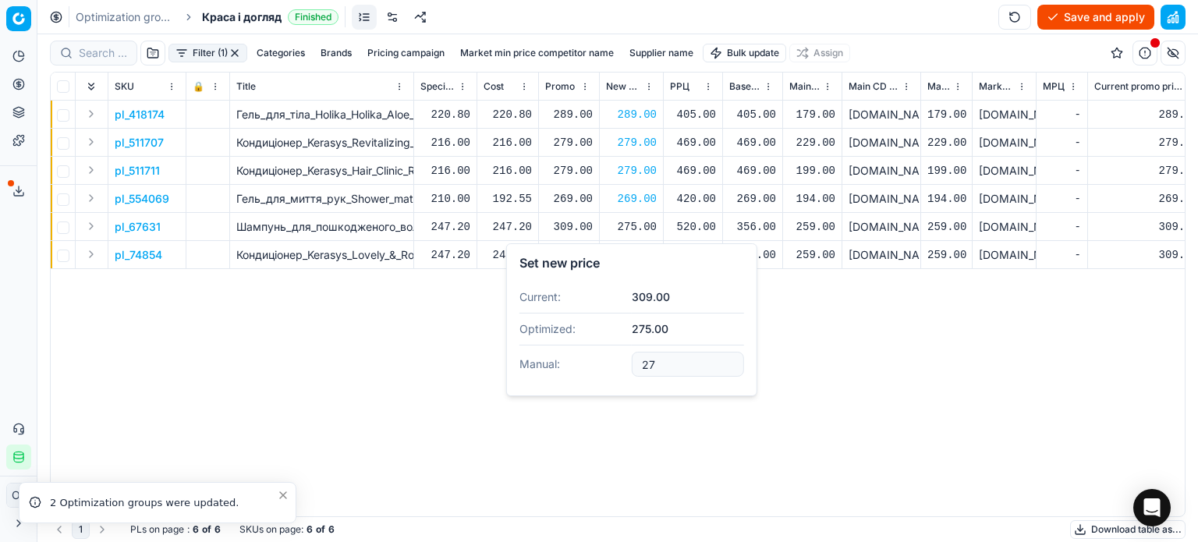
type input "2"
type input "309.00"
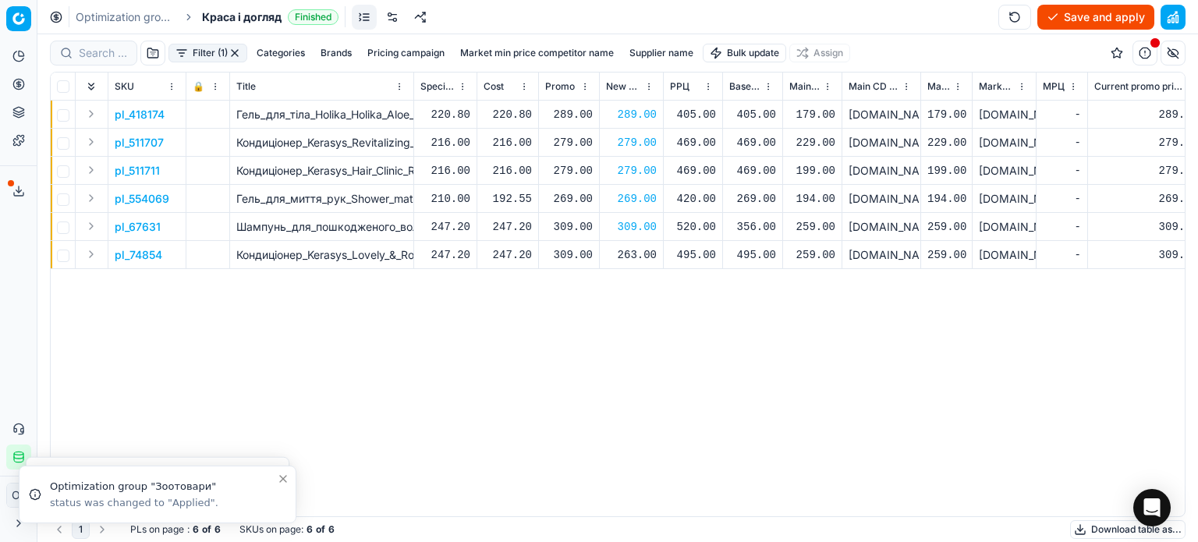
click at [635, 258] on div "263.00" at bounding box center [631, 255] width 51 height 16
type input "2"
type input "309.00"
click at [1098, 12] on button "Save and apply" at bounding box center [1095, 17] width 117 height 25
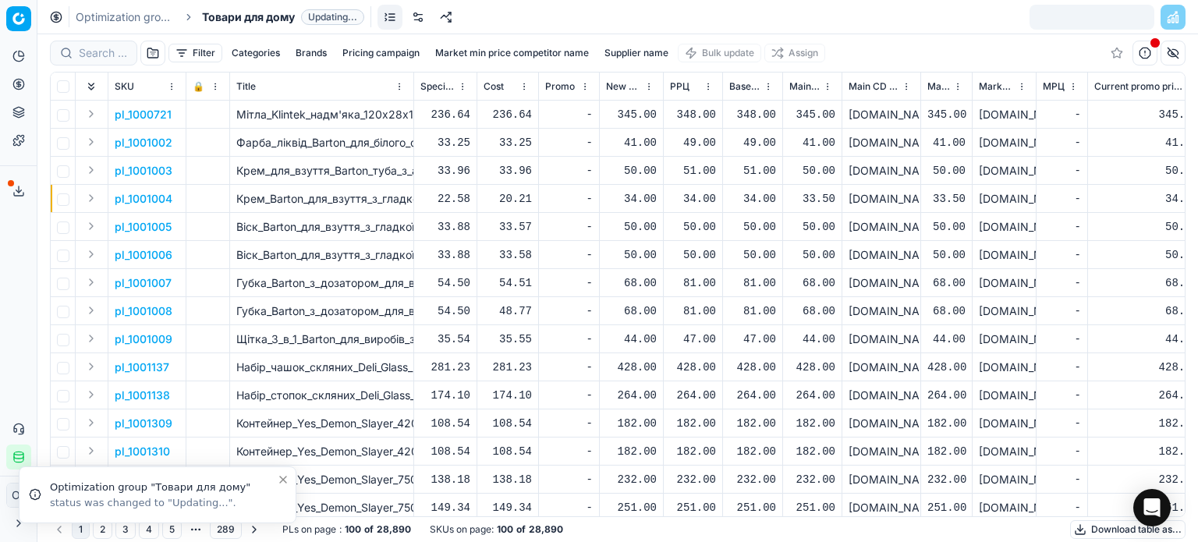
click at [283, 479] on icon "Close toast" at bounding box center [283, 479] width 6 height 6
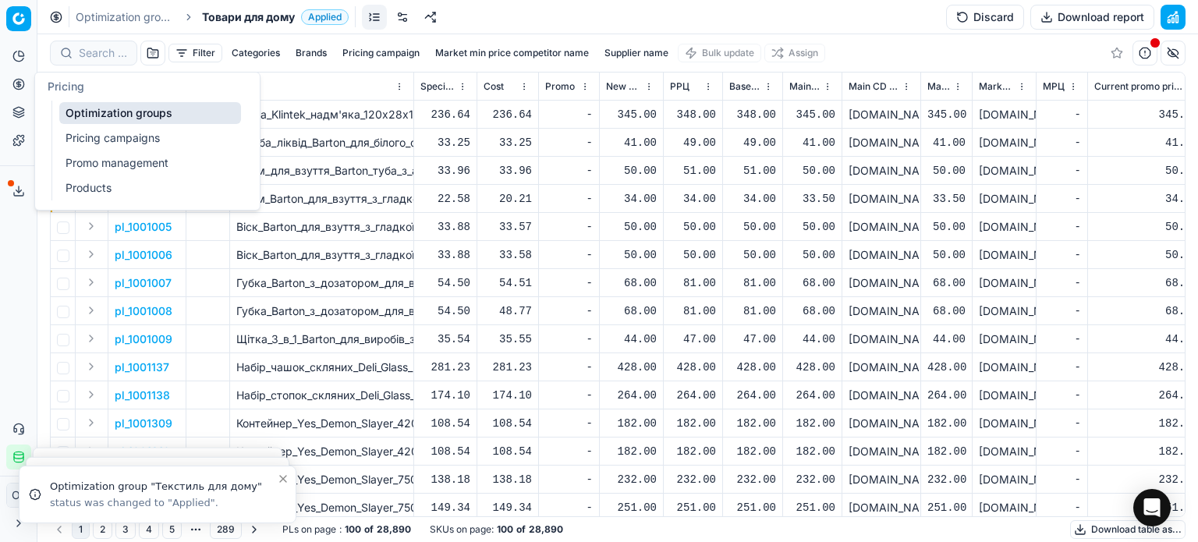
click at [17, 84] on icon at bounding box center [18, 84] width 4 height 4
click at [79, 106] on link "Optimization groups" at bounding box center [150, 113] width 182 height 22
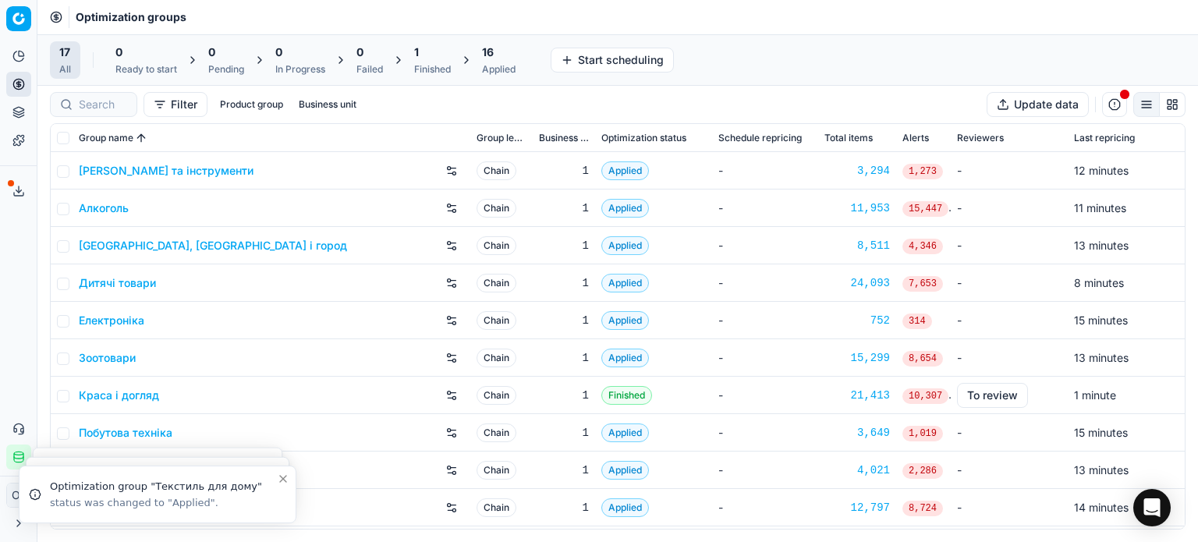
click at [430, 55] on div "1" at bounding box center [432, 52] width 37 height 16
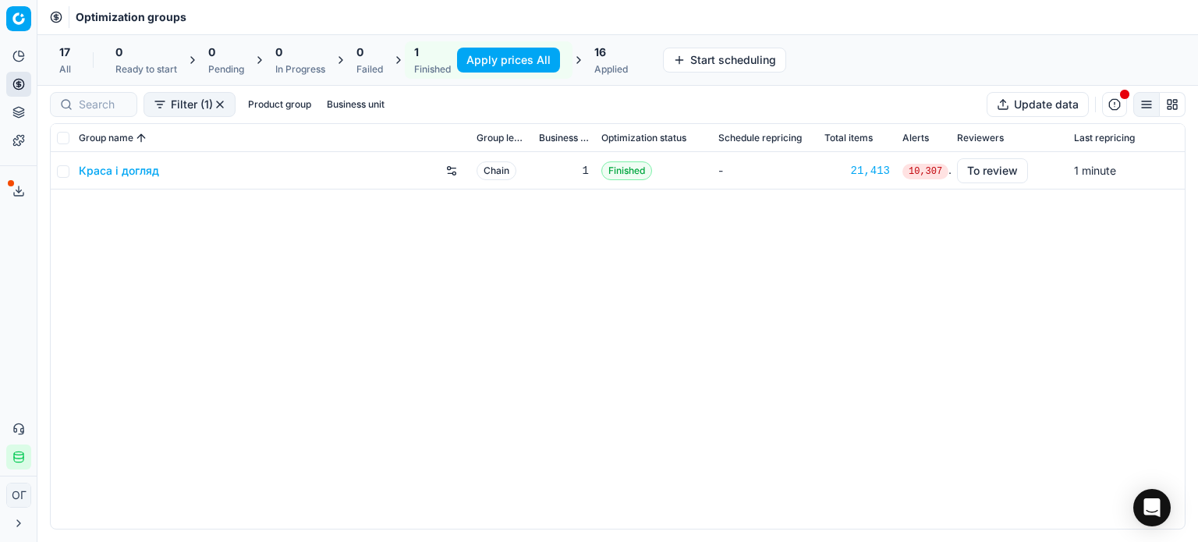
click at [479, 58] on button "Apply prices All" at bounding box center [508, 60] width 103 height 25
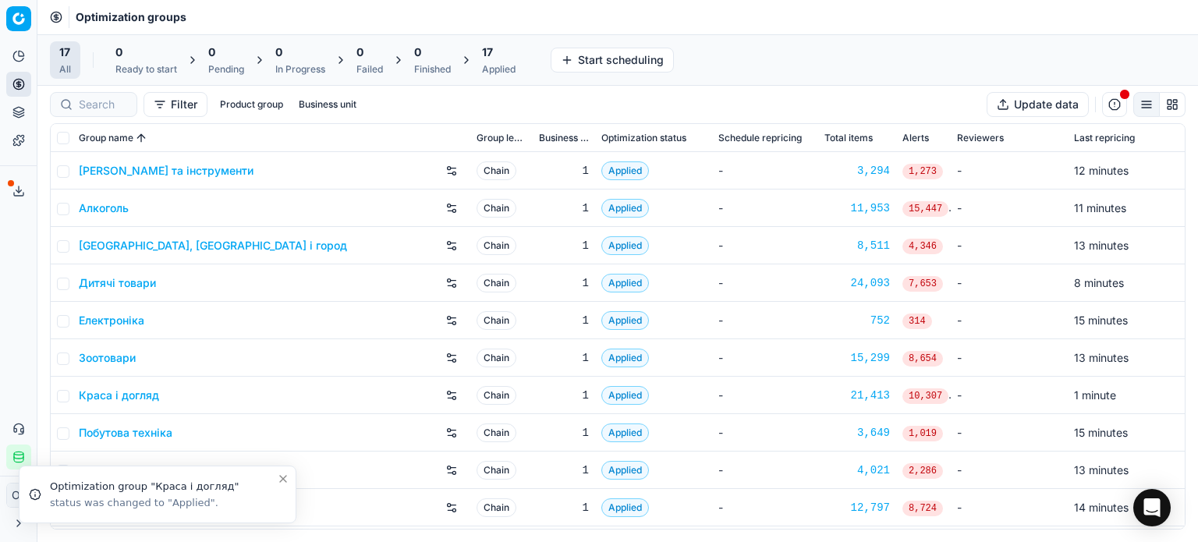
click at [10, 116] on button "Product portfolio" at bounding box center [18, 112] width 25 height 25
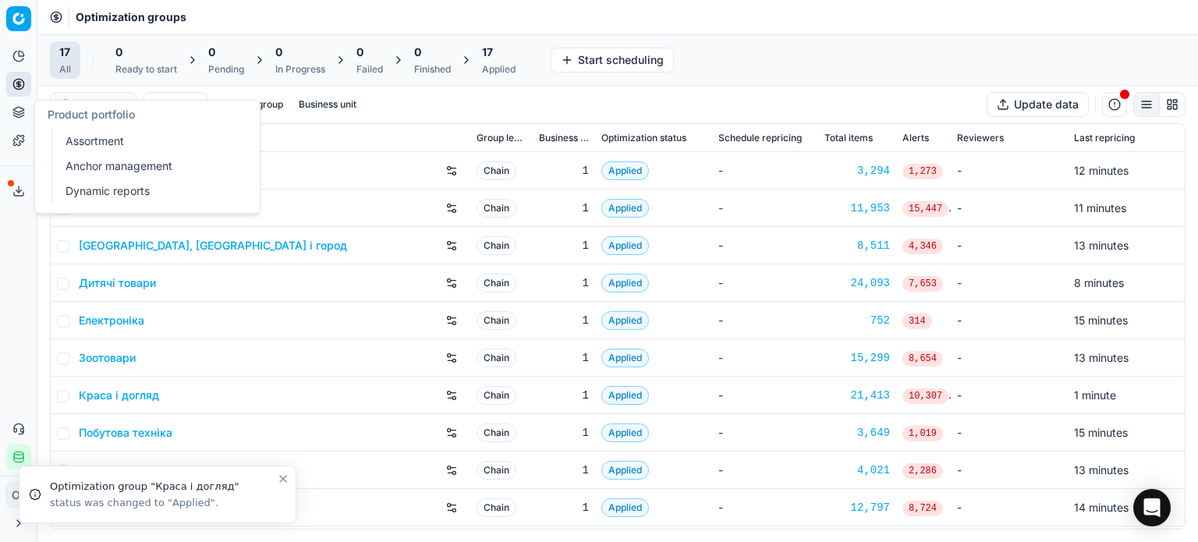
click at [82, 135] on link "Assortment" at bounding box center [150, 141] width 182 height 22
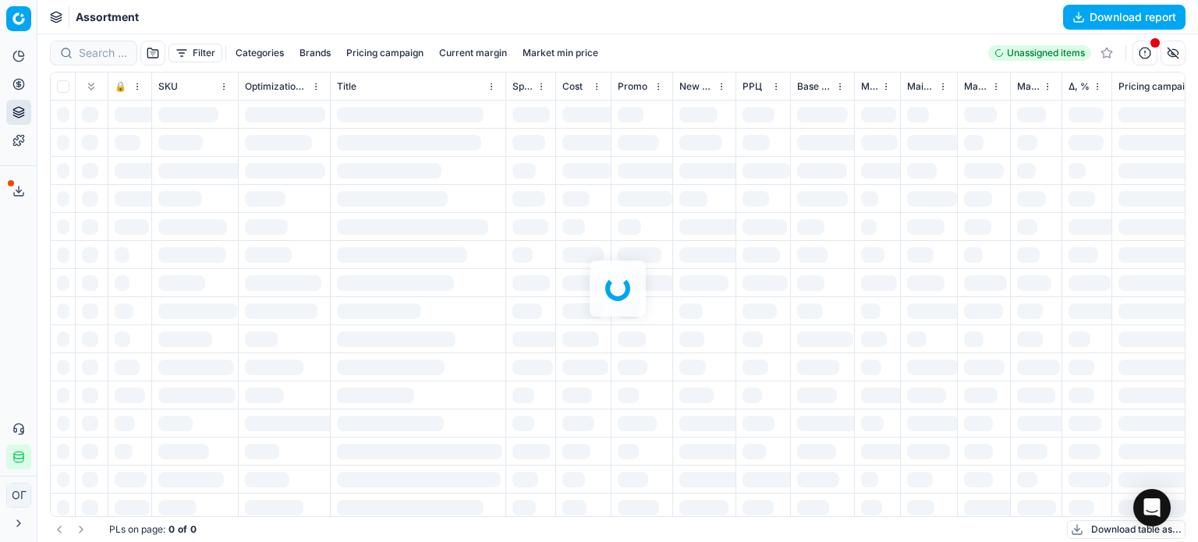
click at [182, 52] on div at bounding box center [617, 288] width 1160 height 508
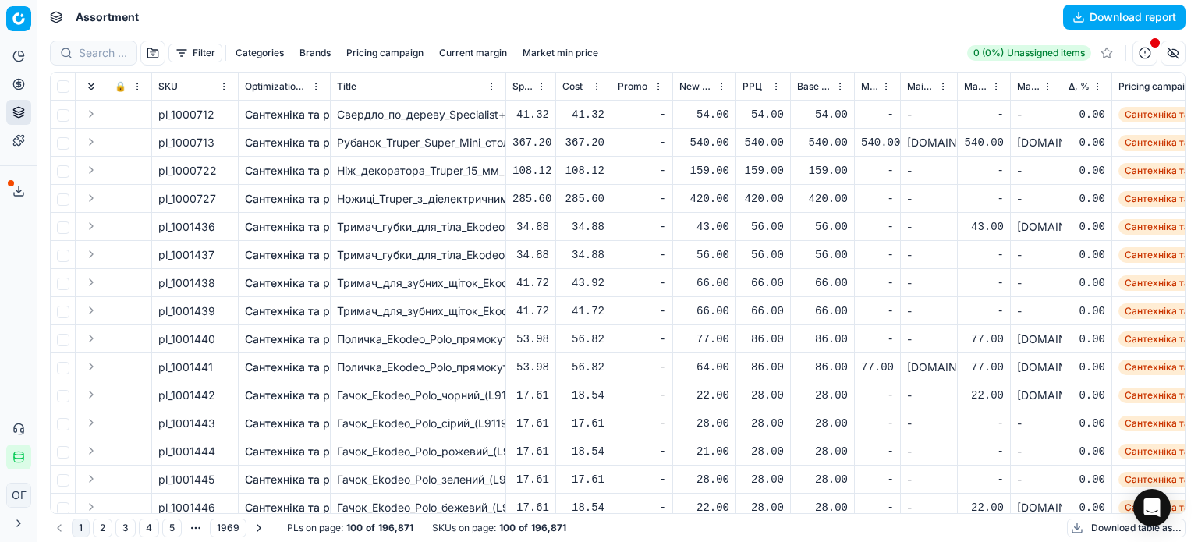
click at [182, 52] on button "Filter" at bounding box center [195, 53] width 54 height 19
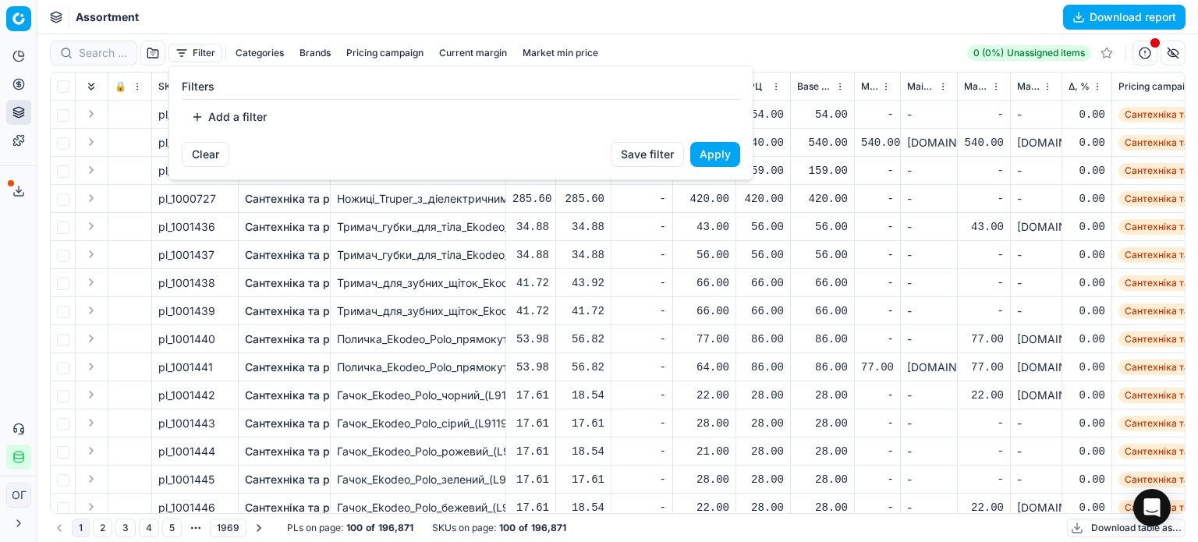
click at [253, 118] on button "Add a filter" at bounding box center [229, 116] width 94 height 25
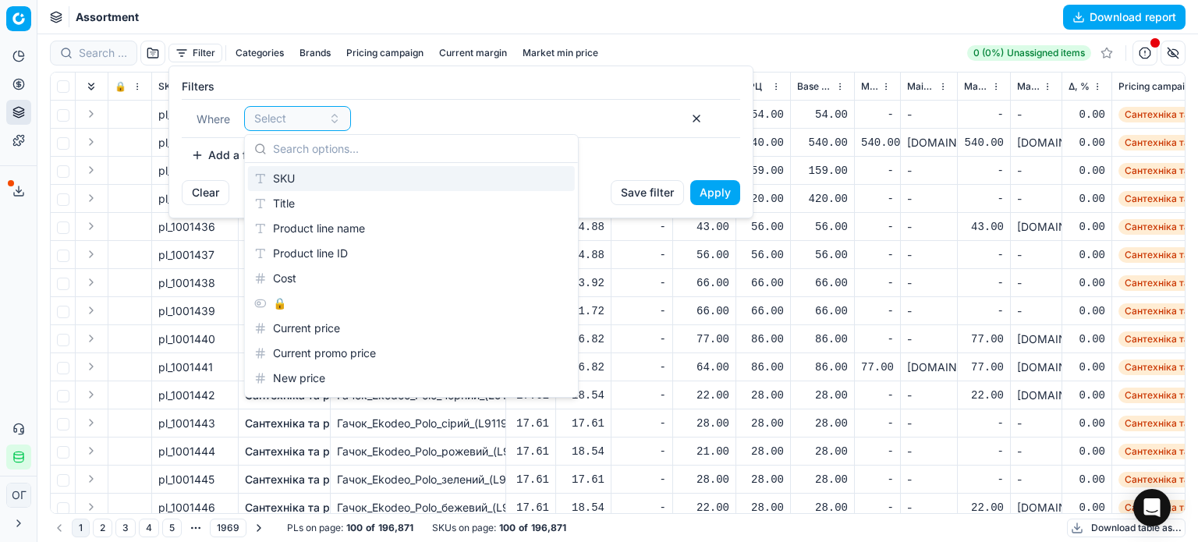
click at [296, 168] on div "SKU" at bounding box center [411, 178] width 327 height 25
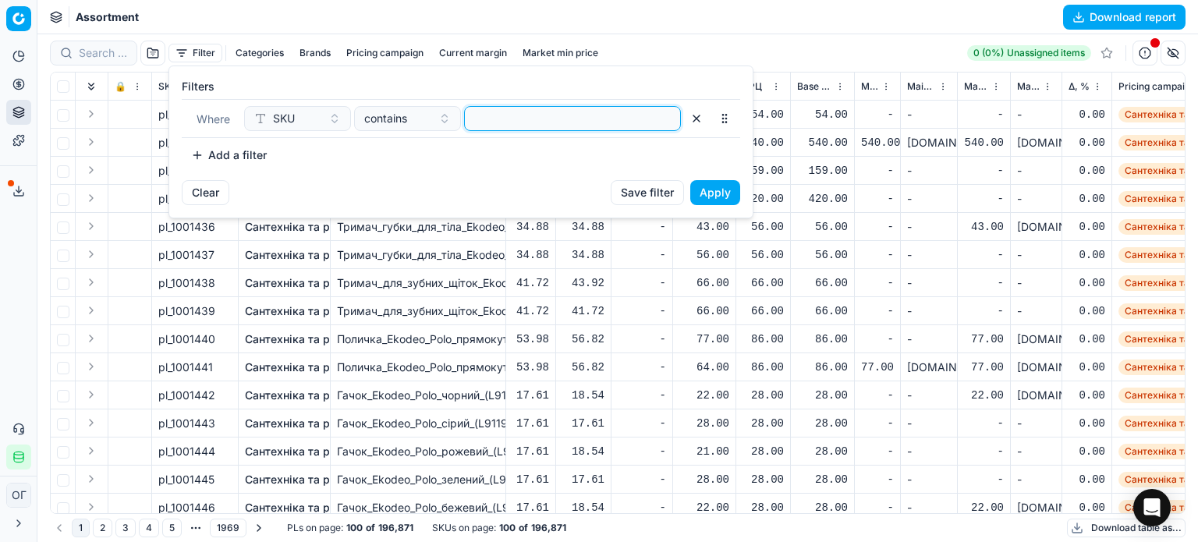
click at [497, 110] on input at bounding box center [572, 118] width 203 height 23
paste input "34832, 38850, 54406, 94508, 95524, 117004, 150645, 170554, 182760, 188027, 1985…"
type input "34832, 38850, 54406, 94508, 95524, 117004, 150645, 170554, 182760, 188027, 1985…"
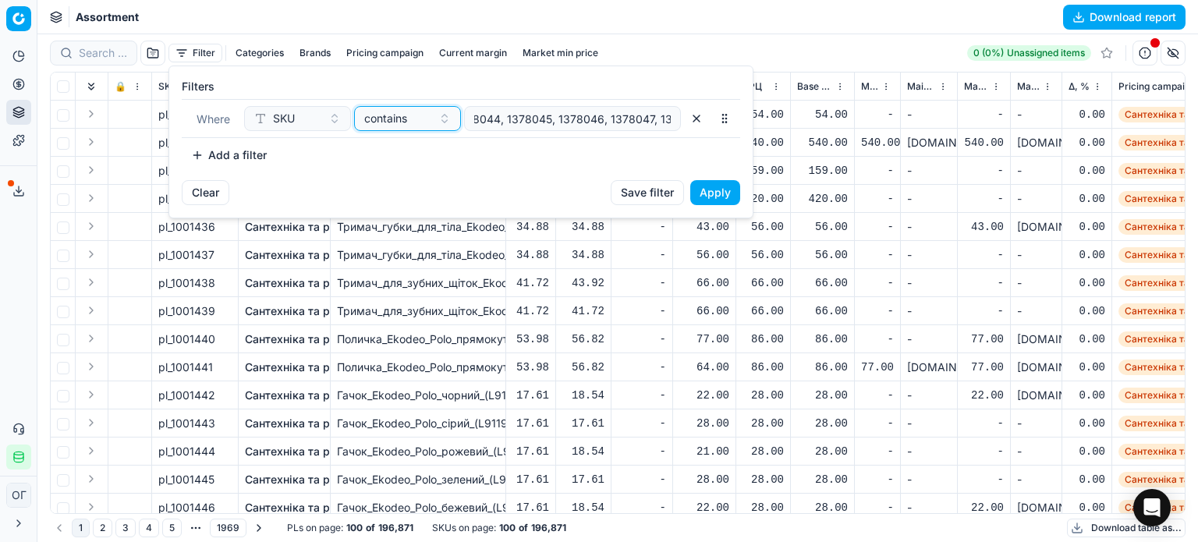
click at [405, 115] on span "contains" at bounding box center [385, 119] width 43 height 16
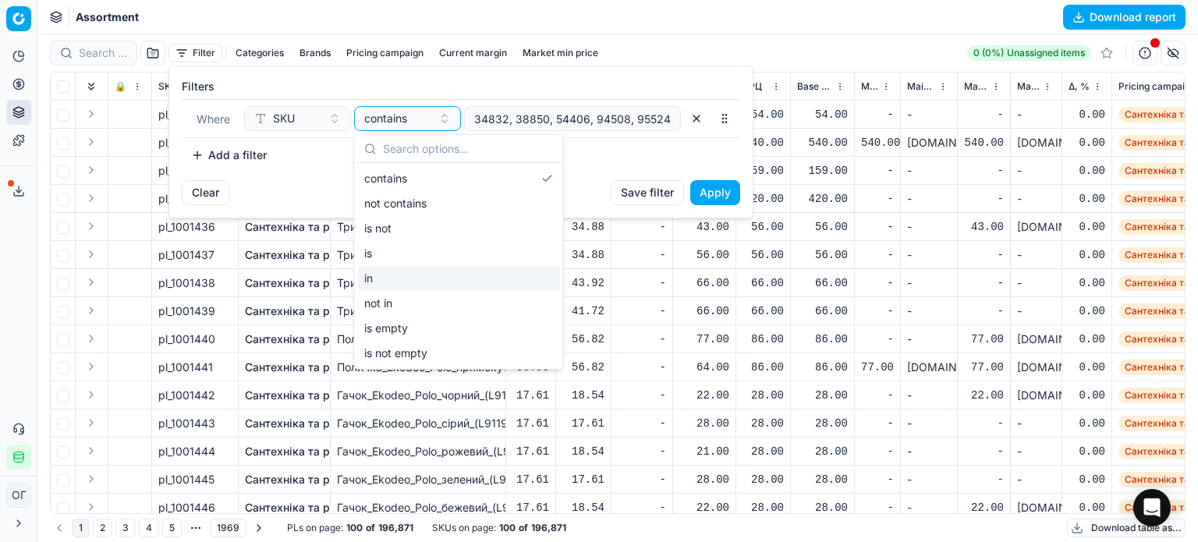
click at [388, 281] on div "in" at bounding box center [459, 278] width 202 height 25
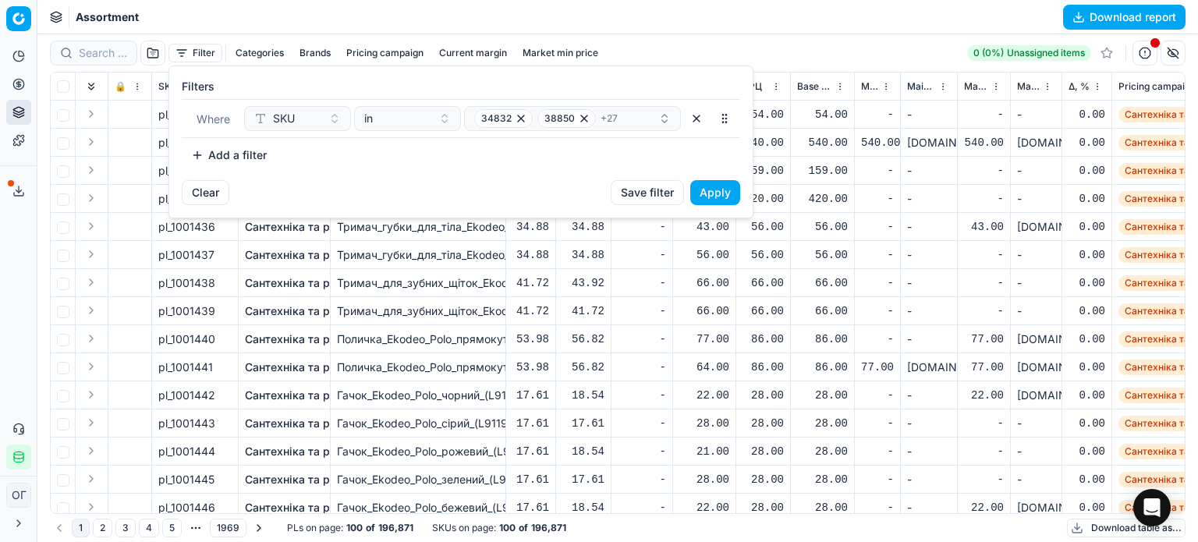
click at [727, 188] on button "Apply" at bounding box center [715, 192] width 50 height 25
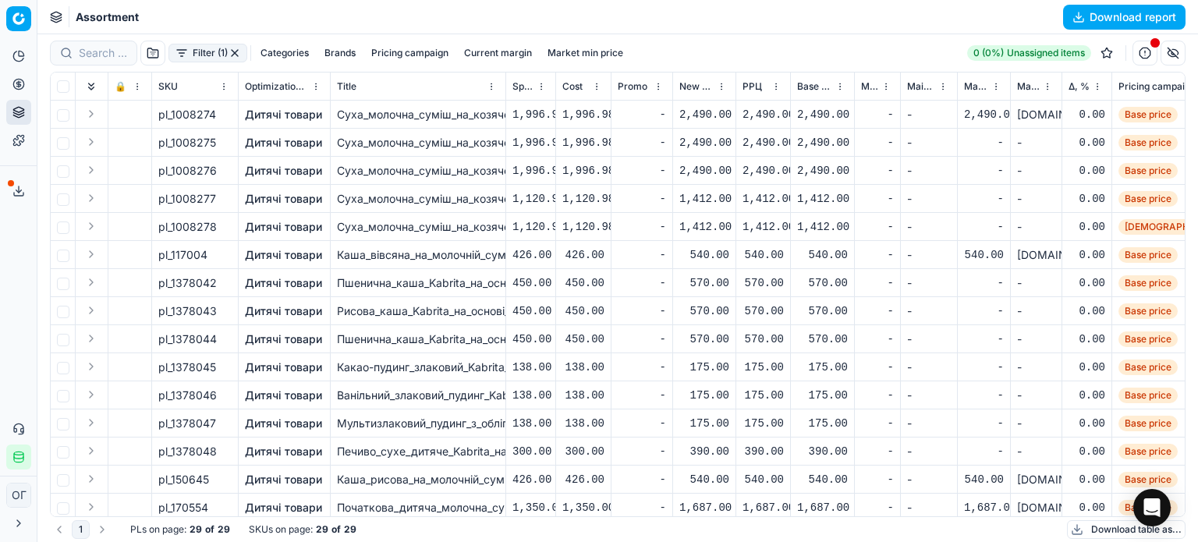
click at [405, 46] on button "Pricing campaign" at bounding box center [410, 53] width 90 height 19
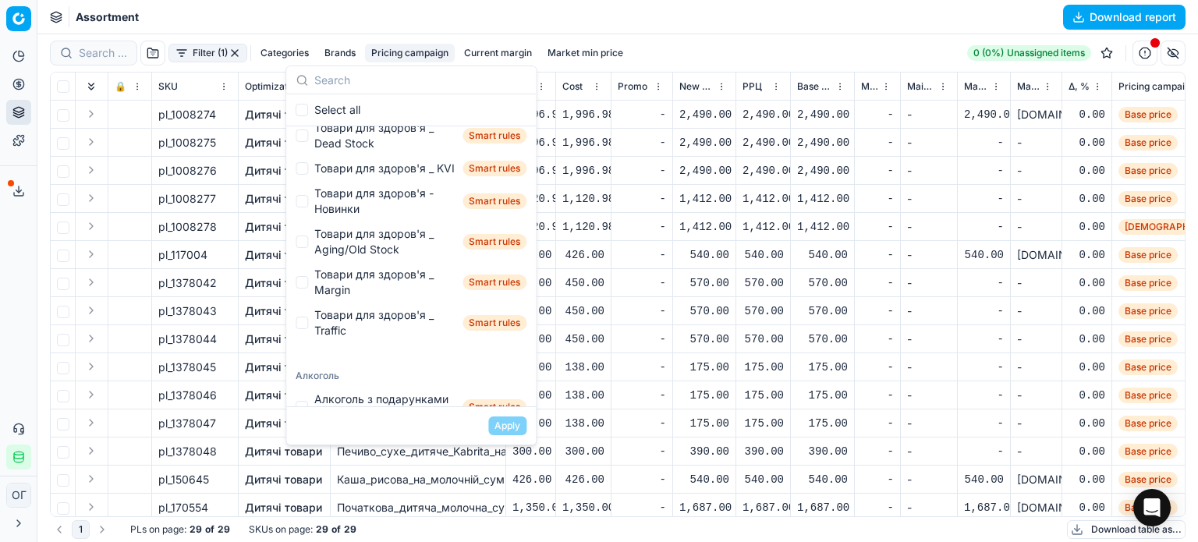
scroll to position [1715, 0]
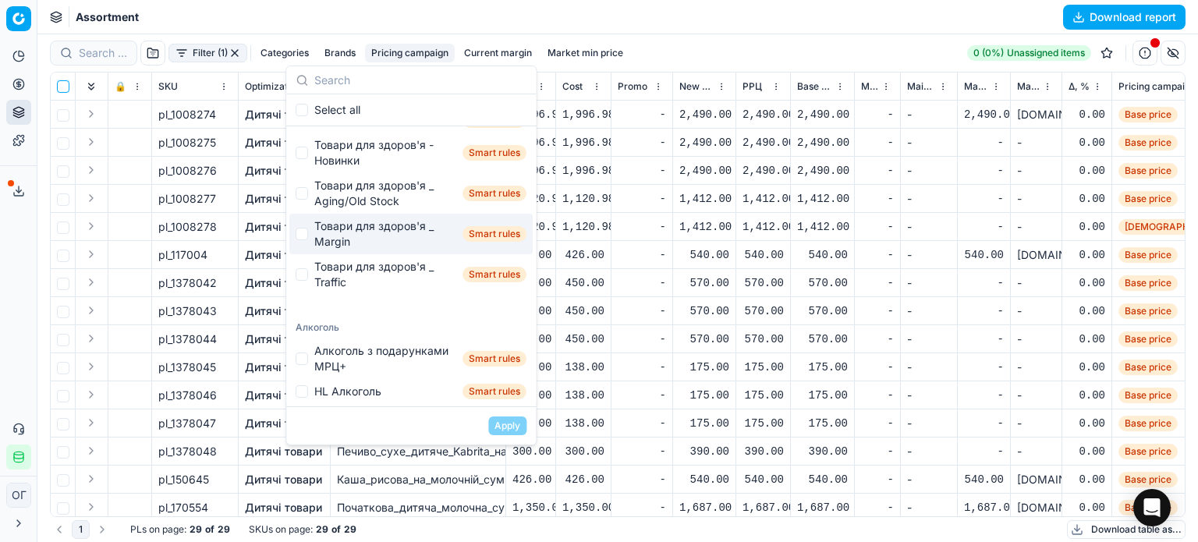
click at [61, 83] on input "checkbox" at bounding box center [63, 86] width 12 height 12
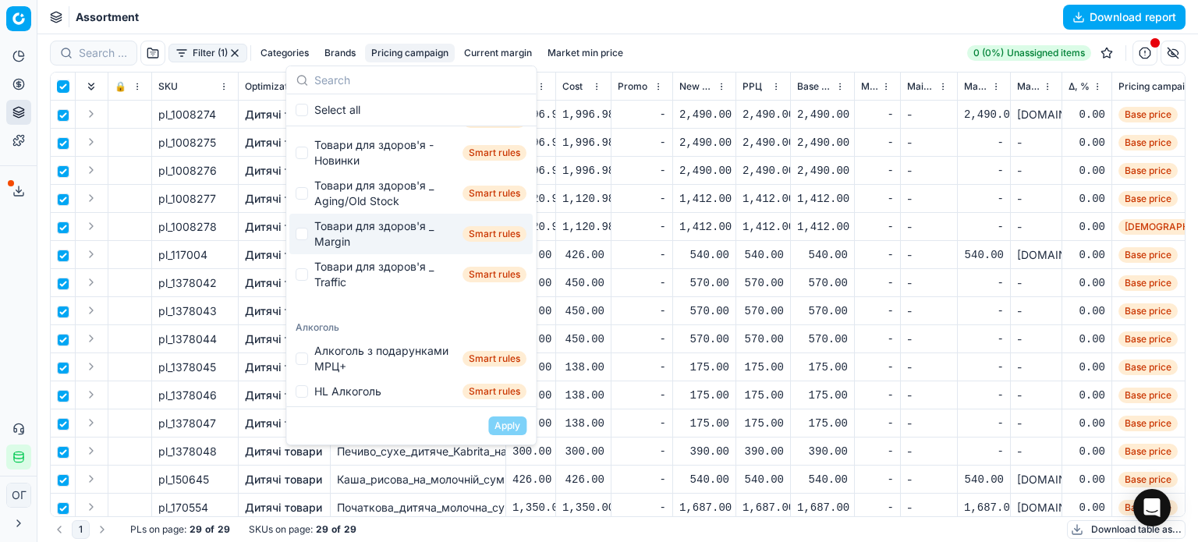
checkbox input "true"
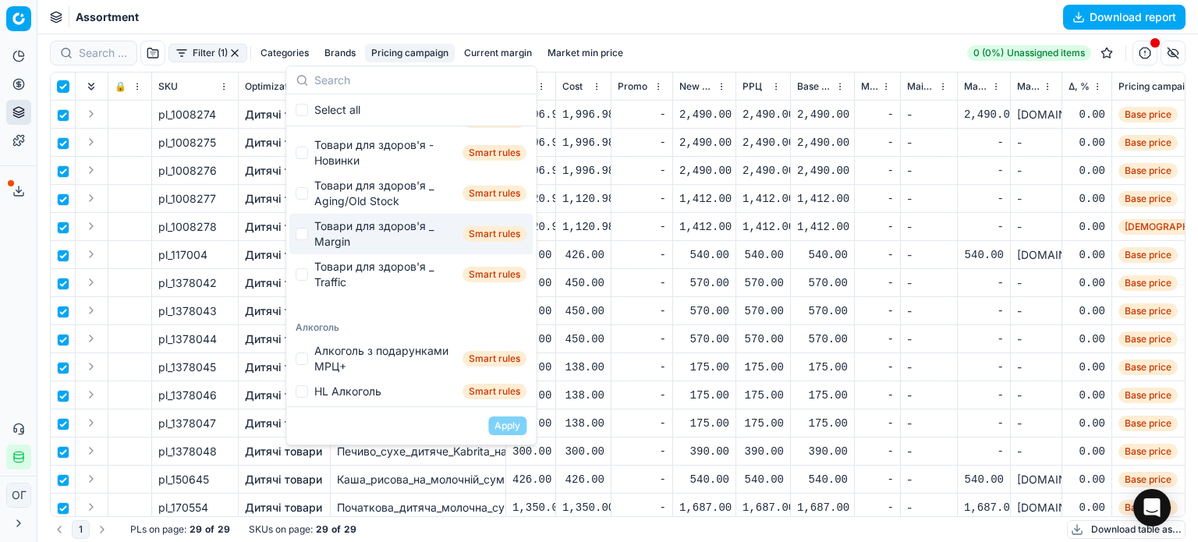
checkbox input "true"
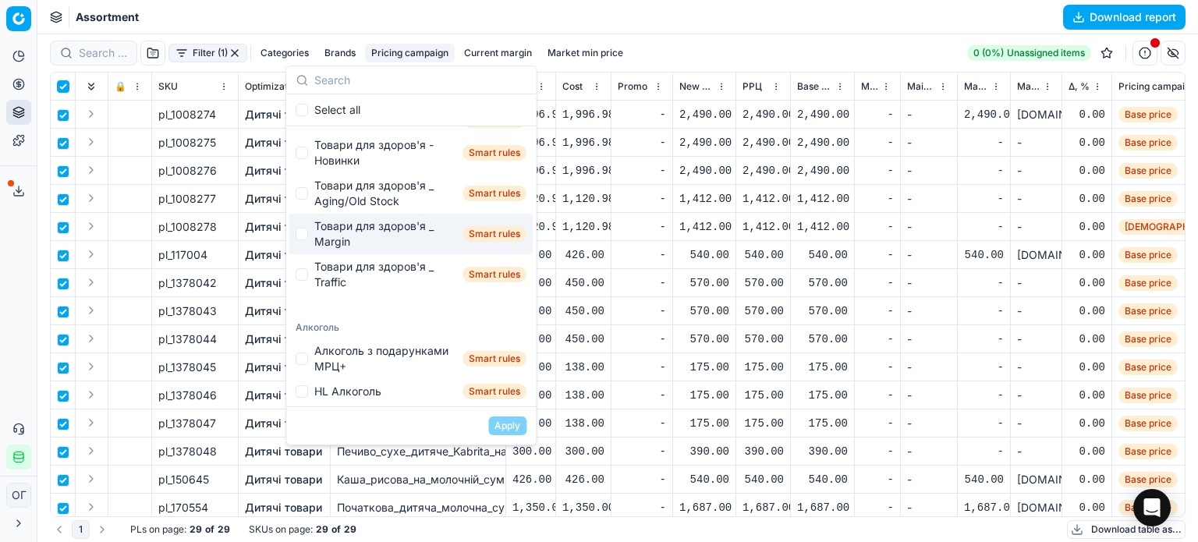
checkbox input "true"
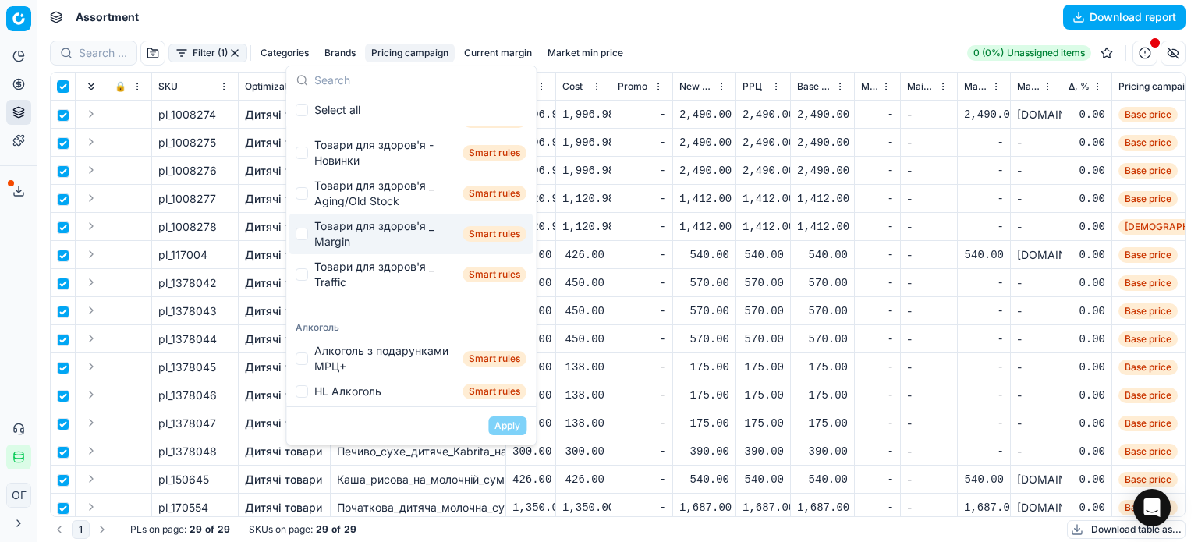
checkbox input "true"
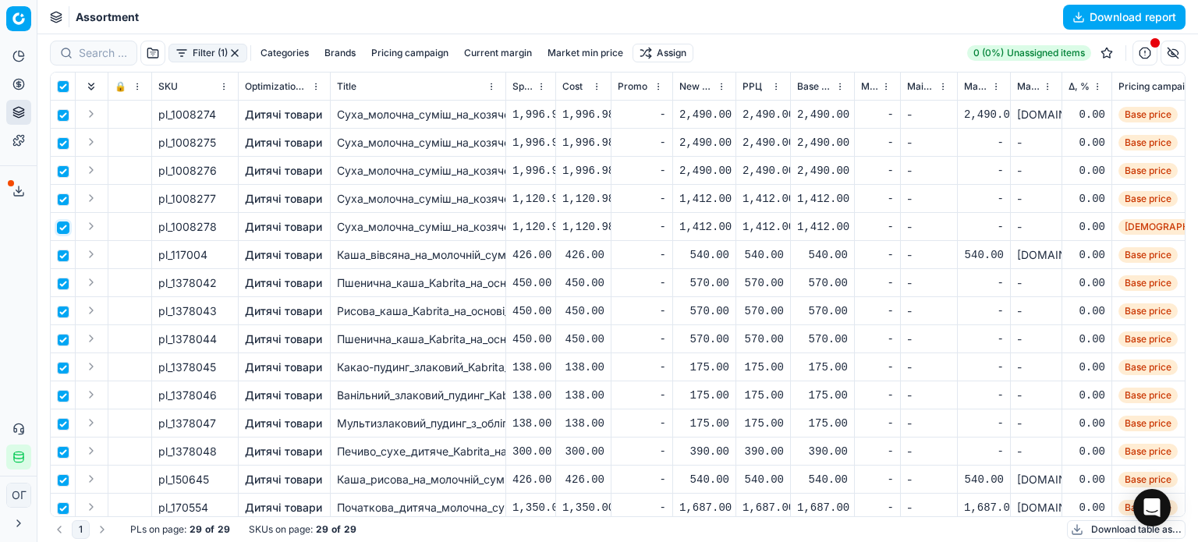
click at [65, 225] on input "checkbox" at bounding box center [63, 227] width 12 height 12
checkbox input "false"
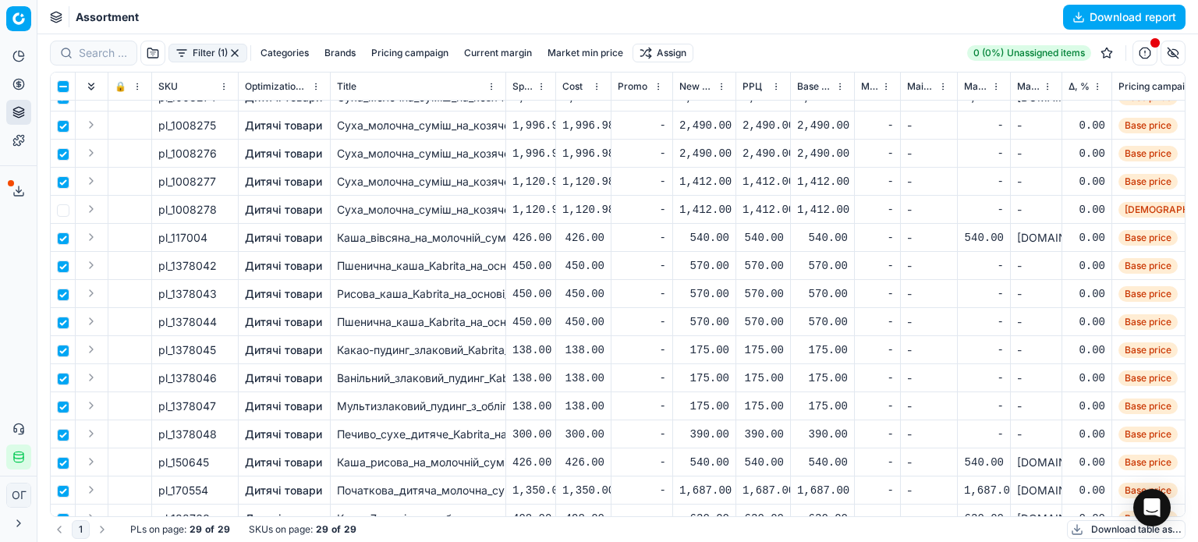
scroll to position [0, 0]
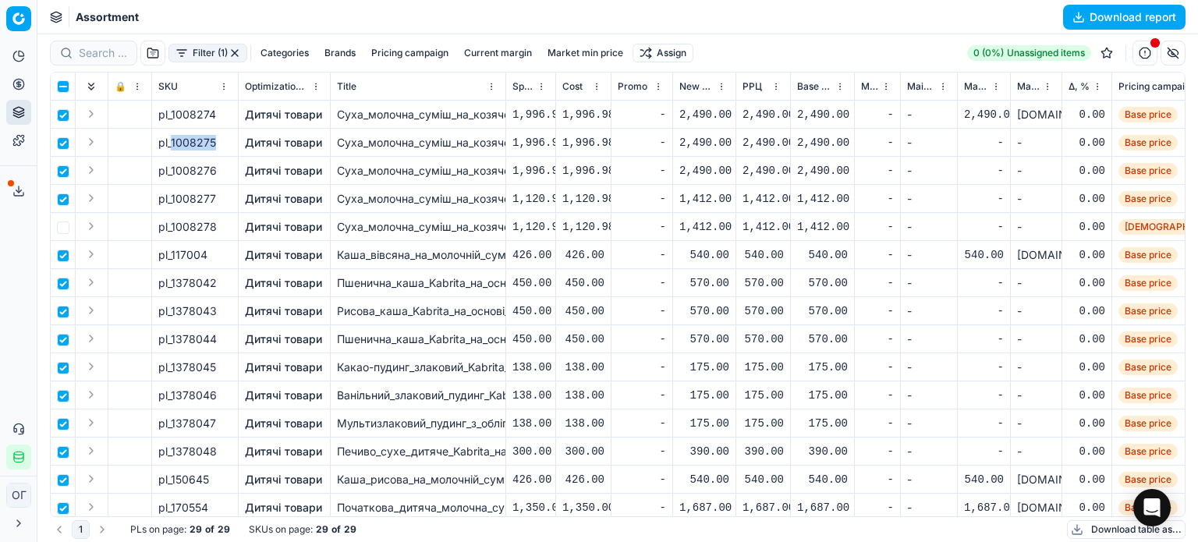
drag, startPoint x: 214, startPoint y: 141, endPoint x: 172, endPoint y: 141, distance: 42.1
click at [172, 141] on span "pl_1008275" at bounding box center [187, 143] width 58 height 16
copy span "1008275"
click at [672, 53] on html "Pricing platform Analytics Pricing Product portfolio Templates Export service 1…" at bounding box center [599, 271] width 1198 height 542
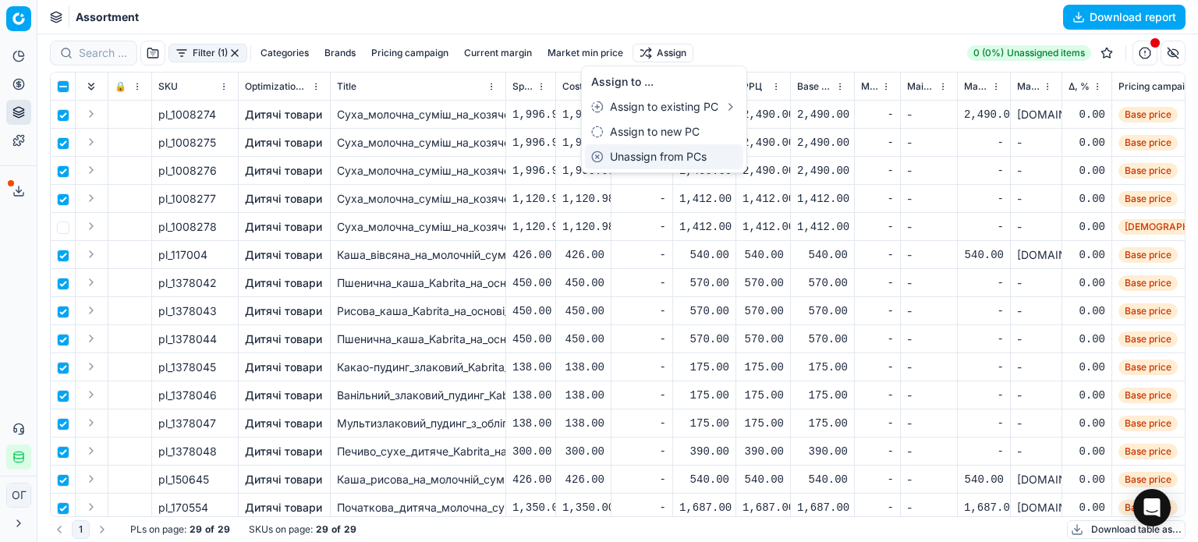
click at [699, 155] on div "Unassign from PCs" at bounding box center [664, 156] width 158 height 25
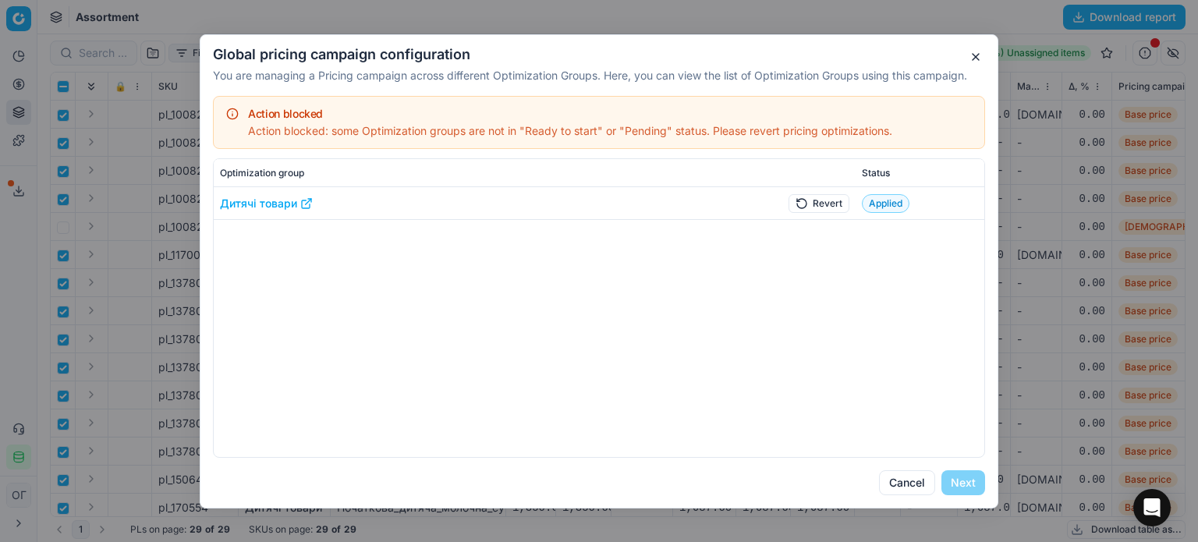
click at [805, 196] on button "Revert" at bounding box center [818, 202] width 61 height 19
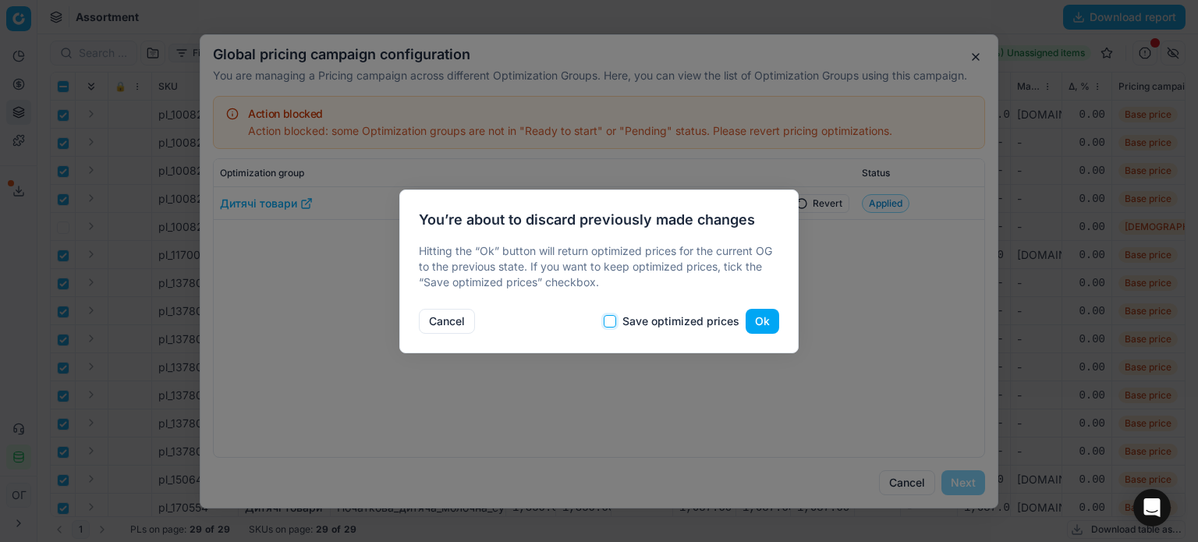
click at [608, 327] on input "Save optimized prices" at bounding box center [609, 321] width 12 height 12
checkbox input "true"
click at [761, 324] on button "Ok" at bounding box center [762, 321] width 34 height 25
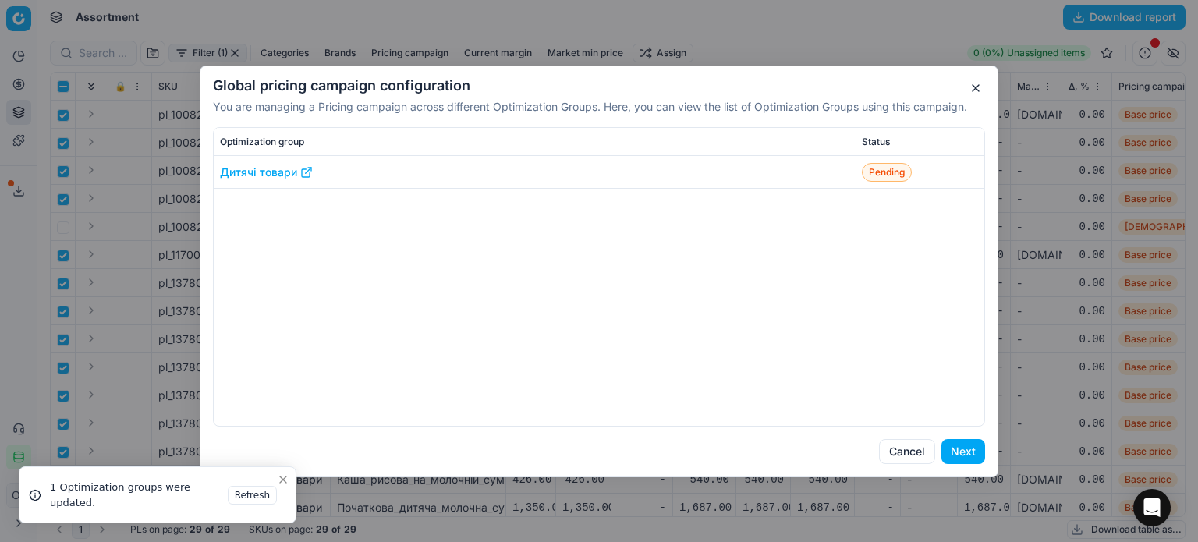
click at [973, 453] on button "Next" at bounding box center [963, 451] width 44 height 25
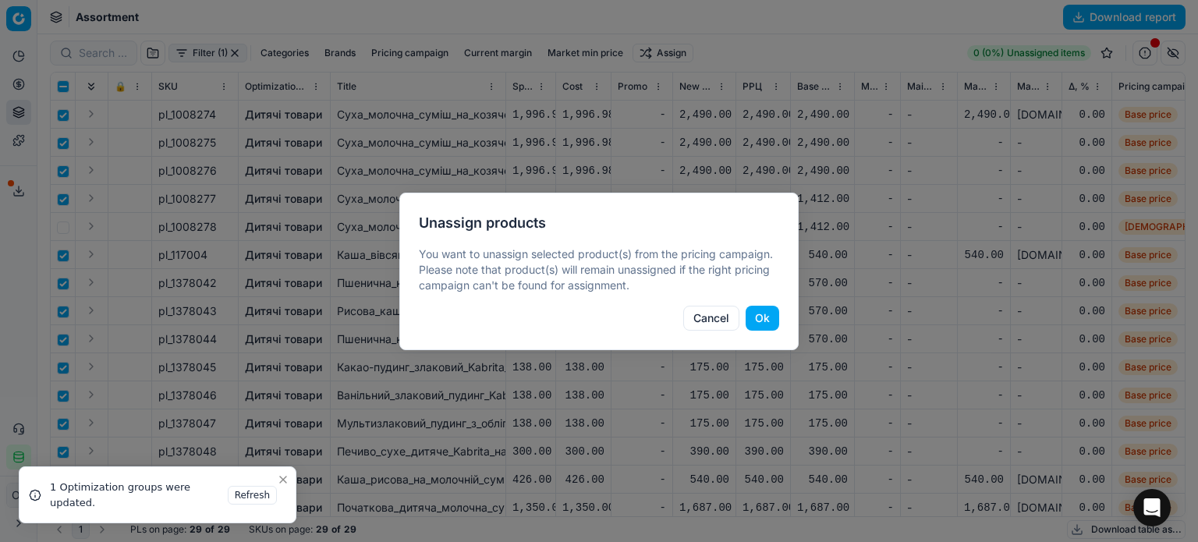
click at [758, 314] on button "Ok" at bounding box center [762, 318] width 34 height 25
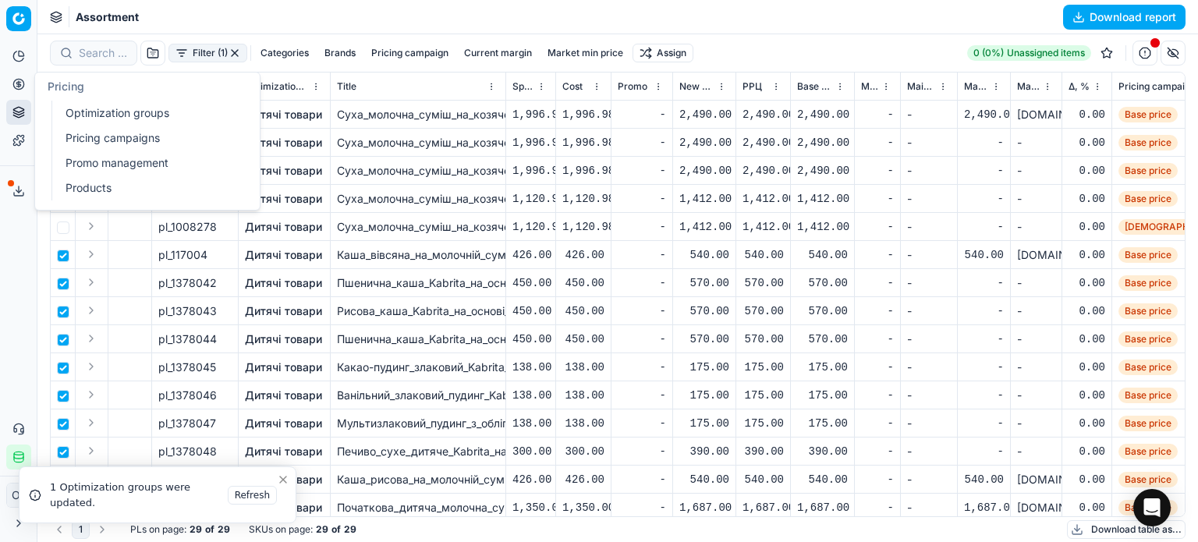
click at [24, 80] on button "Pricing" at bounding box center [18, 84] width 25 height 25
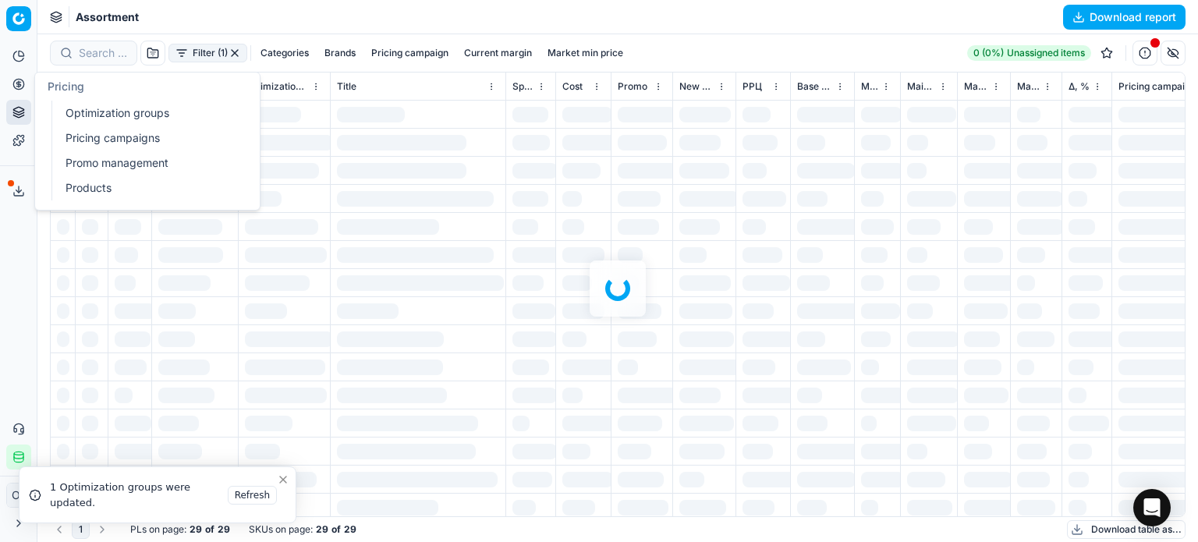
click at [54, 103] on ul "Optimization groups Pricing campaigns Promo management Products" at bounding box center [150, 151] width 198 height 100
click at [58, 108] on ul "Optimization groups Pricing campaigns Promo management Products" at bounding box center [150, 151] width 198 height 100
click at [87, 116] on link "Optimization groups" at bounding box center [150, 113] width 182 height 22
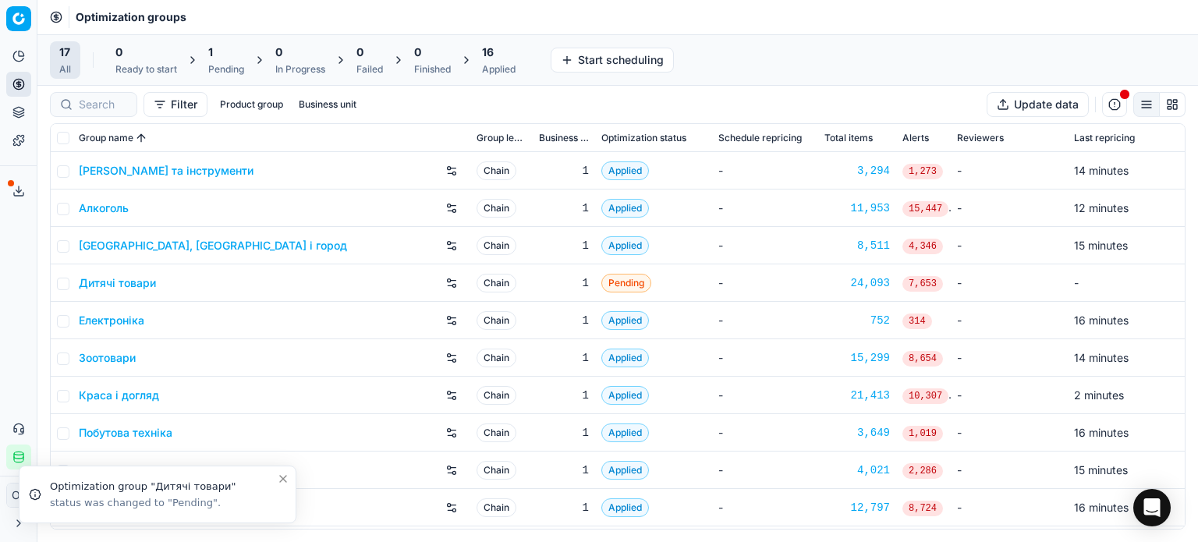
click at [221, 55] on div "1" at bounding box center [226, 52] width 36 height 16
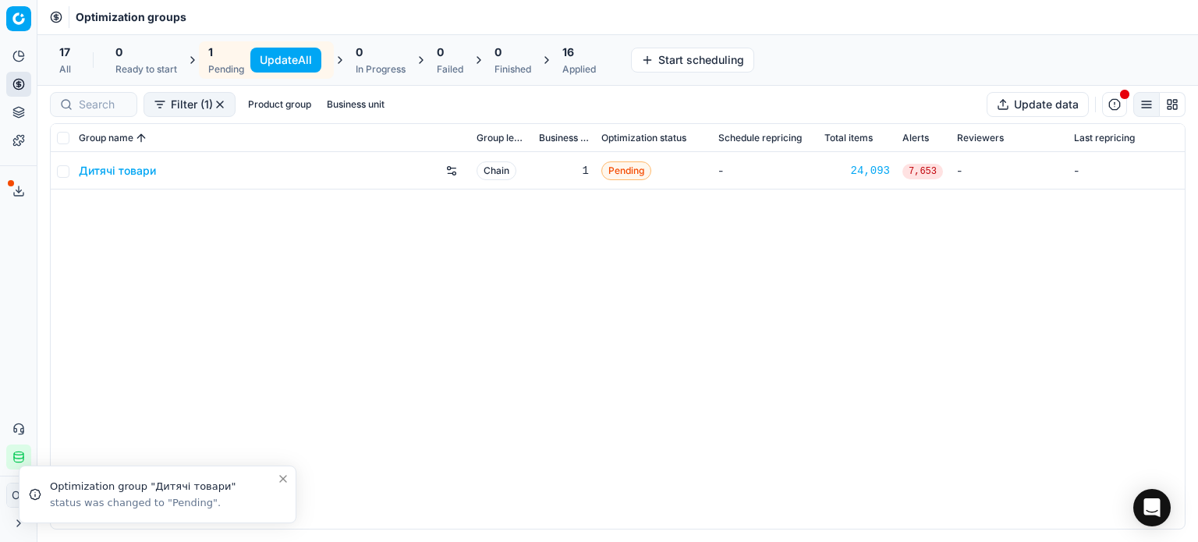
click at [303, 61] on button "Update All" at bounding box center [285, 60] width 71 height 25
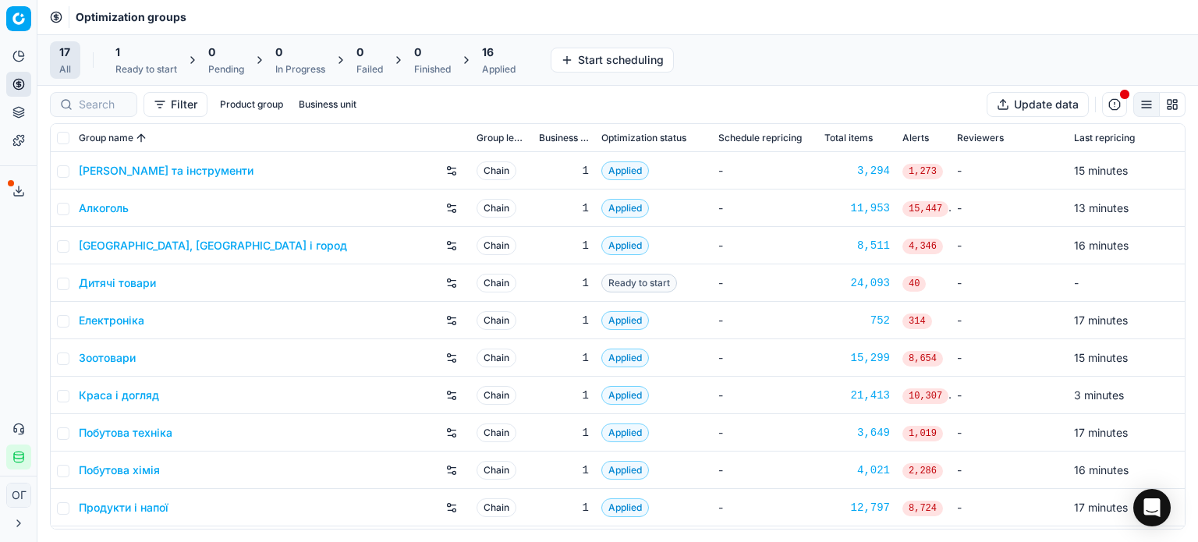
click at [142, 71] on div "Ready to start" at bounding box center [146, 69] width 62 height 12
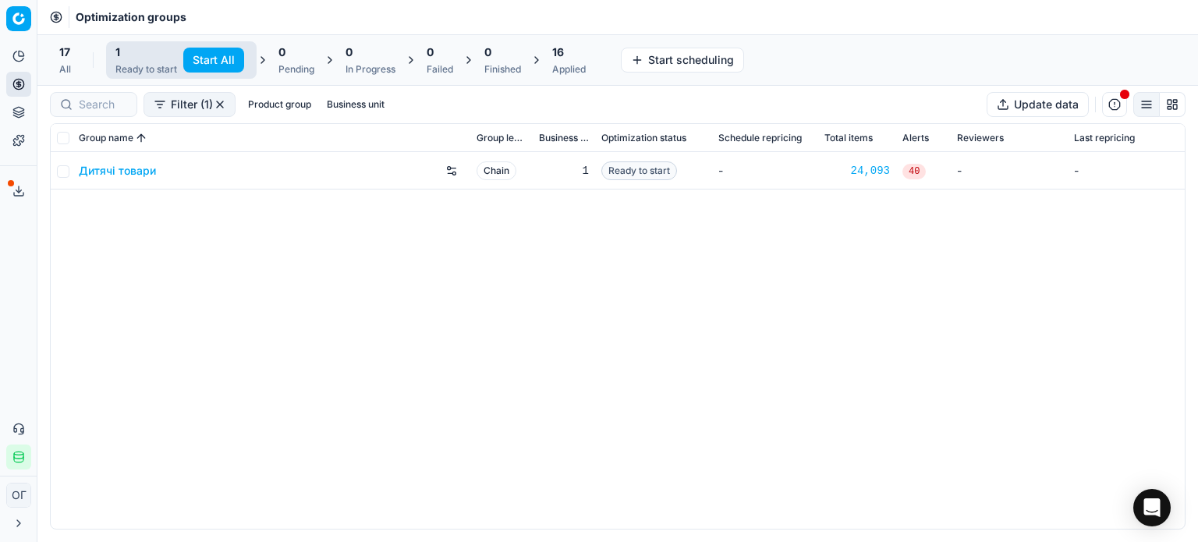
click at [200, 62] on button "Start All" at bounding box center [213, 60] width 61 height 25
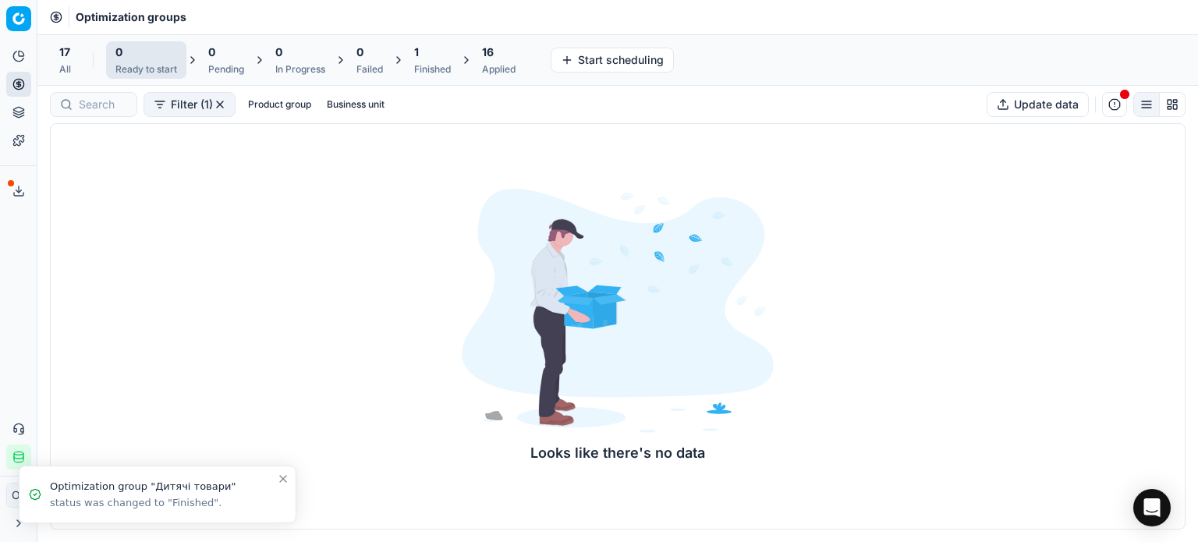
click at [423, 57] on div "1" at bounding box center [432, 52] width 37 height 16
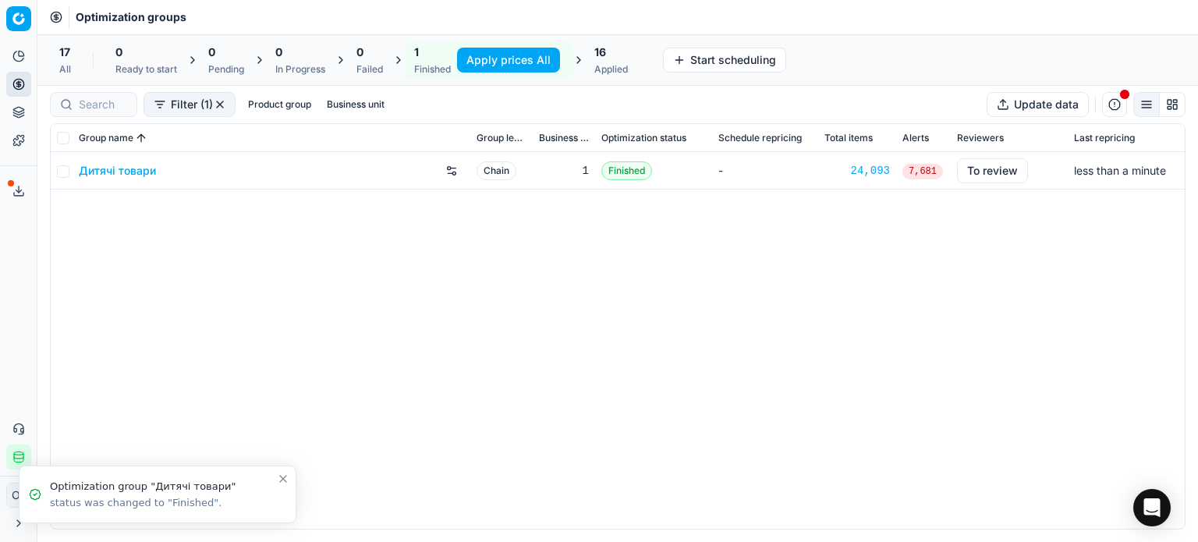
click at [510, 56] on button "Apply prices All" at bounding box center [508, 60] width 103 height 25
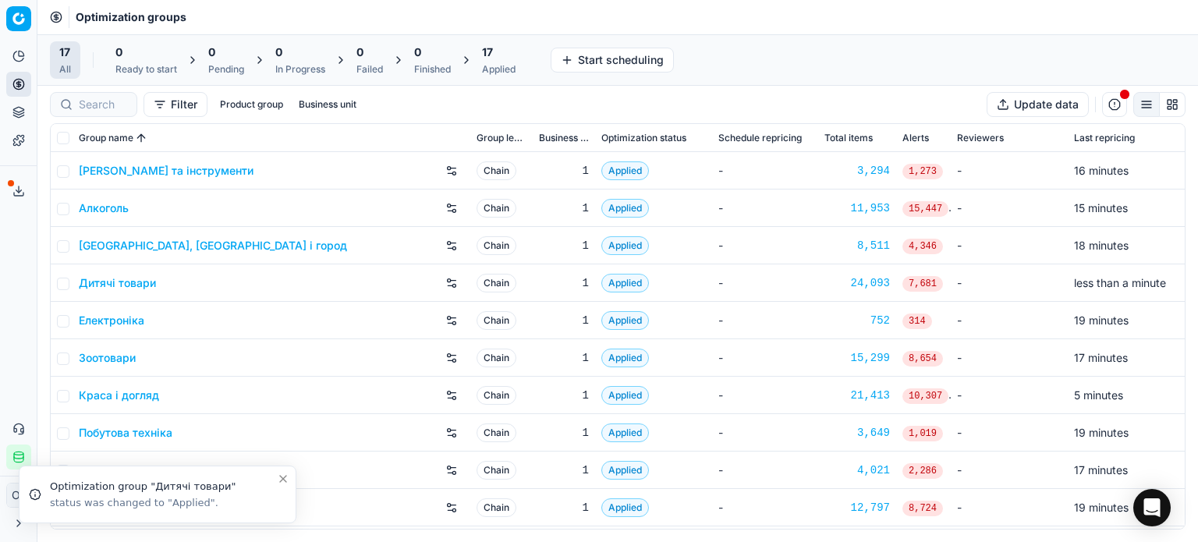
click at [510, 56] on div "17" at bounding box center [499, 52] width 34 height 16
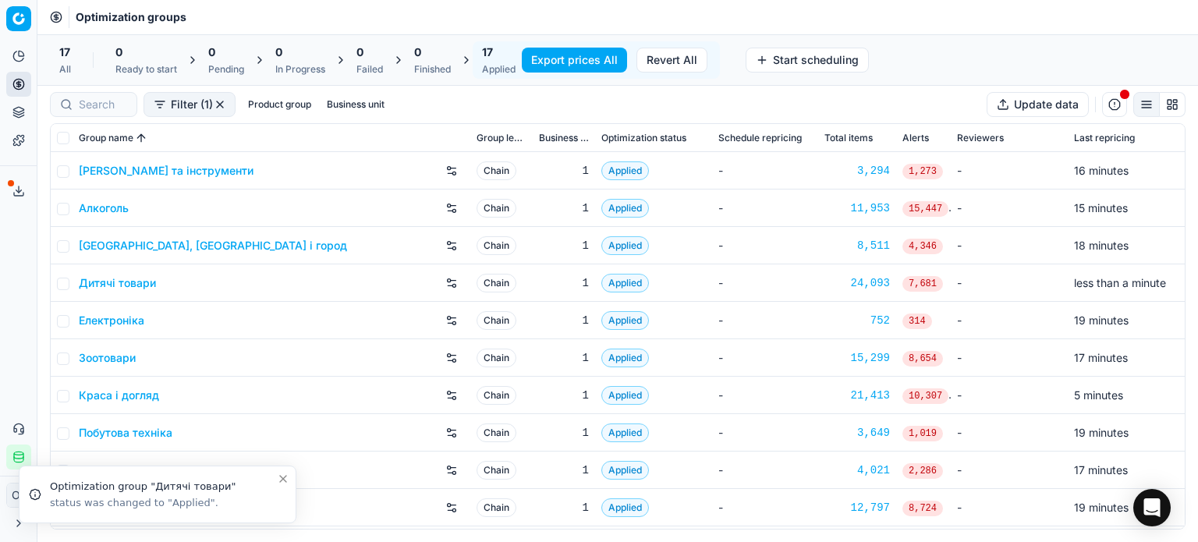
click at [555, 58] on button "Export prices All" at bounding box center [574, 60] width 105 height 25
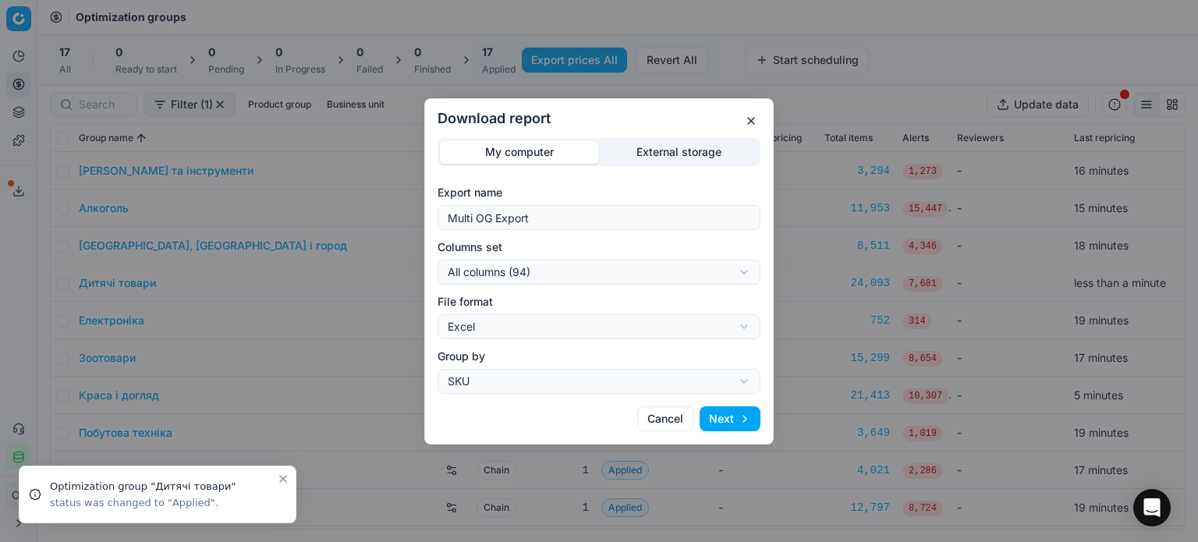
click at [650, 150] on div "Download report My computer External storage Export name Multi OG Export Column…" at bounding box center [599, 271] width 1198 height 542
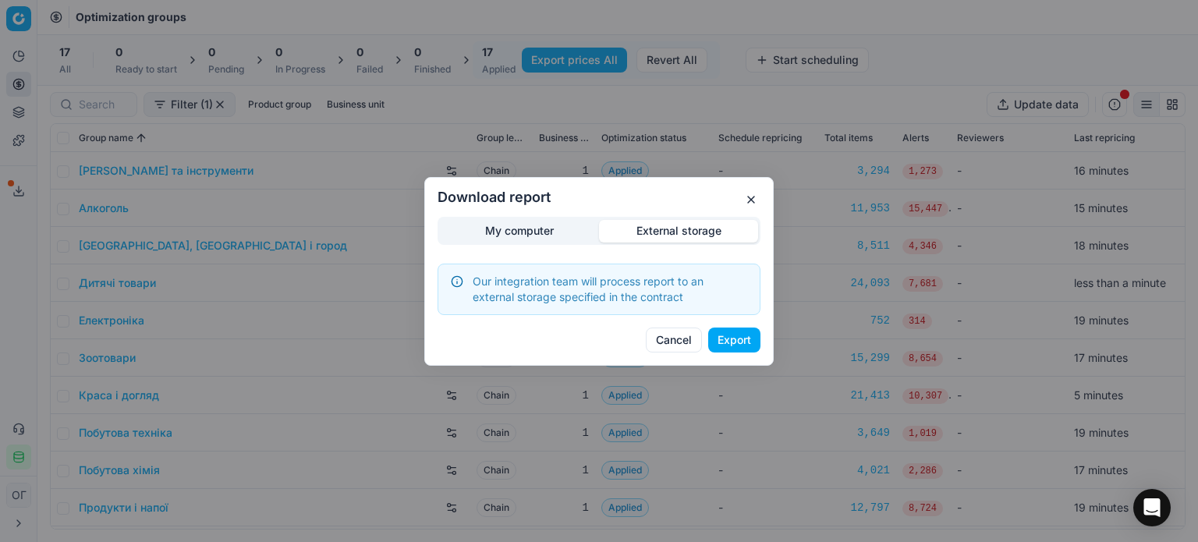
click at [745, 341] on button "Export" at bounding box center [734, 339] width 52 height 25
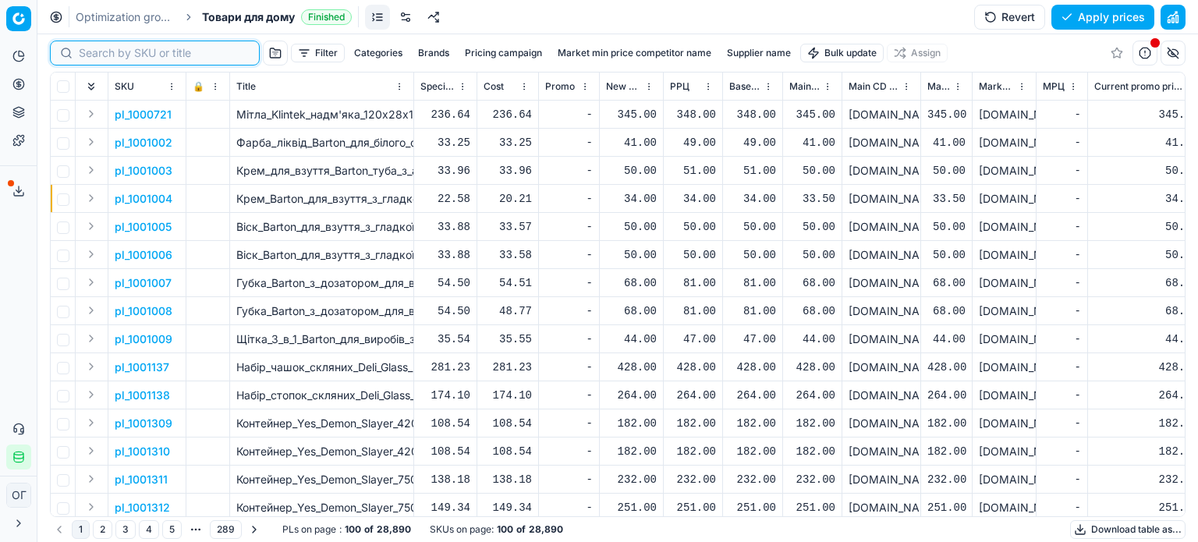
click at [83, 51] on input at bounding box center [164, 53] width 171 height 16
paste input "467566"
type input "467566"
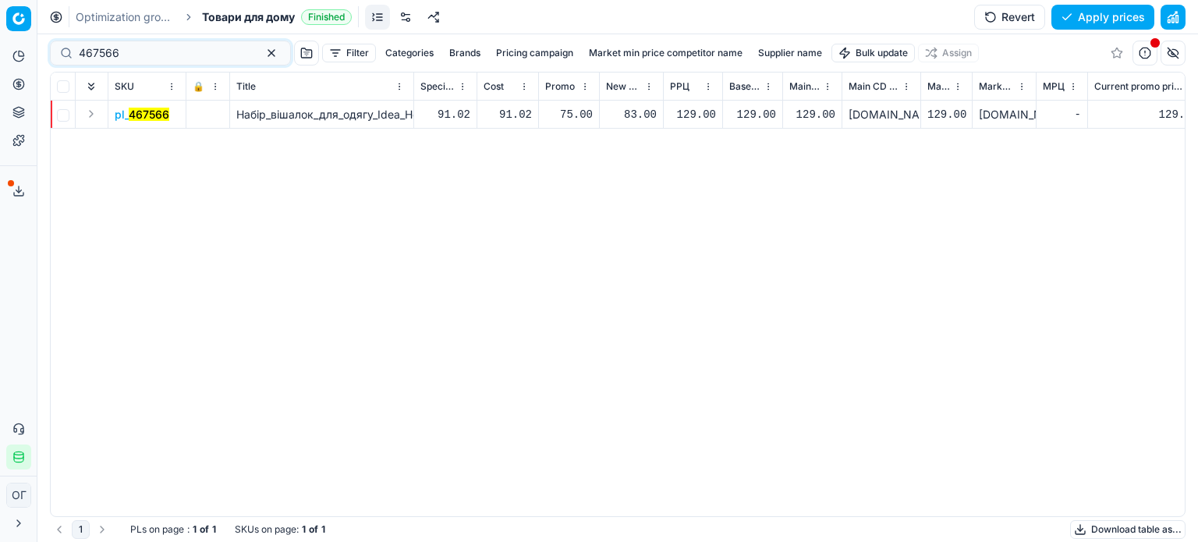
click at [633, 116] on div "83.00" at bounding box center [631, 115] width 51 height 16
type input "8"
type input "129.00"
click at [1075, 16] on button "Save and apply" at bounding box center [1095, 17] width 117 height 25
